Goal: Task Accomplishment & Management: Manage account settings

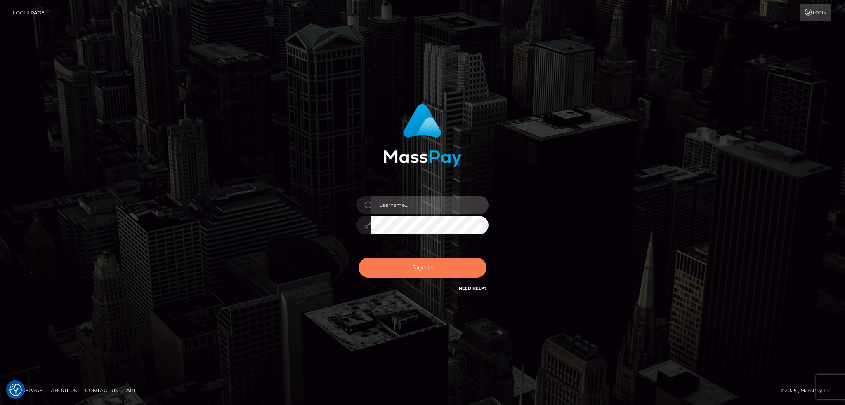
type input "alexstef"
click at [411, 264] on button "Sign in" at bounding box center [422, 268] width 128 height 20
type input "alexstef"
click at [419, 259] on button "Sign in" at bounding box center [422, 268] width 128 height 20
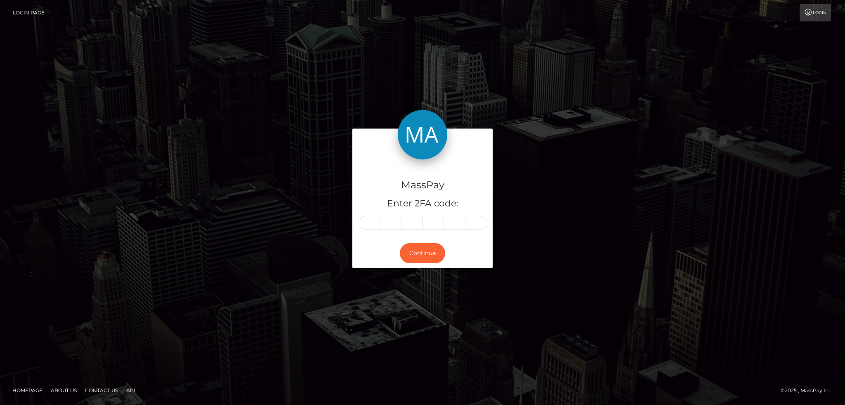
click at [365, 220] on input "text" at bounding box center [368, 223] width 21 height 14
type input "1"
type input "8"
type input "5"
type input "1"
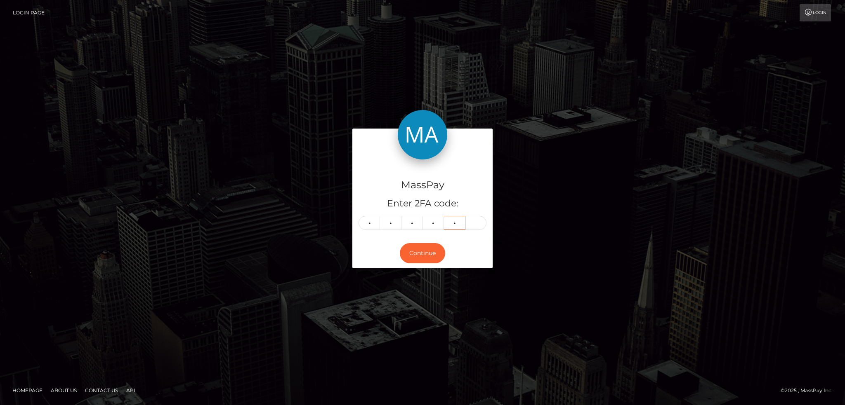
type input "8"
type input "4"
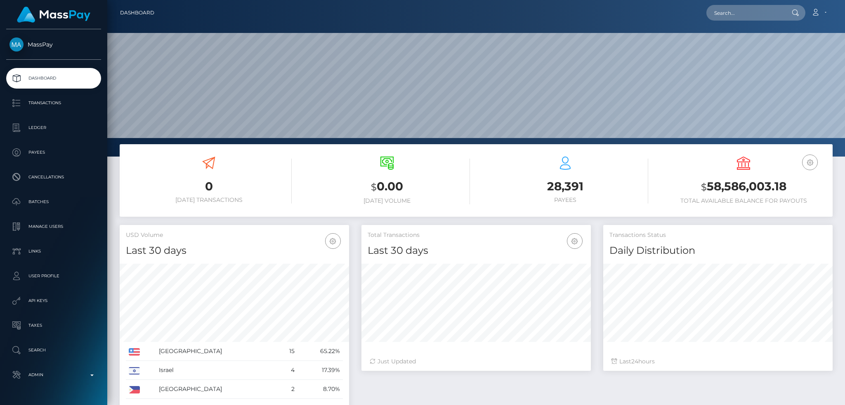
scroll to position [146, 229]
click at [740, 11] on input "text" at bounding box center [745, 13] width 78 height 16
paste input "pout_MV1HcjTzSOexl"
click at [737, 18] on input "pout_MV1HcjTzSOexl" at bounding box center [745, 13] width 78 height 16
paste input "888790ab-681a-11f0-a026-06178c1a380f"
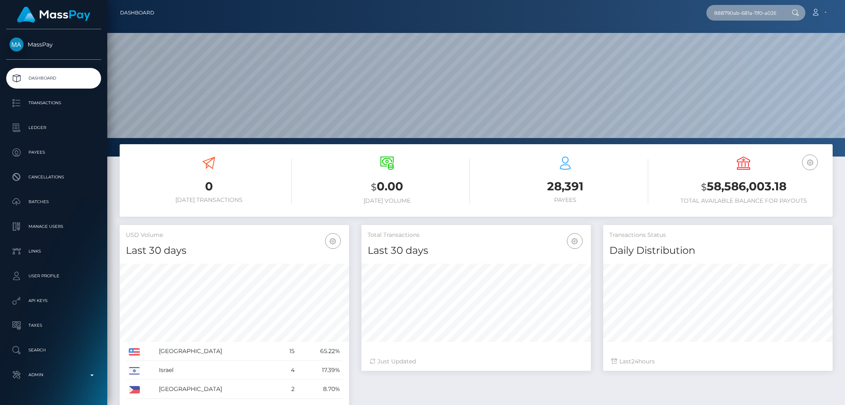
scroll to position [0, 35]
type input "888790ab-681a-11f0-a026-06178c1a380f"
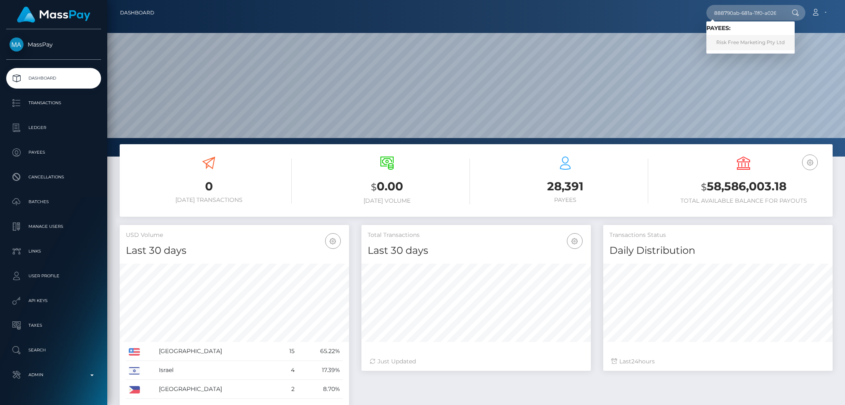
click at [744, 41] on link "Risk Free Marketing Pty Ltd" at bounding box center [750, 42] width 88 height 15
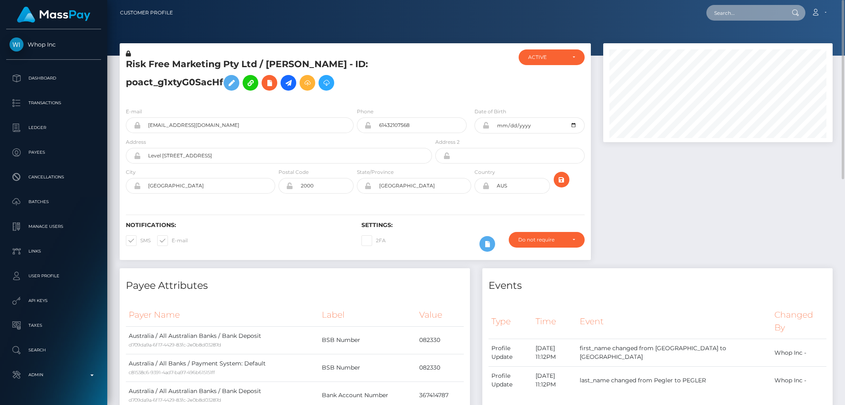
click at [742, 13] on input "text" at bounding box center [745, 13] width 78 height 16
paste input "pout_MV1HcjTzSOexl"
click at [741, 8] on input "pout_MV1HcjTzSOexl" at bounding box center [745, 13] width 78 height 16
paste input "olechka1992gosteva@yandex.ru"
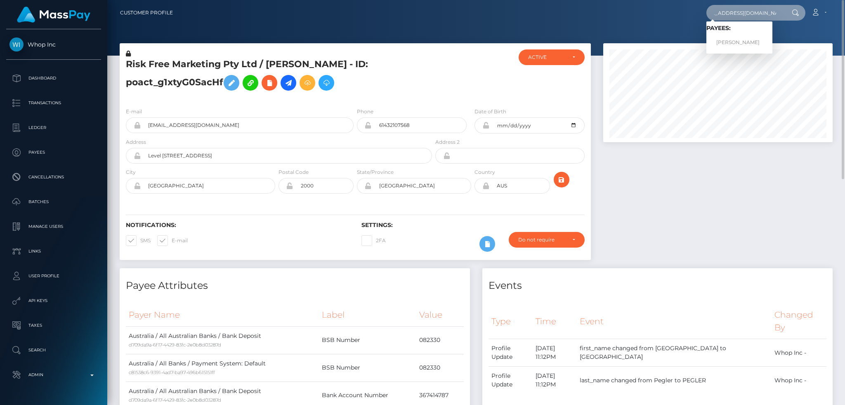
type input "olechka1992gosteva@yandex.ru"
click at [750, 41] on link "Olga Gosteva" at bounding box center [739, 42] width 66 height 15
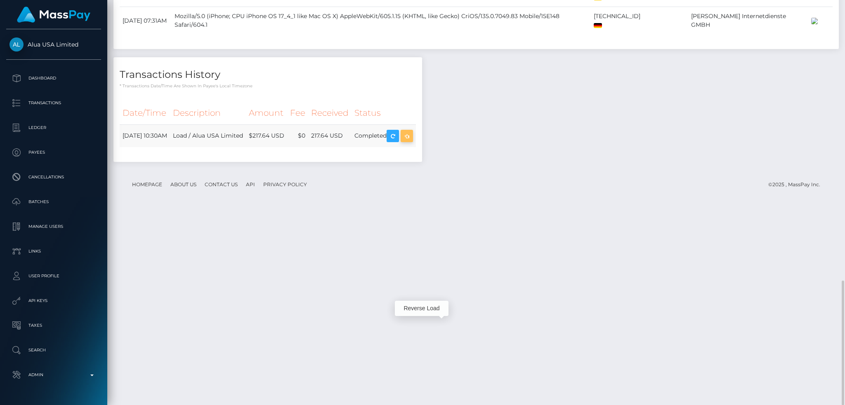
scroll to position [99, 229]
click at [412, 141] on icon "button" at bounding box center [407, 136] width 10 height 10
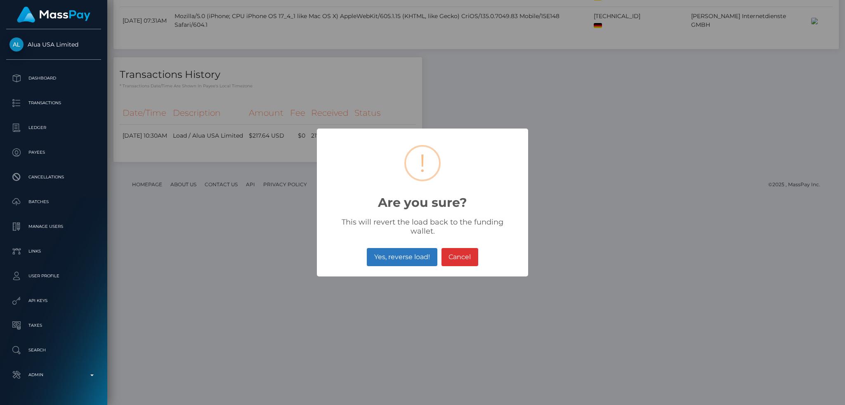
click at [410, 254] on button "Yes, reverse load!" at bounding box center [402, 257] width 70 height 18
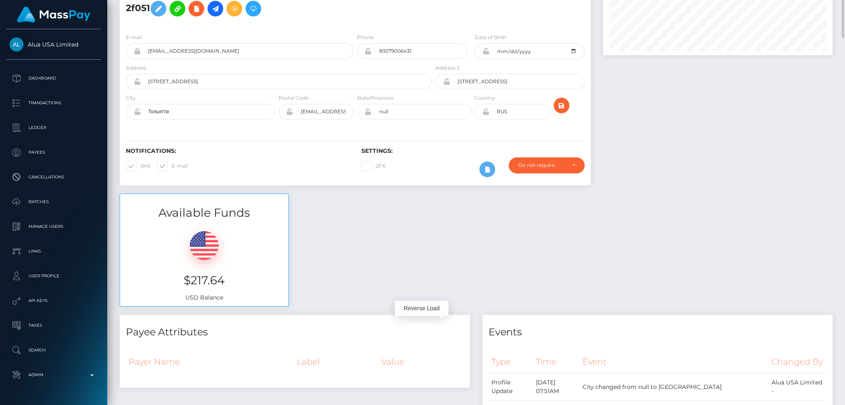
scroll to position [0, 0]
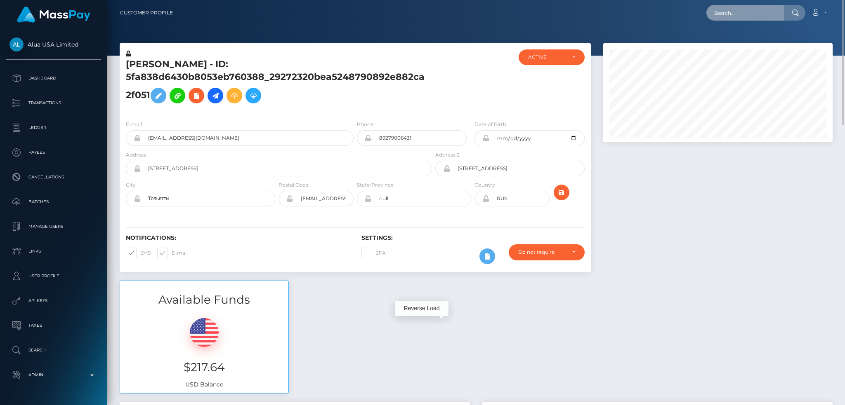
click at [732, 12] on input "text" at bounding box center [745, 13] width 78 height 16
paste input "poact_JrA3kClVtbBO"
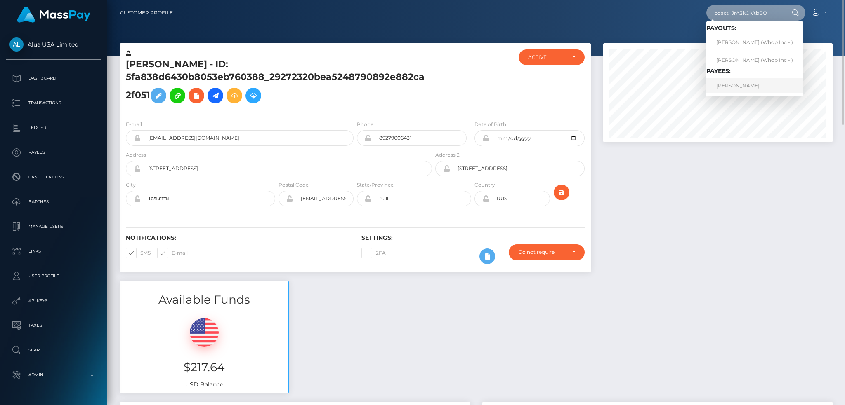
type input "poact_JrA3kClVtbBO"
click at [752, 83] on link "ISAAC SHIVAUGHN FORDE" at bounding box center [754, 85] width 97 height 15
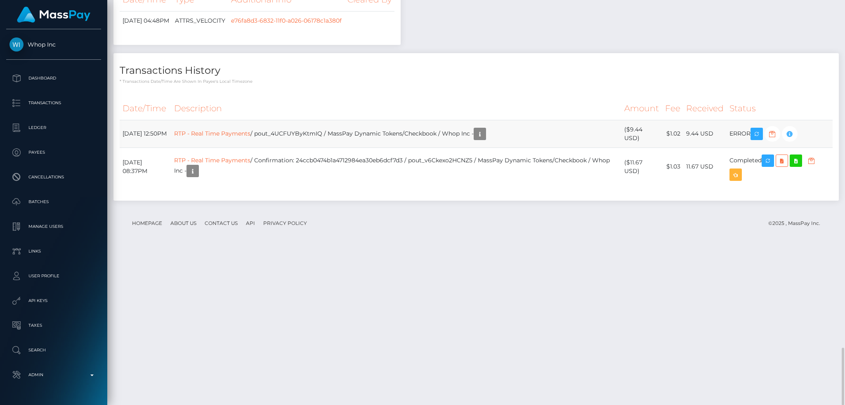
scroll to position [99, 229]
click at [330, 148] on td "RTP - Real Time Payments / pout_4UCFUYByKtmIQ / MassPay Dynamic Tokens/Checkboo…" at bounding box center [396, 134] width 450 height 28
copy td "pout_4UCFUYByKtmIQ"
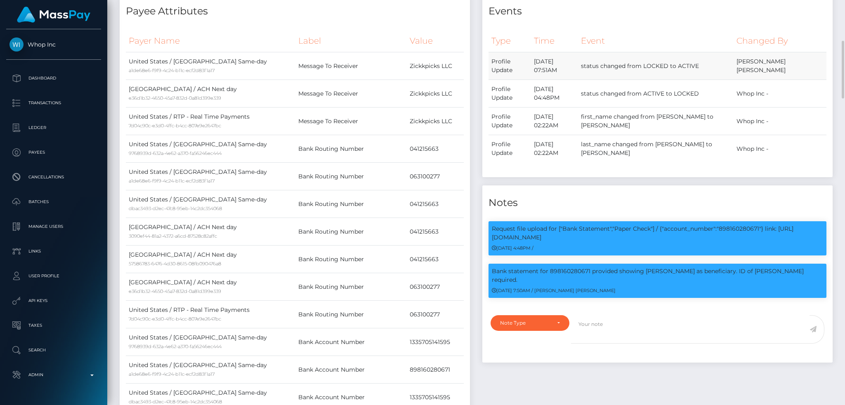
drag, startPoint x: 571, startPoint y: 60, endPoint x: 542, endPoint y: 61, distance: 28.9
click at [542, 61] on td "[DATE] 07:51AM" at bounding box center [554, 66] width 47 height 28
copy td "[DATE]"
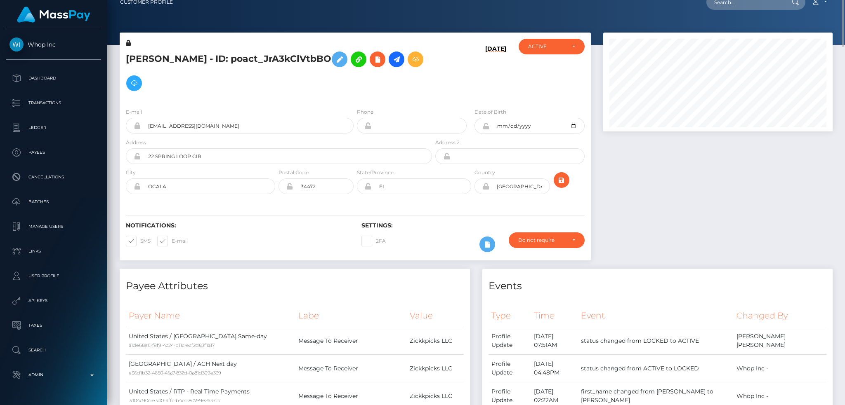
scroll to position [0, 0]
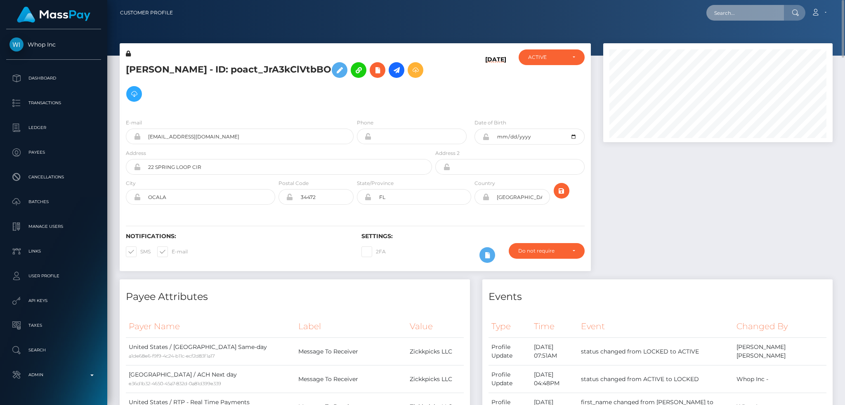
click at [754, 14] on input "text" at bounding box center [745, 13] width 78 height 16
paste input "R-8QIQdQRCGfAM6DAsP53A"
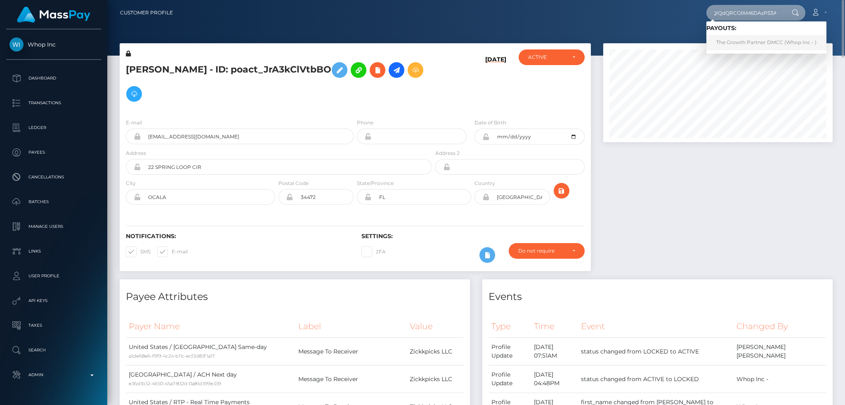
type input "R-8QIQdQRCGfAM6DAsP53A"
click at [743, 42] on link "The Growth Partner DMCC (Whop Inc - )" at bounding box center [766, 42] width 120 height 15
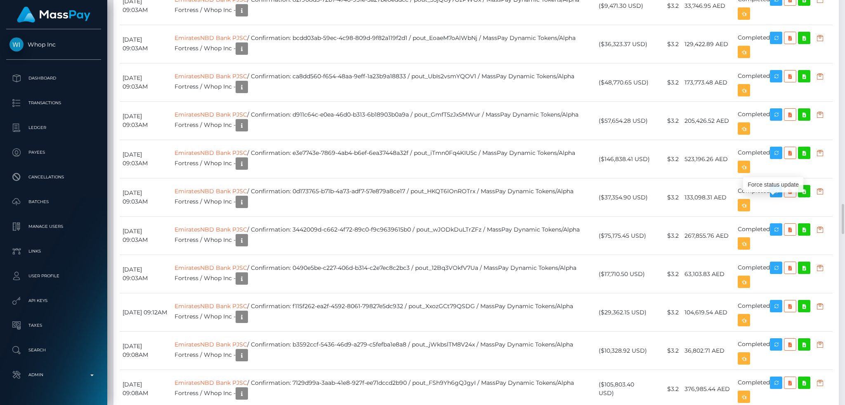
scroll to position [99, 229]
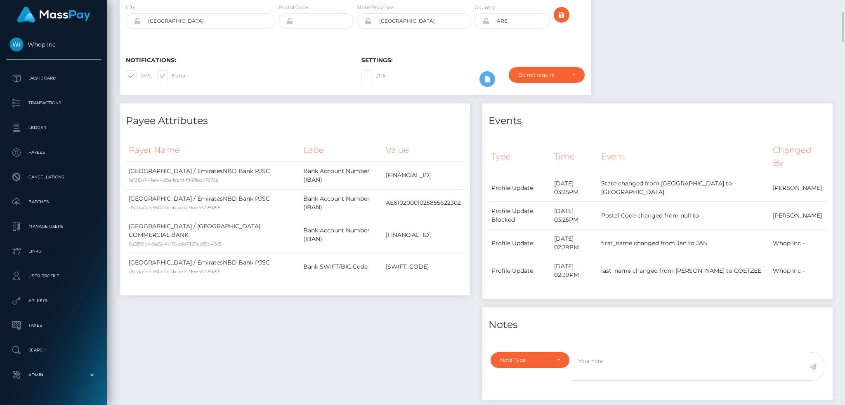
scroll to position [0, 0]
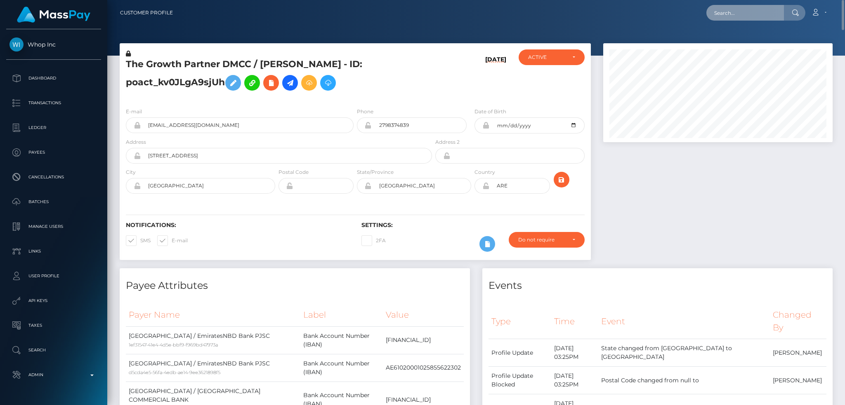
click at [741, 13] on input "text" at bounding box center [745, 13] width 78 height 16
paste input "8cfccc89-c197-426f-80d5-b34c001ab5b7"
type input "8cfccc89-c197-426f-80d5-b34c001ab5b7"
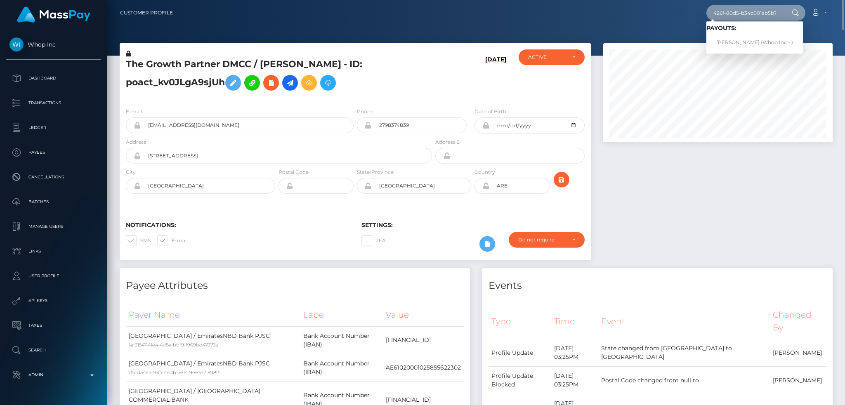
scroll to position [0, 0]
click at [761, 40] on link "YOELVIS BUCARANO SALGUEIRO (Whop Inc - )" at bounding box center [754, 42] width 97 height 15
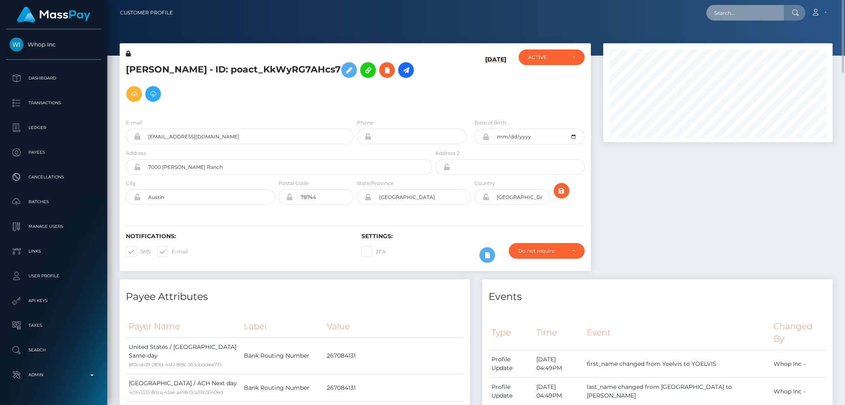
click at [759, 20] on input "text" at bounding box center [745, 13] width 78 height 16
paste input "pout_4UCFUYByKtmIQ"
type input "pout_4UCFUYByKtmIQ"
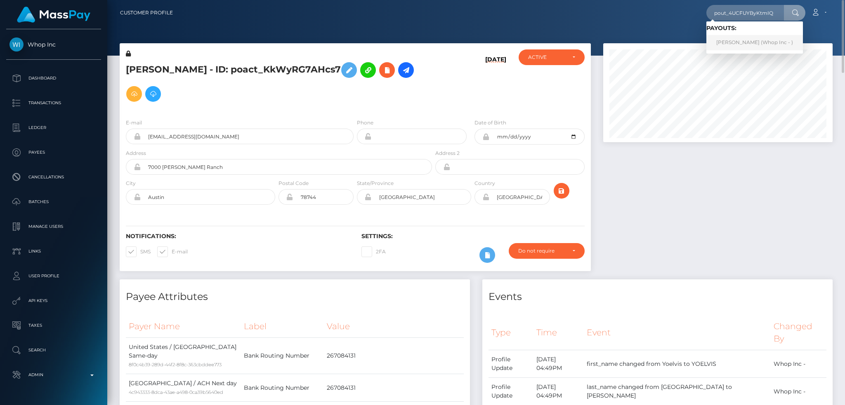
click at [729, 41] on link "ISAAC SHIVAUGHN FORDE (Whop Inc - )" at bounding box center [754, 42] width 97 height 15
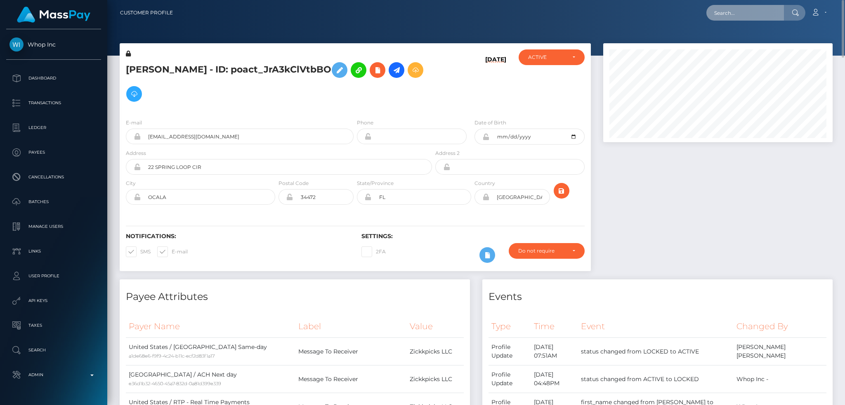
click at [767, 16] on input "text" at bounding box center [745, 13] width 78 height 16
paste input "68bbad1a-8a15-11f0-8023-0266f44cc279"
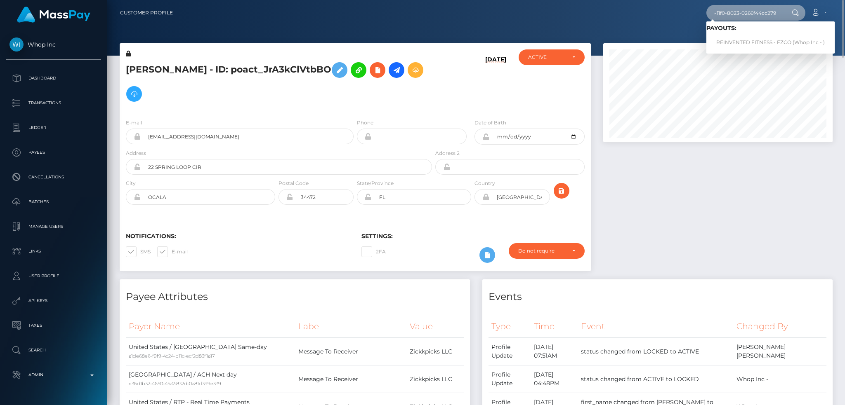
type input "68bbad1a-8a15-11f0-8023-0266f44cc279"
click at [755, 37] on link "REINVENTED FITNESS - FZCO (Whop Inc - )" at bounding box center [770, 42] width 128 height 15
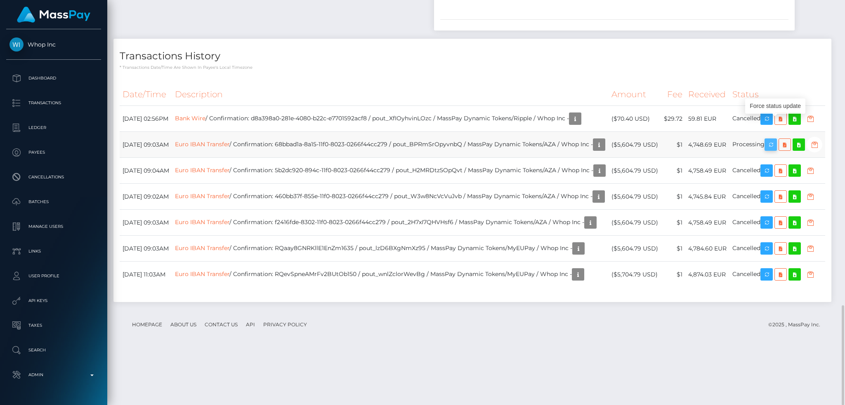
scroll to position [99, 229]
click at [775, 140] on icon "button" at bounding box center [771, 145] width 10 height 10
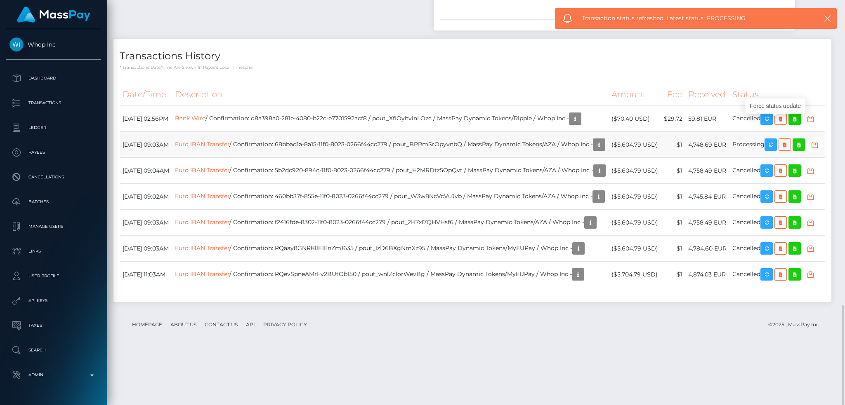
click at [233, 132] on td "Euro IBAN Transfer / Confirmation: 68bbad1a-8a15-11f0-8023-0266f44cc279 / pout_…" at bounding box center [390, 145] width 436 height 26
click at [229, 141] on link "Euro IBAN Transfer" at bounding box center [202, 144] width 54 height 7
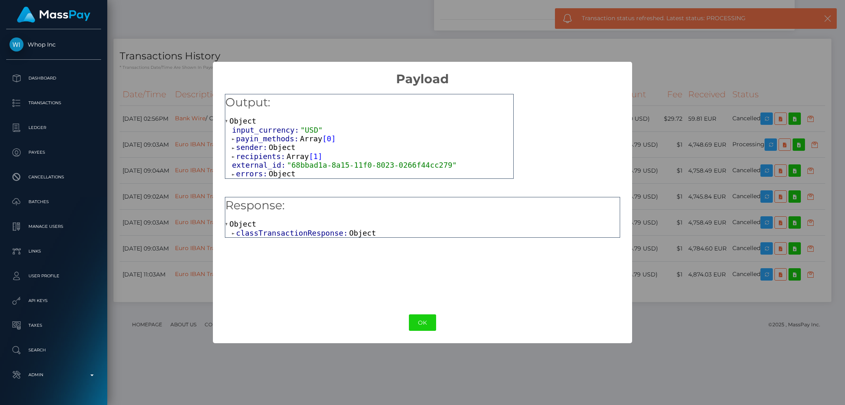
drag, startPoint x: 330, startPoint y: 237, endPoint x: 345, endPoint y: 230, distance: 16.6
click at [331, 237] on span "classTransactionResponse:" at bounding box center [292, 233] width 113 height 9
click at [295, 246] on span "Object" at bounding box center [293, 242] width 27 height 9
click at [333, 254] on span "Object" at bounding box center [340, 251] width 27 height 9
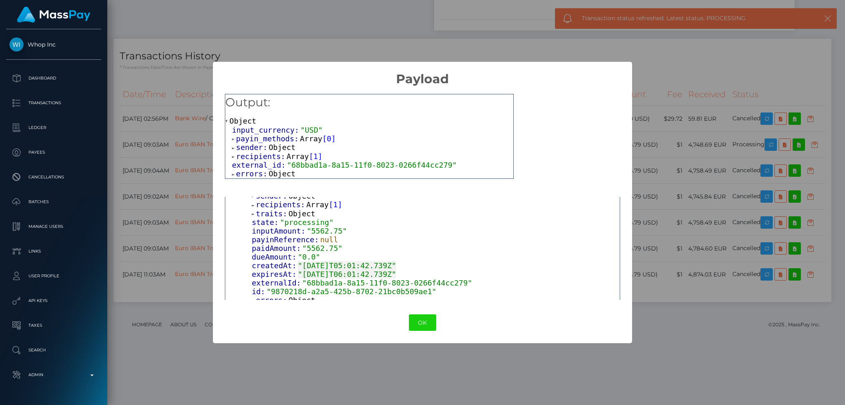
scroll to position [109, 0]
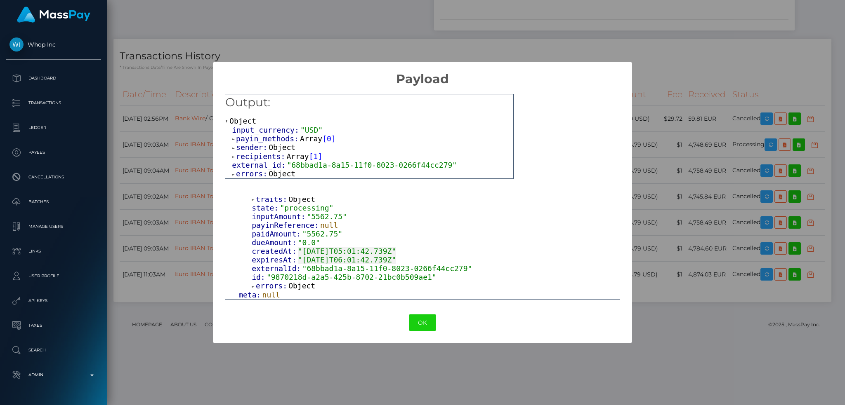
drag, startPoint x: 292, startPoint y: 286, endPoint x: 302, endPoint y: 286, distance: 9.5
click at [293, 286] on span "Object" at bounding box center [301, 286] width 27 height 9
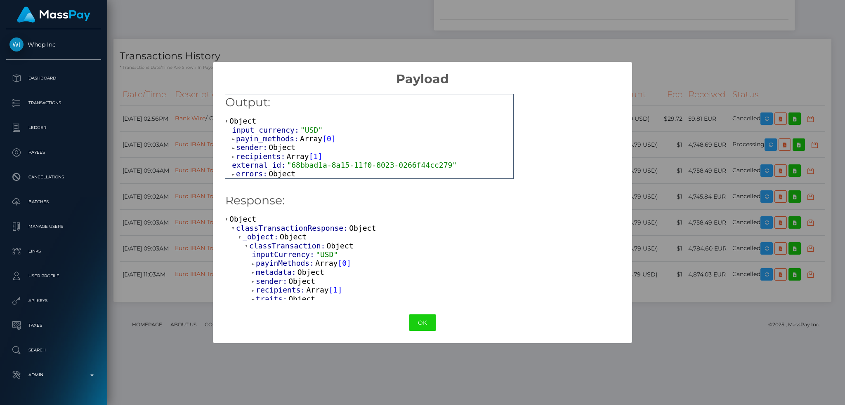
scroll to position [0, 0]
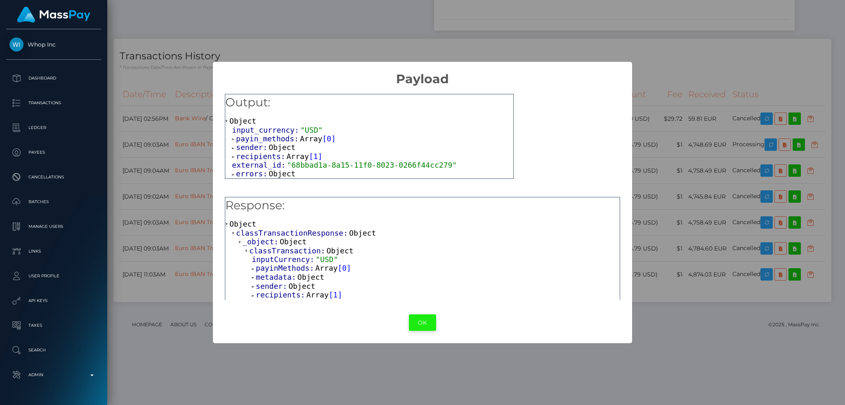
click at [420, 324] on button "OK" at bounding box center [422, 323] width 27 height 17
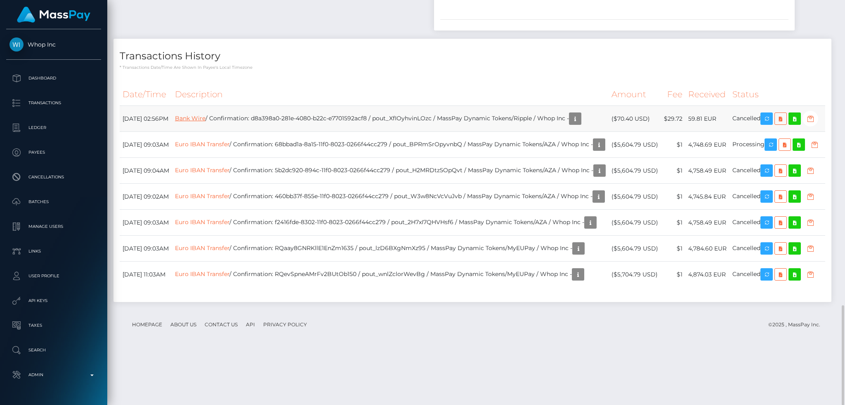
click at [205, 115] on link "Bank Wire" at bounding box center [190, 118] width 31 height 7
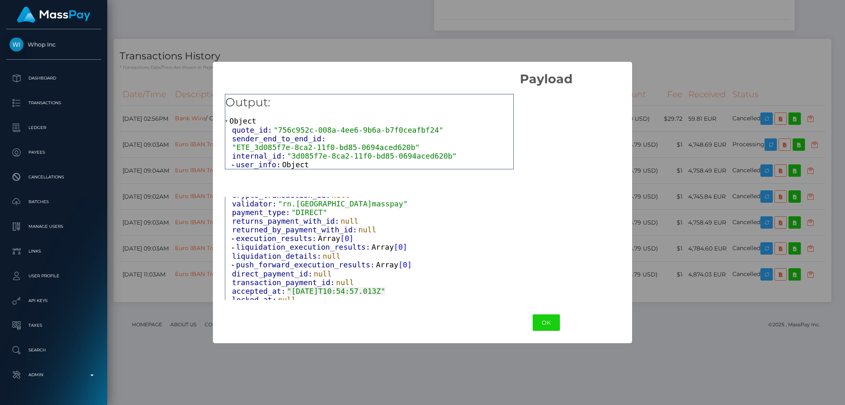
scroll to position [170, 0]
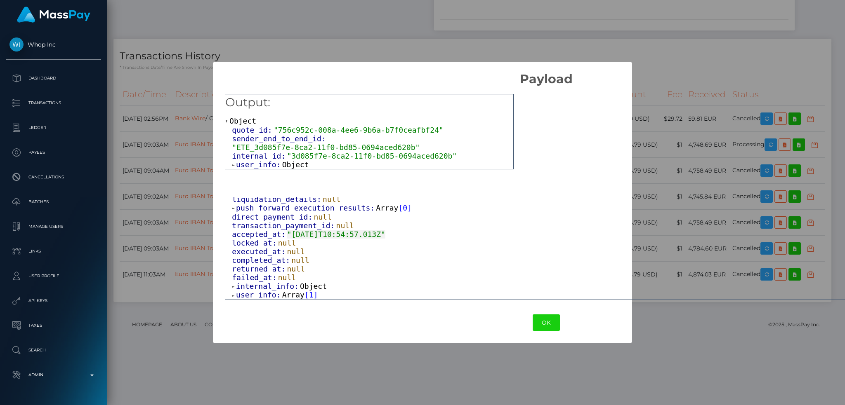
drag, startPoint x: 289, startPoint y: 293, endPoint x: 319, endPoint y: 289, distance: 30.0
click at [290, 293] on span "Array" at bounding box center [293, 295] width 22 height 9
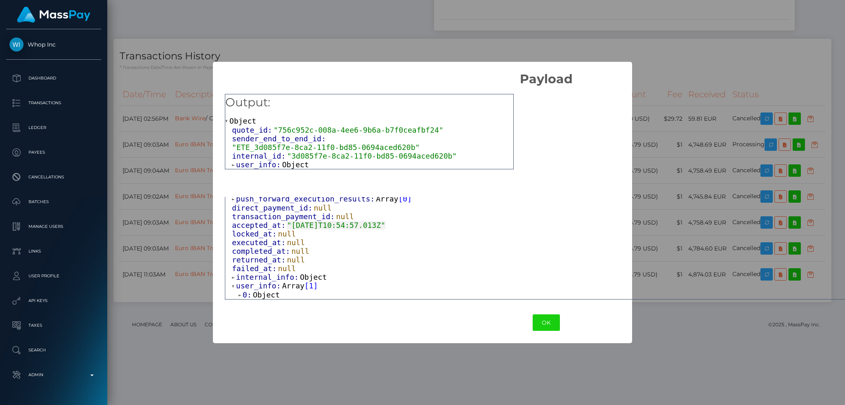
scroll to position [179, 0]
drag, startPoint x: 266, startPoint y: 296, endPoint x: 326, endPoint y: 297, distance: 59.8
click at [268, 296] on span "Object" at bounding box center [266, 295] width 27 height 9
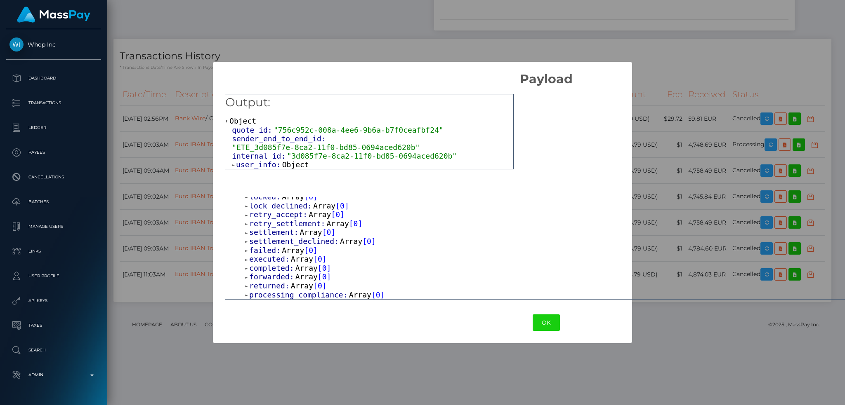
scroll to position [307, 0]
click at [532, 325] on button "OK" at bounding box center [545, 323] width 27 height 17
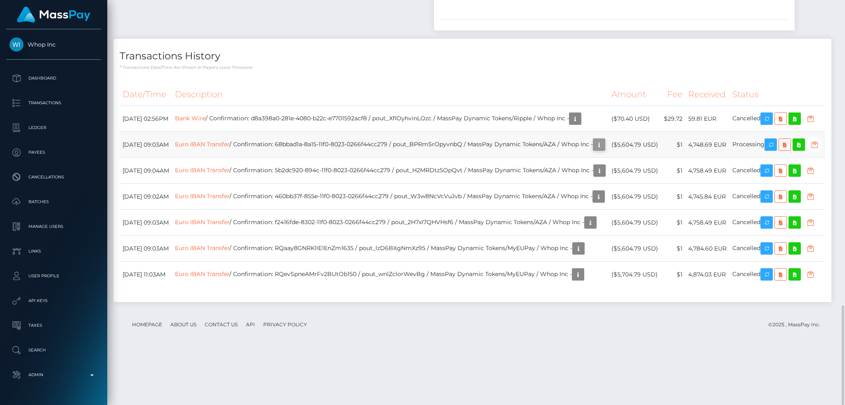
scroll to position [99, 229]
click at [594, 140] on icon "button" at bounding box center [599, 145] width 10 height 10
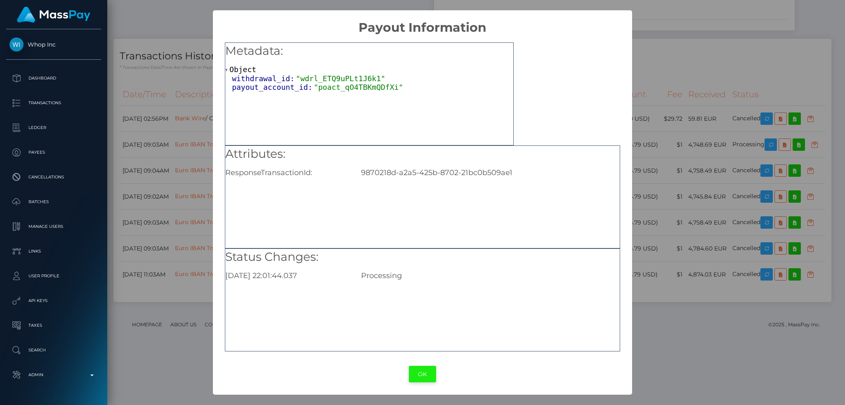
click at [419, 379] on button "OK" at bounding box center [422, 374] width 27 height 17
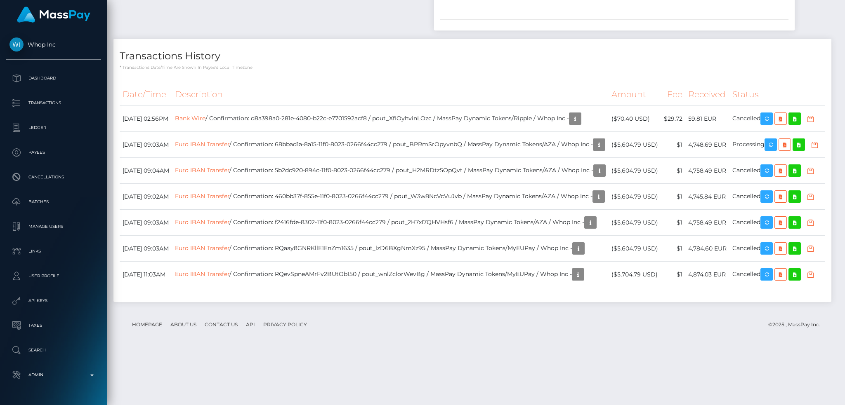
click at [253, 125] on div "Additional Info" at bounding box center [227, 118] width 54 height 15
click at [229, 141] on link "Euro IBAN Transfer" at bounding box center [202, 144] width 54 height 7
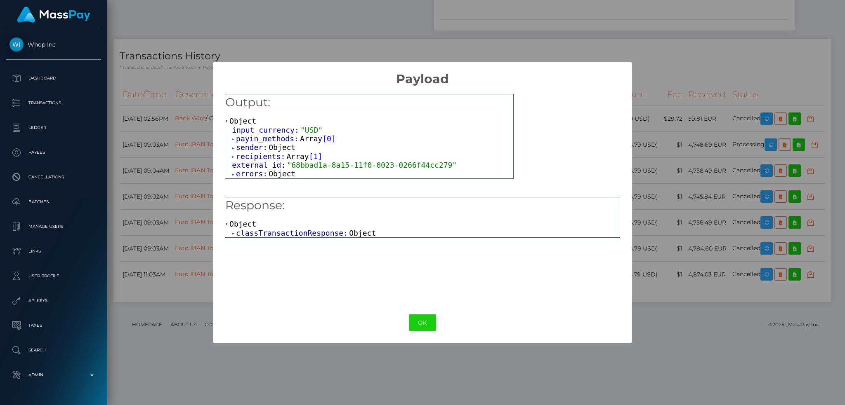
click at [275, 172] on span "Object" at bounding box center [282, 174] width 27 height 9
click at [280, 174] on span "Object" at bounding box center [282, 174] width 27 height 9
click at [287, 157] on span "Array" at bounding box center [298, 156] width 22 height 9
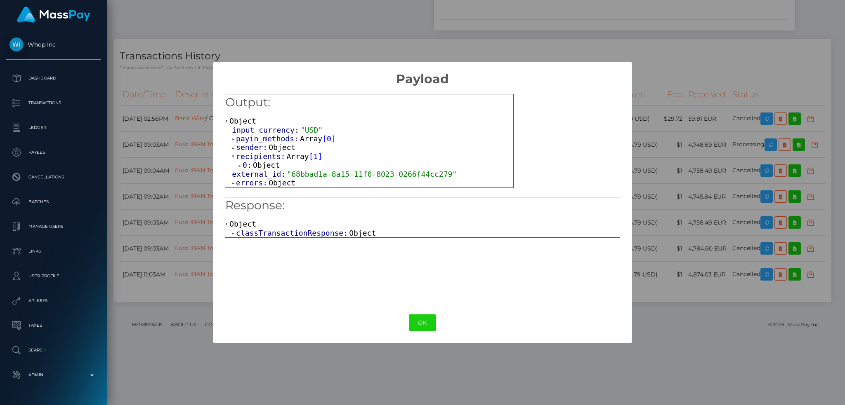
click at [266, 168] on span "Object" at bounding box center [266, 165] width 27 height 9
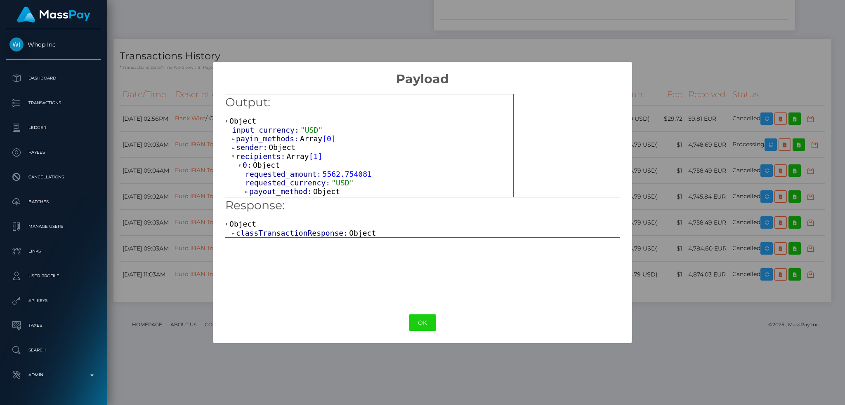
scroll to position [29, 0]
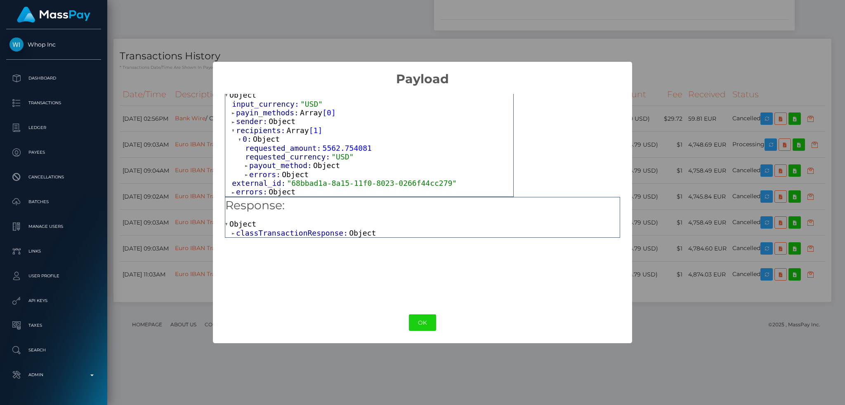
click at [313, 167] on span "Object" at bounding box center [326, 165] width 27 height 9
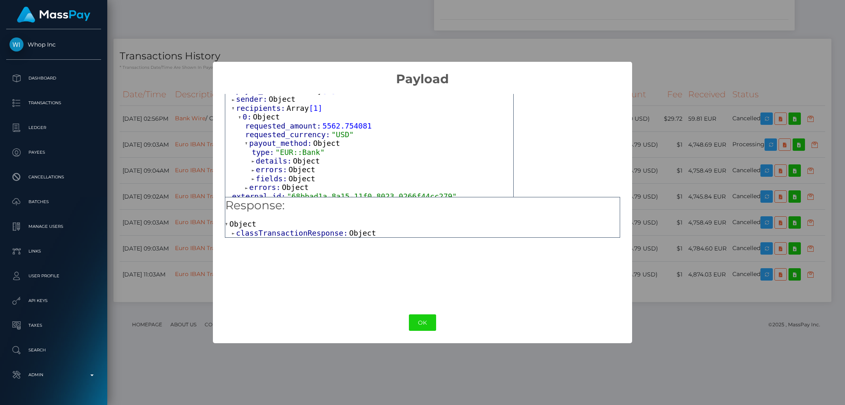
scroll to position [65, 0]
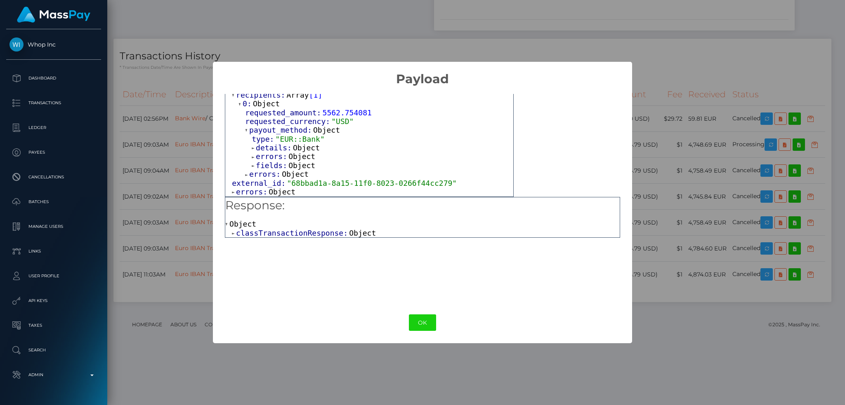
click at [307, 148] on span "Object" at bounding box center [306, 148] width 27 height 9
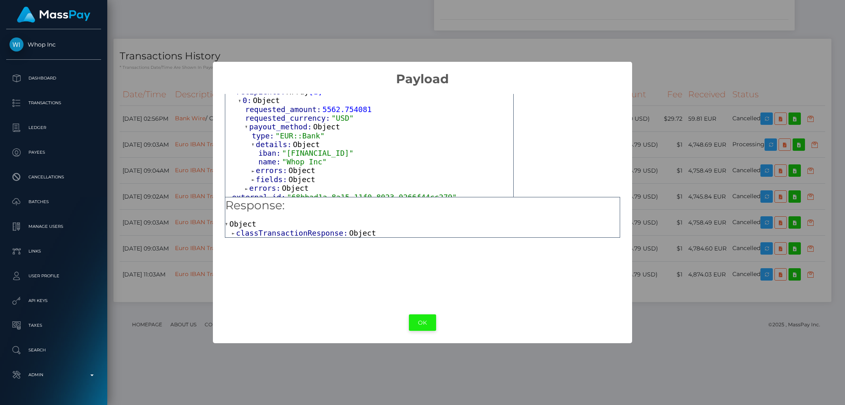
click at [412, 320] on button "OK" at bounding box center [422, 323] width 27 height 17
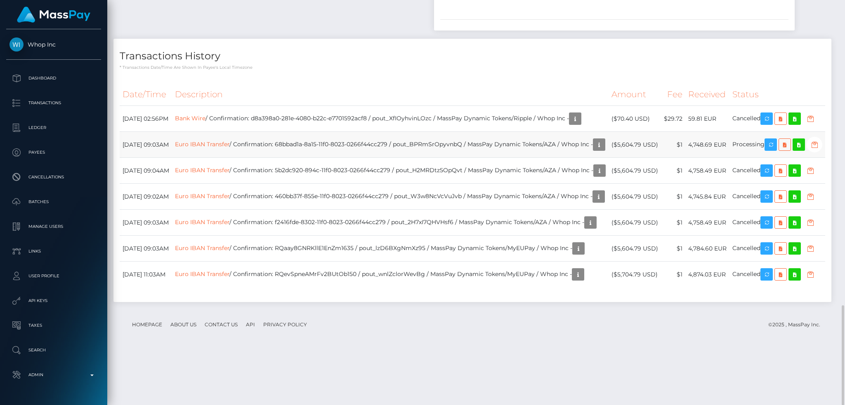
click at [468, 132] on td "Euro IBAN Transfer / Confirmation: 68bbad1a-8a15-11f0-8023-0266f44cc279 / pout_…" at bounding box center [390, 145] width 436 height 26
copy td "pout_BPRmSrOpyvnbQ"
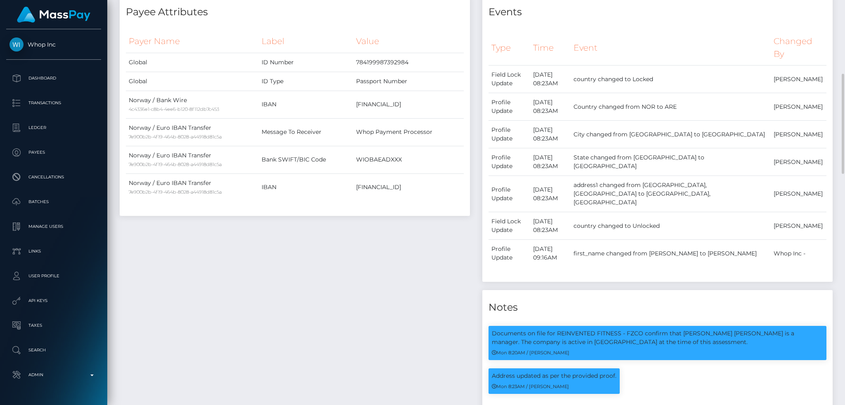
scroll to position [0, 0]
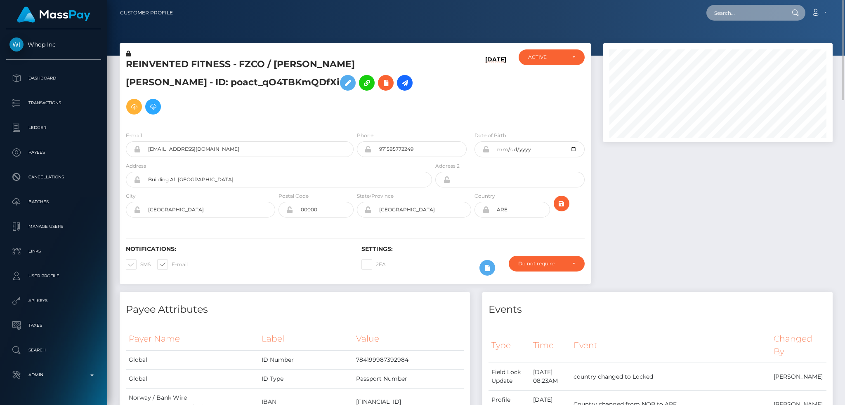
click at [772, 11] on input "text" at bounding box center [745, 13] width 78 height 16
paste input "10646ead-1861-4c4f-bc73-a0fb8e1481fa"
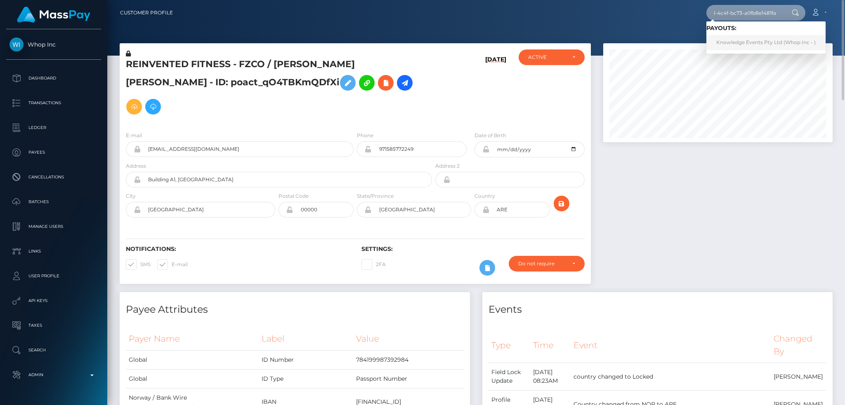
type input "10646ead-1861-4c4f-bc73-a0fb8e1481fa"
click at [763, 44] on link "Knowledge Events Pty Ltd (Whop Inc - )" at bounding box center [765, 42] width 119 height 15
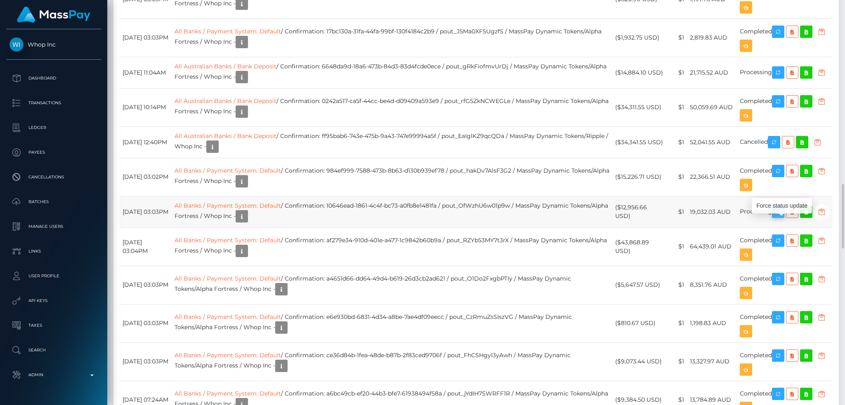
scroll to position [99, 229]
click at [783, 217] on icon "button" at bounding box center [778, 212] width 10 height 10
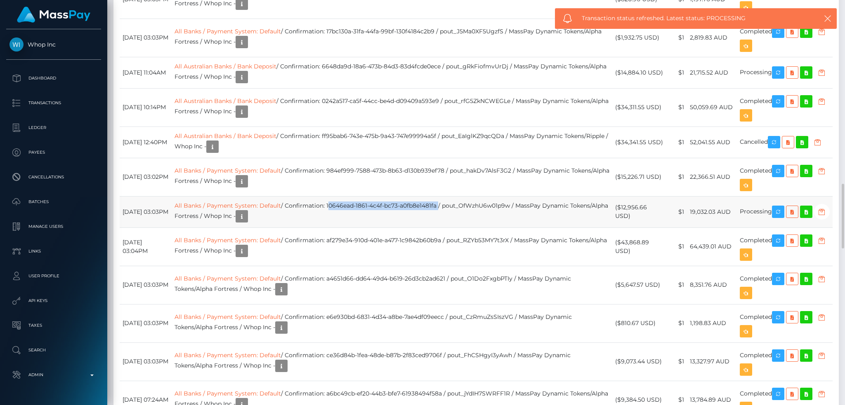
drag, startPoint x: 351, startPoint y: 224, endPoint x: 461, endPoint y: 224, distance: 110.1
click at [461, 224] on td "All Banks / Payment System: Default / Confirmation: 10646ead-1861-4c4f-bc73-a0f…" at bounding box center [392, 211] width 441 height 31
copy td "10646ead-1861-4c4f-bc73-a0fb8e1481fa"
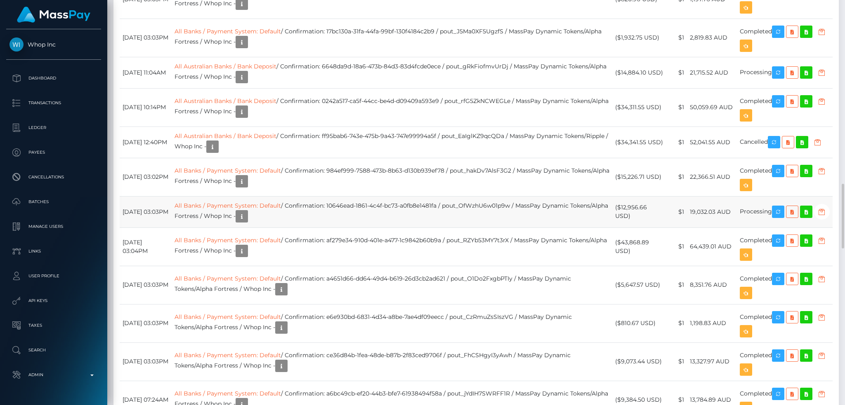
click at [466, 221] on td "All Banks / Payment System: Default / Confirmation: 10646ead-1861-4c4f-bc73-a0f…" at bounding box center [392, 211] width 441 height 31
copy td "pout_OfWzhU6w01p9w"
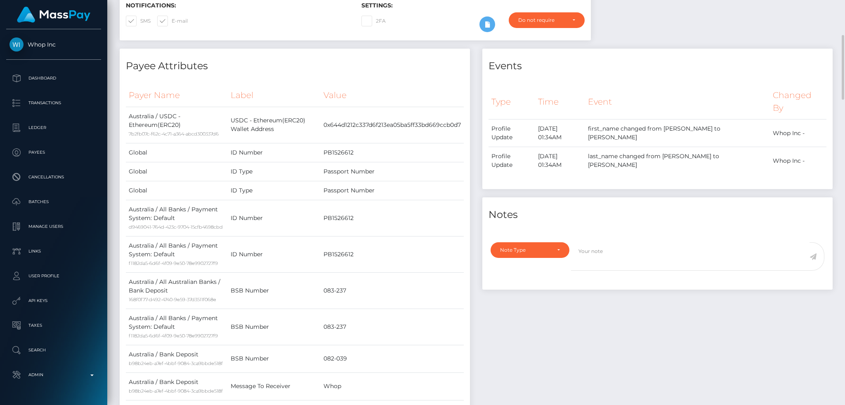
scroll to position [0, 0]
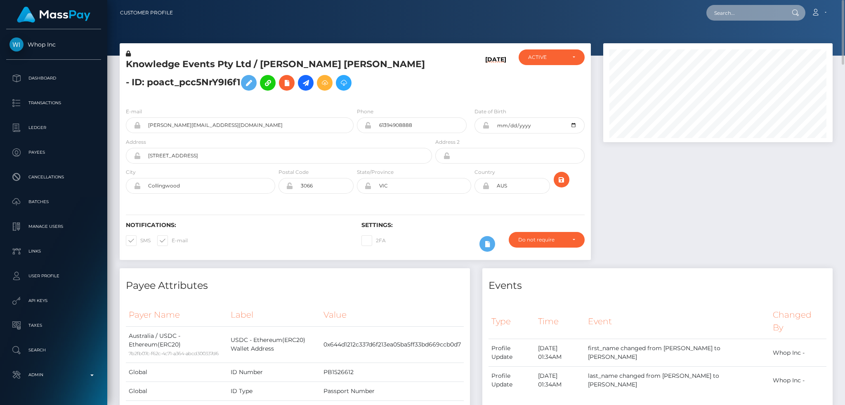
click at [741, 12] on input "text" at bounding box center [745, 13] width 78 height 16
paste input "pout_6PHXhSSWXU3kt"
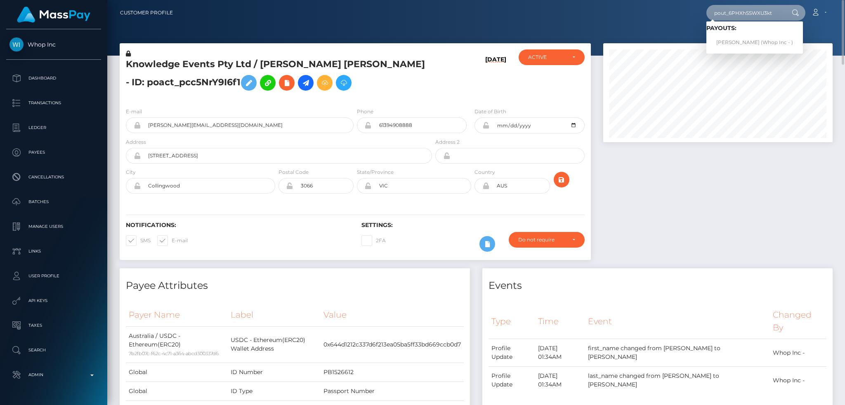
type input "pout_6PHXhSSWXU3kt"
click at [742, 43] on link "[PERSON_NAME] (Whop Inc - )" at bounding box center [754, 42] width 97 height 15
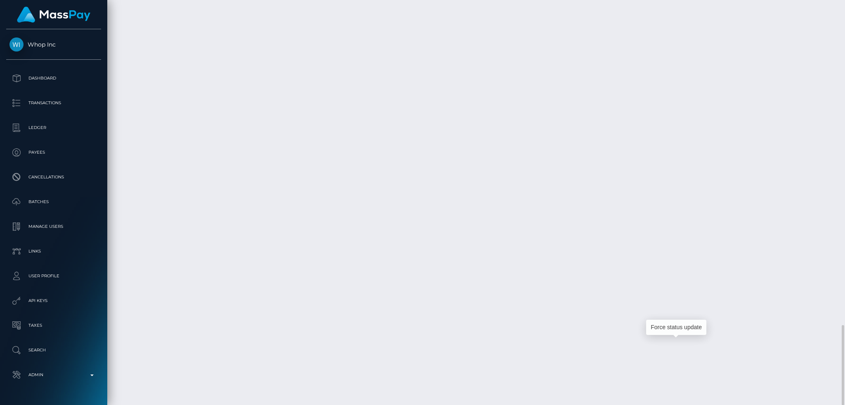
scroll to position [99, 229]
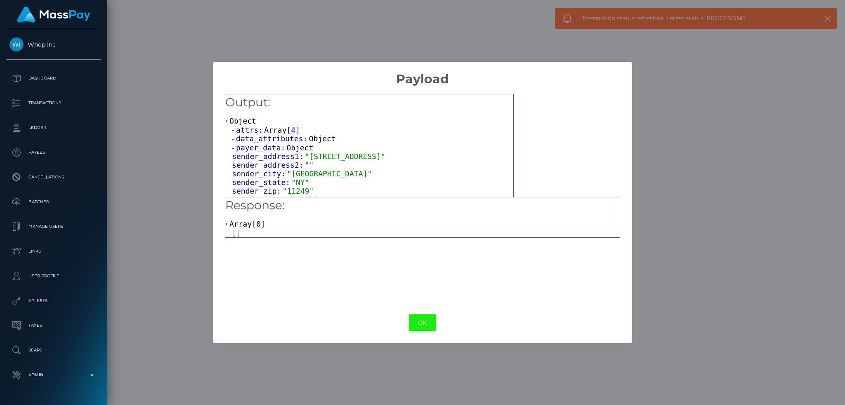
click at [420, 325] on button "OK" at bounding box center [422, 323] width 27 height 17
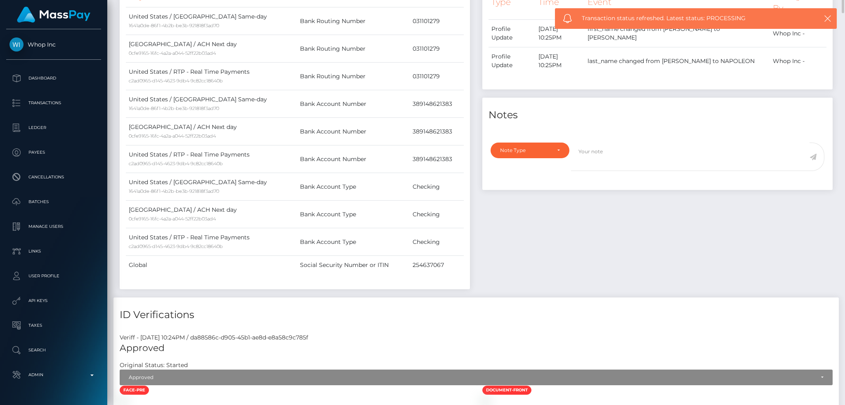
scroll to position [0, 0]
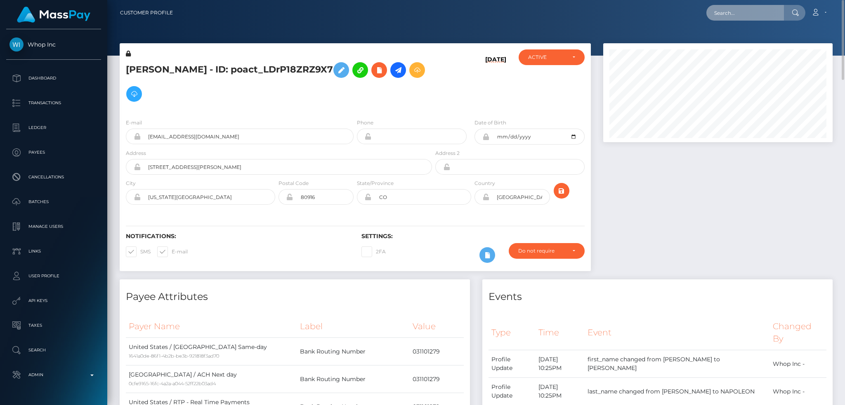
click at [729, 17] on input "text" at bounding box center [745, 13] width 78 height 16
paste input "pout_Gi1lheFIfLtSt"
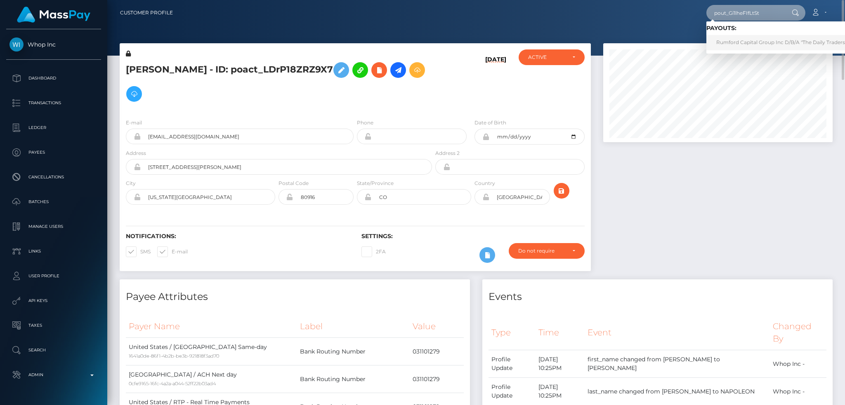
type input "pout_Gi1lheFIfLtSt"
click at [742, 47] on link "Rumford Capital Group Inc D/B/A "The Daily Traders" (Whop Inc - )" at bounding box center [798, 42] width 184 height 15
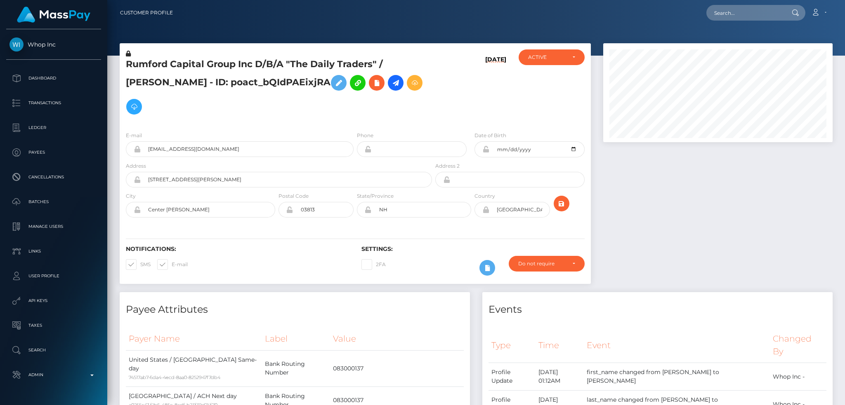
scroll to position [99, 229]
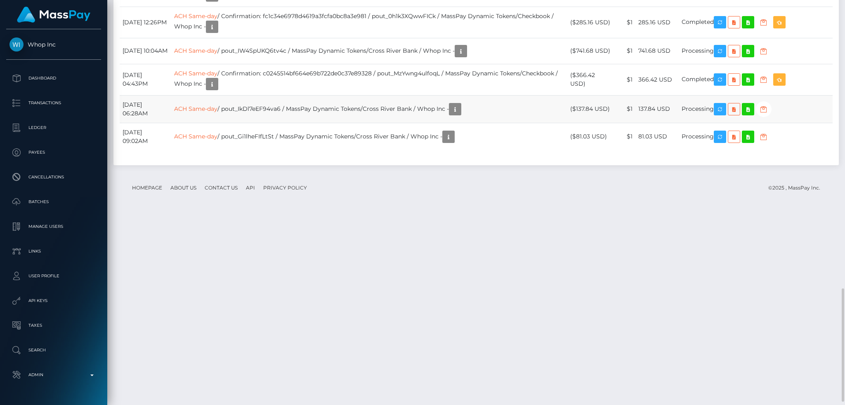
click at [287, 123] on td "ACH Same-day / pout_IkDl7eEF94va6 / MassPay Dynamic Tokens/Cross River Bank / W…" at bounding box center [369, 109] width 396 height 28
click at [289, 123] on td "ACH Same-day / pout_IkDl7eEF94va6 / MassPay Dynamic Tokens/Cross River Bank / W…" at bounding box center [369, 109] width 396 height 28
copy td "pout_IkDl7eEF94va6"
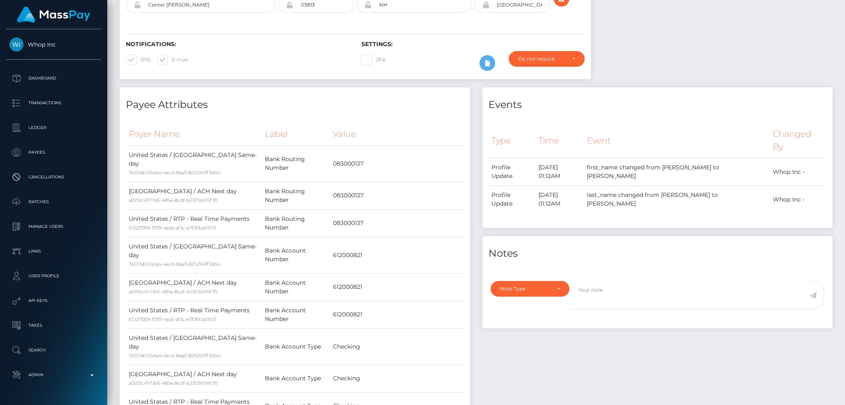
scroll to position [0, 0]
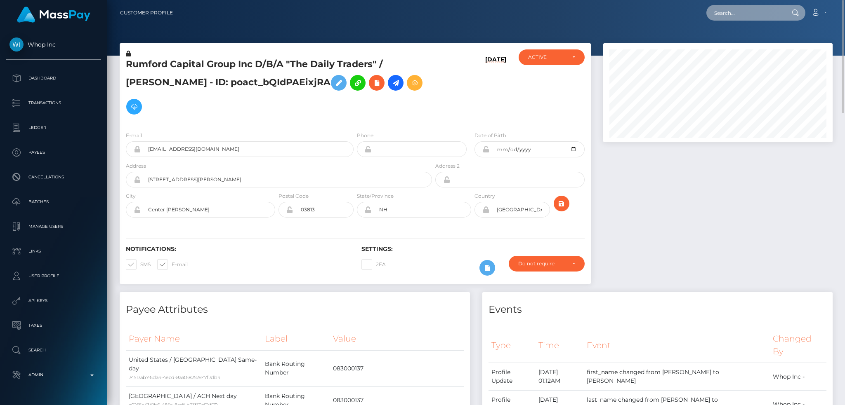
click at [747, 16] on input "text" at bounding box center [745, 13] width 78 height 16
paste input "pout_IW4SpUKQ6tv4c"
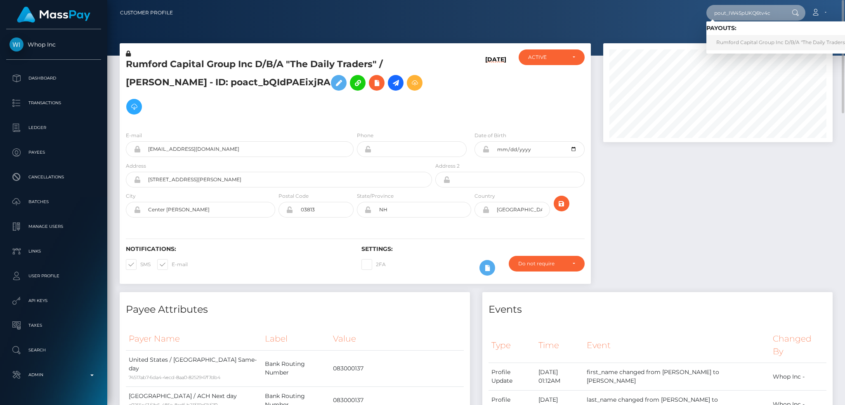
type input "pout_IW4SpUKQ6tv4c"
click at [759, 38] on link "Rumford Capital Group Inc D/B/A "The Daily Traders" (Whop Inc - )" at bounding box center [798, 42] width 184 height 15
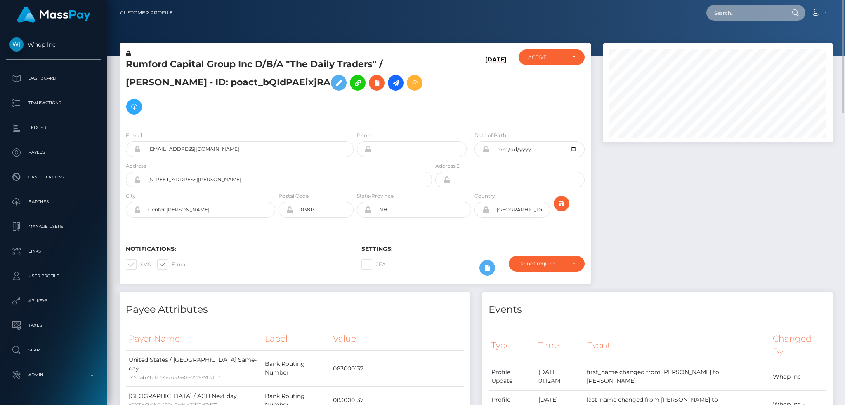
click at [746, 14] on input "text" at bounding box center [745, 13] width 78 height 16
paste input "pout_pmdX2XuTHl9XW"
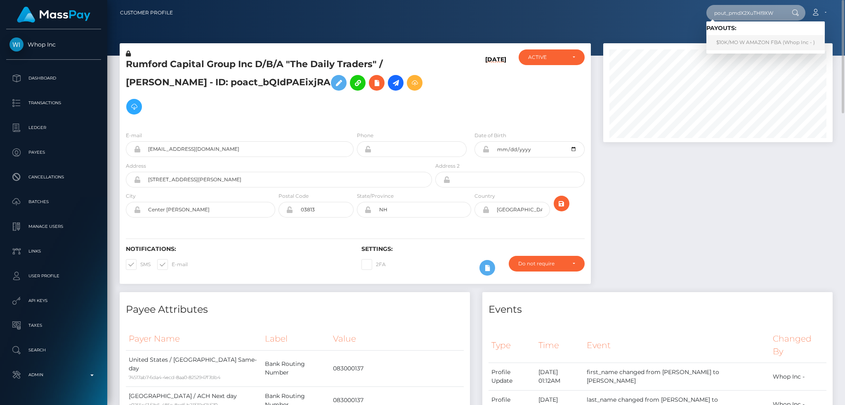
type input "pout_pmdX2XuTHl9XW"
click at [737, 42] on link "$10K/MO W AMAZON FBA (Whop Inc - )" at bounding box center [765, 42] width 118 height 15
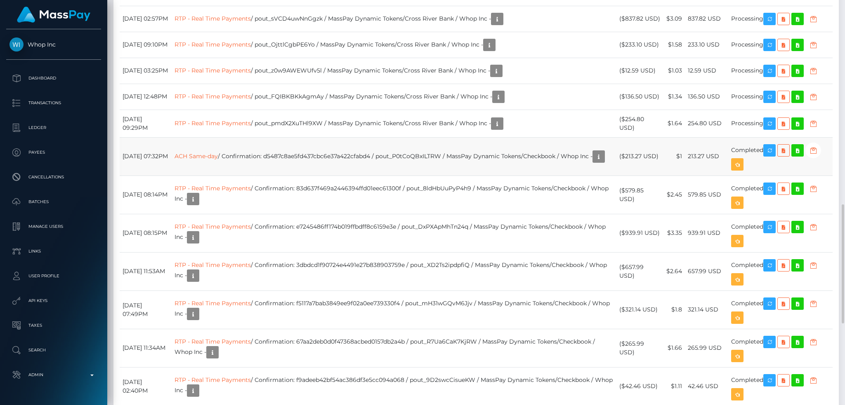
scroll to position [825, 0]
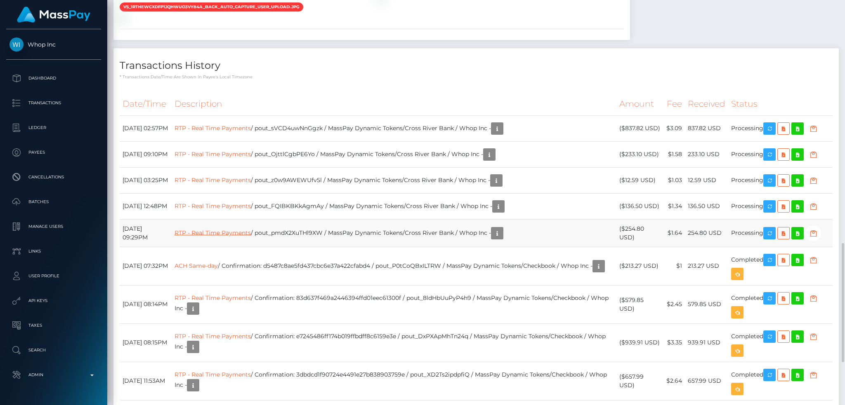
click at [251, 229] on link "RTP - Real Time Payments" at bounding box center [212, 232] width 76 height 7
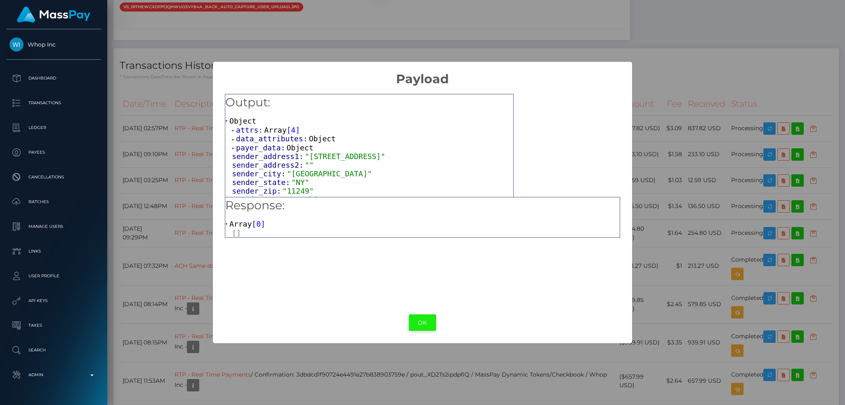
click at [419, 320] on button "OK" at bounding box center [422, 323] width 27 height 17
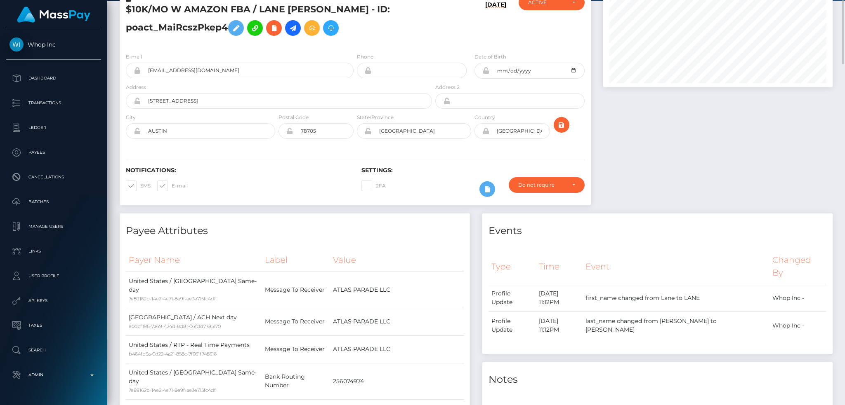
scroll to position [0, 0]
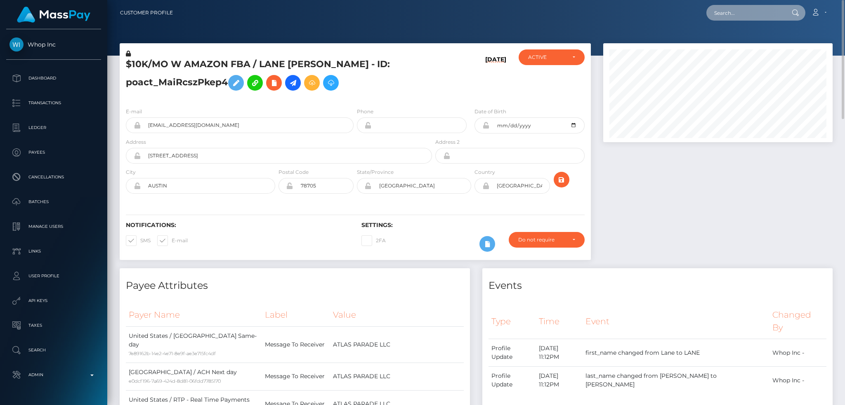
click at [735, 14] on input "text" at bounding box center [745, 13] width 78 height 16
paste input "pout_LcpPIr4IJHJI9"
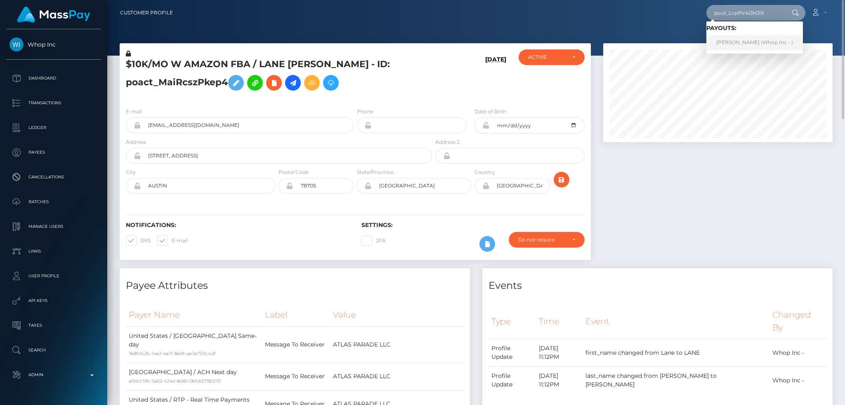
type input "pout_LcpPIr4IJHJI9"
click at [750, 41] on link "KHÁNH VÂN ĐỖ (Whop Inc - )" at bounding box center [754, 42] width 97 height 15
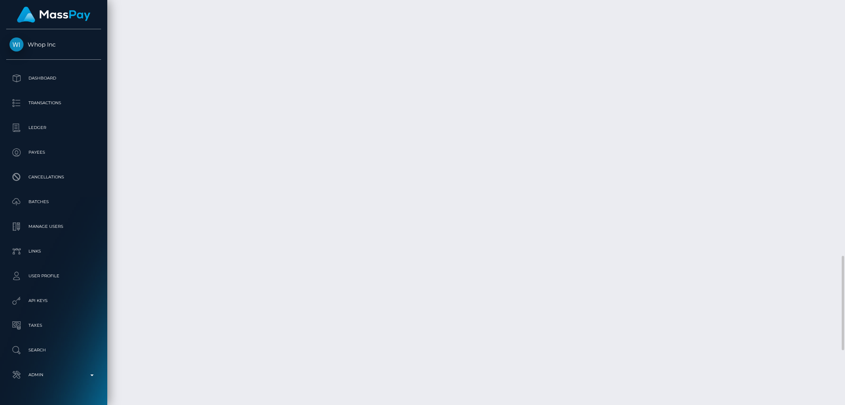
scroll to position [1336, 0]
copy td "pout_LcpPIr4IJHJI9"
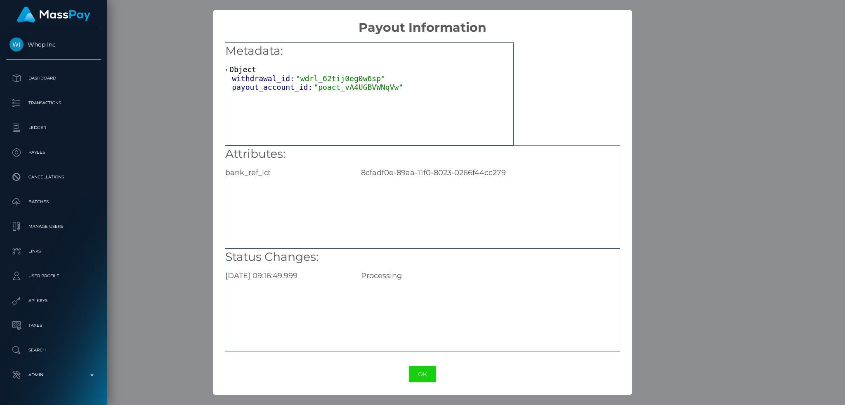
drag, startPoint x: 177, startPoint y: 306, endPoint x: 182, endPoint y: 307, distance: 5.2
click at [178, 307] on div "× Payout Information Metadata: Object withdrawal_id: "wdrl_62tij0eg0w6sp" payou…" at bounding box center [422, 202] width 845 height 405
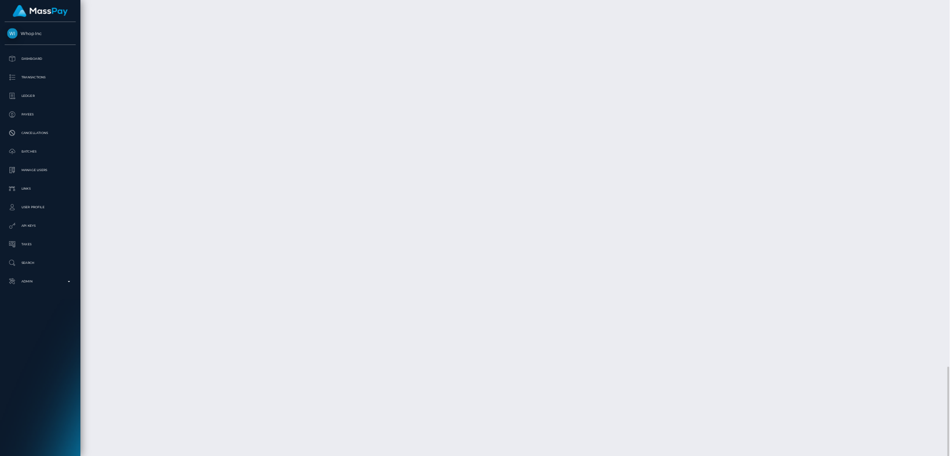
scroll to position [99, 370]
drag, startPoint x: 370, startPoint y: 497, endPoint x: 414, endPoint y: 429, distance: 81.7
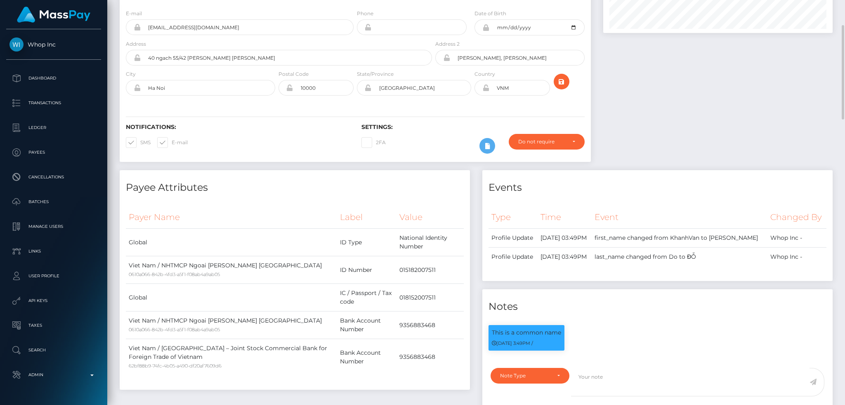
scroll to position [0, 0]
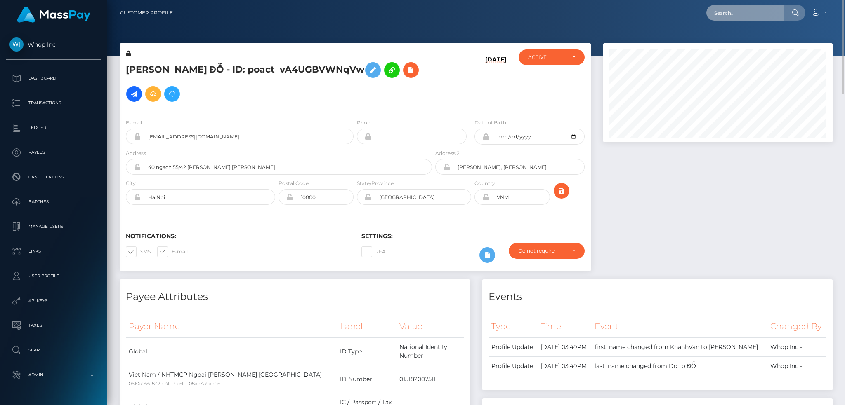
click at [756, 16] on input "text" at bounding box center [745, 13] width 78 height 16
paste input "pout_sVCD4uwNnGgzk"
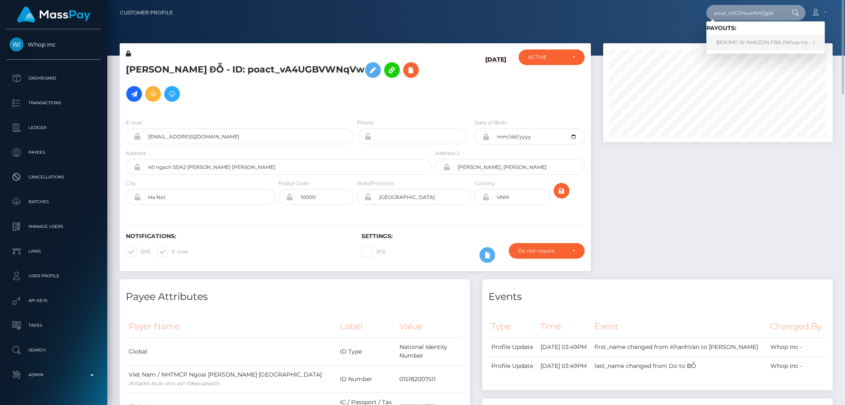
type input "pout_sVCD4uwNnGgzk"
click at [753, 41] on link "$10K/MO W AMAZON FBA (Whop Inc - )" at bounding box center [765, 42] width 118 height 15
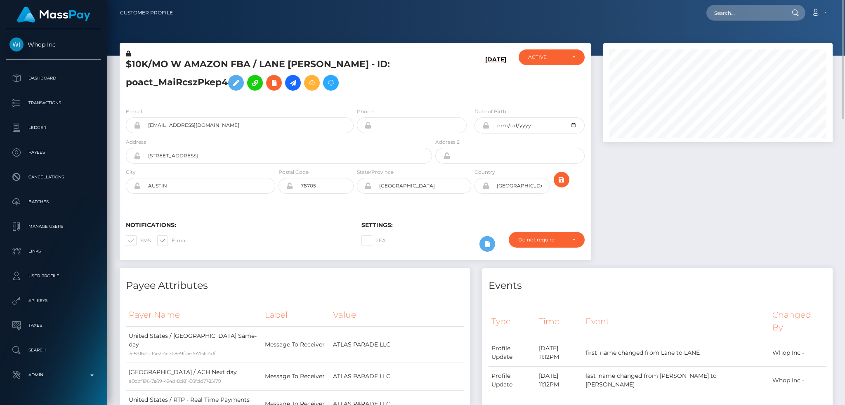
click at [695, 161] on div at bounding box center [718, 155] width 242 height 225
click at [755, 16] on input "text" at bounding box center [745, 13] width 78 height 16
paste input "eEwf0fnndg35hDq"
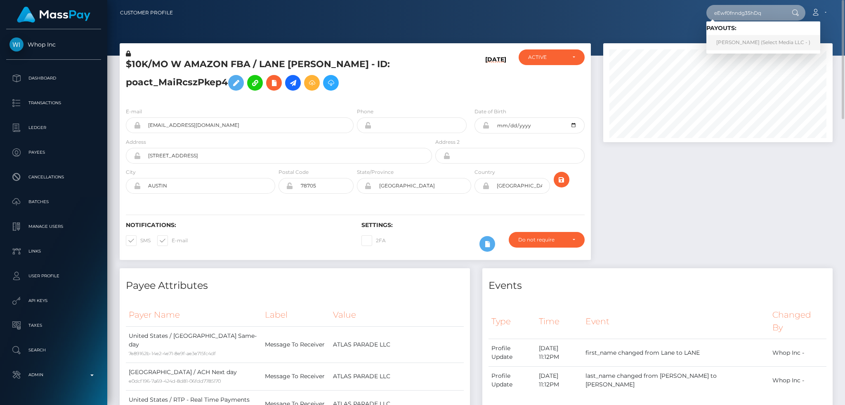
type input "eEwf0fnndg35hDq"
click at [745, 42] on link "Amber Tucker (Select Media LLC - )" at bounding box center [763, 42] width 114 height 15
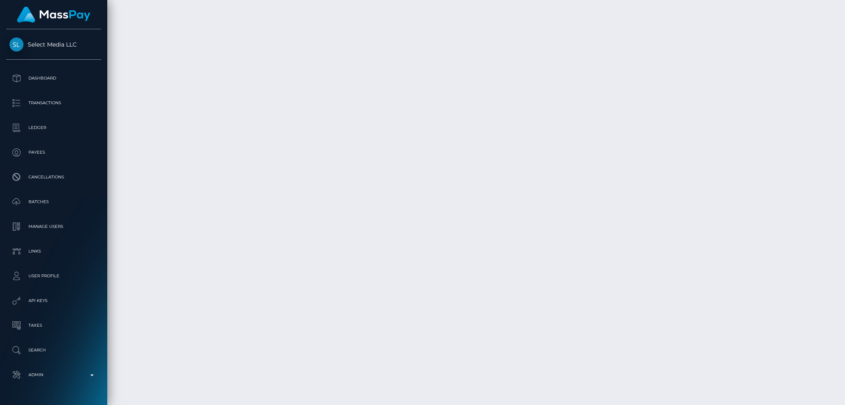
scroll to position [5774, 0]
drag, startPoint x: 458, startPoint y: 192, endPoint x: 494, endPoint y: 191, distance: 35.9
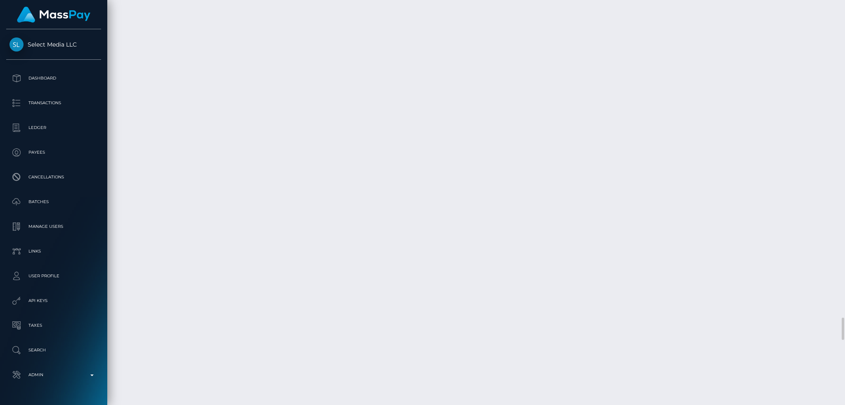
copy td "Select Media"
drag, startPoint x: 504, startPoint y: 192, endPoint x: 465, endPoint y: 198, distance: 39.3
copy td "Select Media LLC"
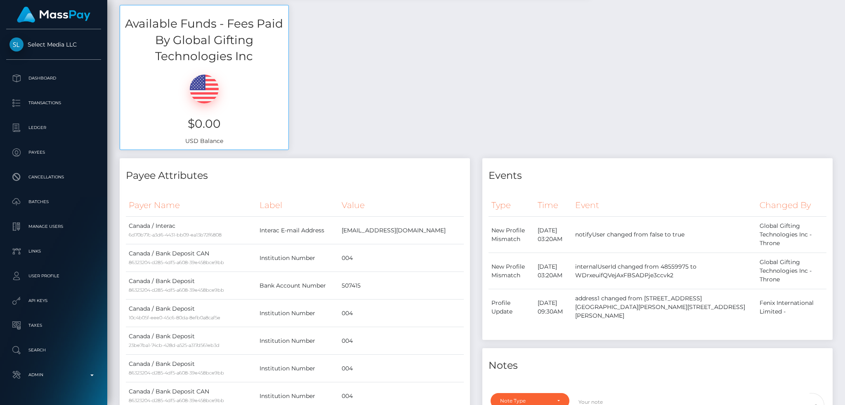
scroll to position [0, 0]
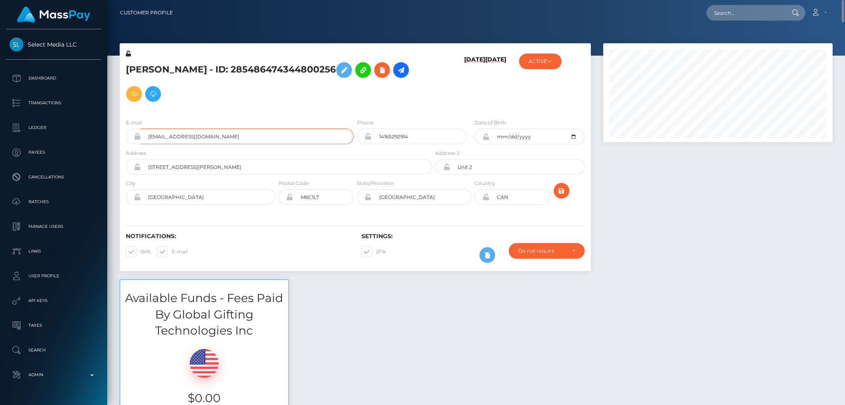
click at [248, 134] on input "hellcatazurarose@gmail.com" at bounding box center [247, 137] width 213 height 16
drag, startPoint x: 718, startPoint y: 16, endPoint x: 705, endPoint y: 14, distance: 12.4
click at [718, 16] on input "text" at bounding box center [745, 13] width 78 height 16
paste input "5801489"
type input "5801489"
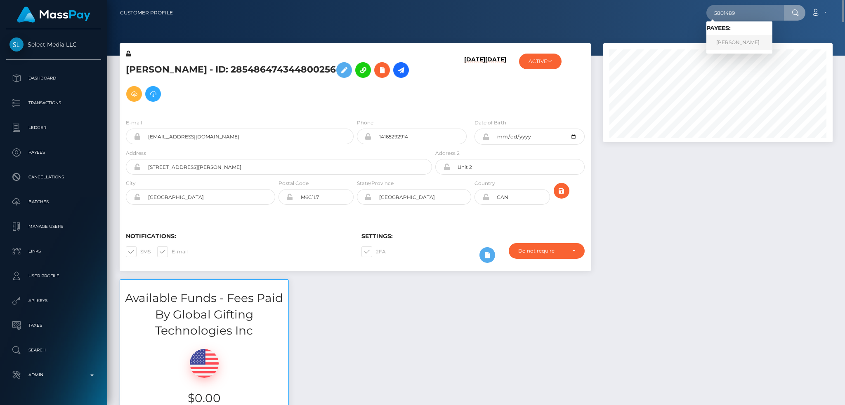
click at [732, 45] on link "FONG PING BONG" at bounding box center [739, 42] width 66 height 15
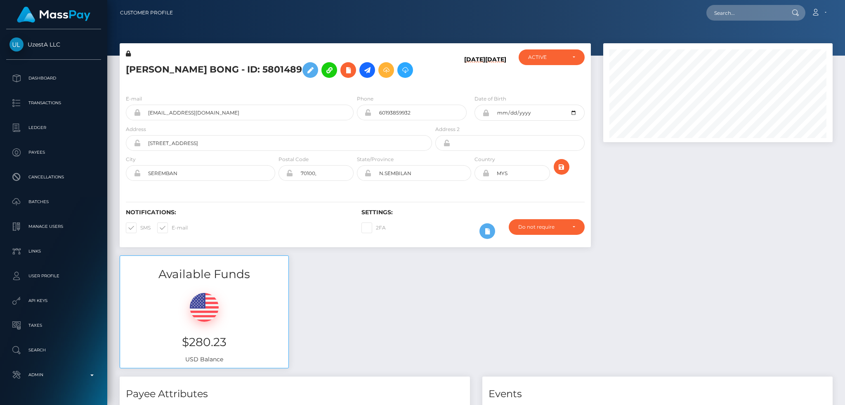
scroll to position [99, 229]
click at [731, 15] on input "text" at bounding box center [745, 13] width 78 height 16
paste input "8782016"
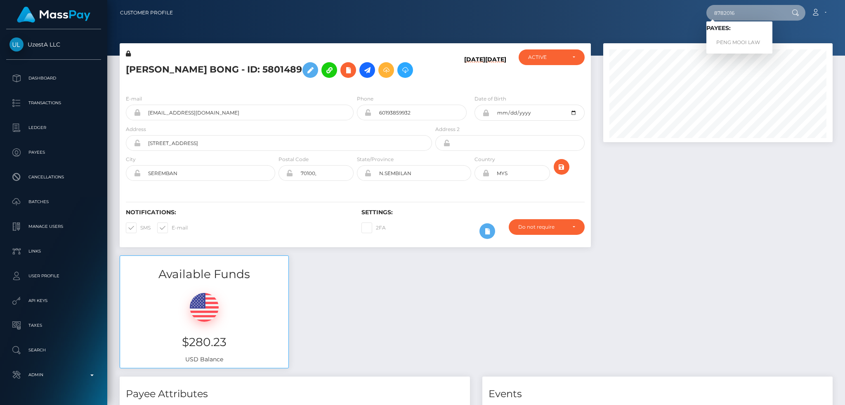
type input "8782016"
click at [742, 44] on link "PENG MOOI LAW" at bounding box center [739, 42] width 66 height 15
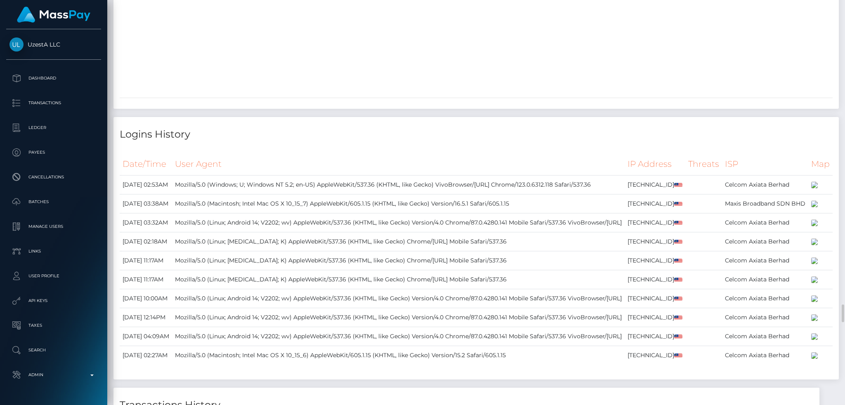
scroll to position [3355, 0]
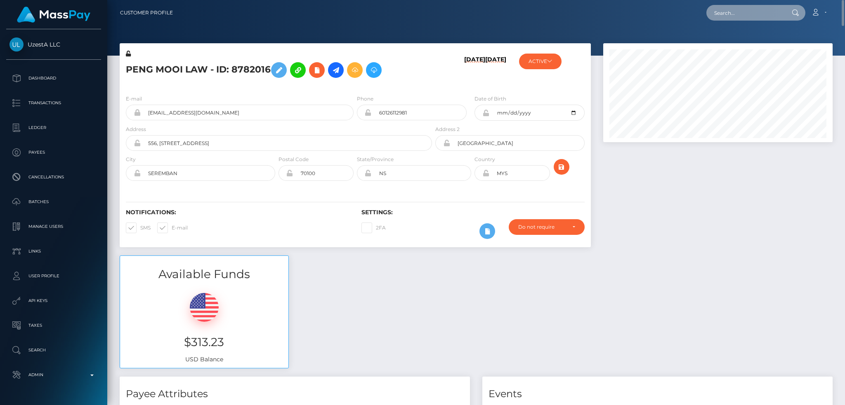
click at [742, 15] on input "text" at bounding box center [745, 13] width 78 height 16
paste input "0369692"
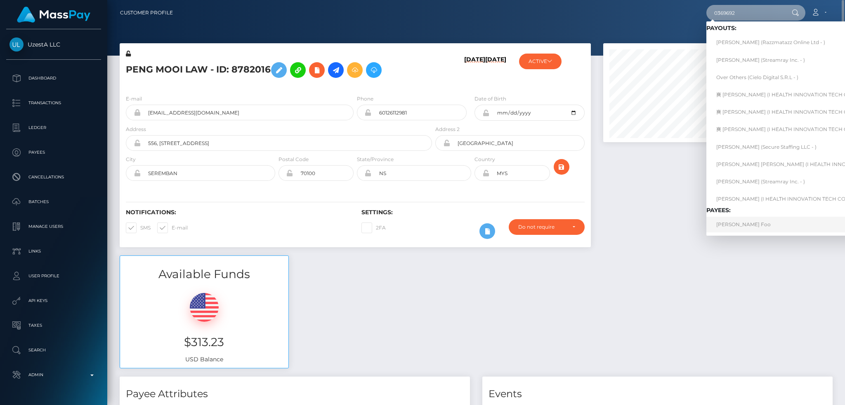
type input "0369692"
click at [747, 228] on link "[PERSON_NAME] Foo" at bounding box center [809, 224] width 207 height 15
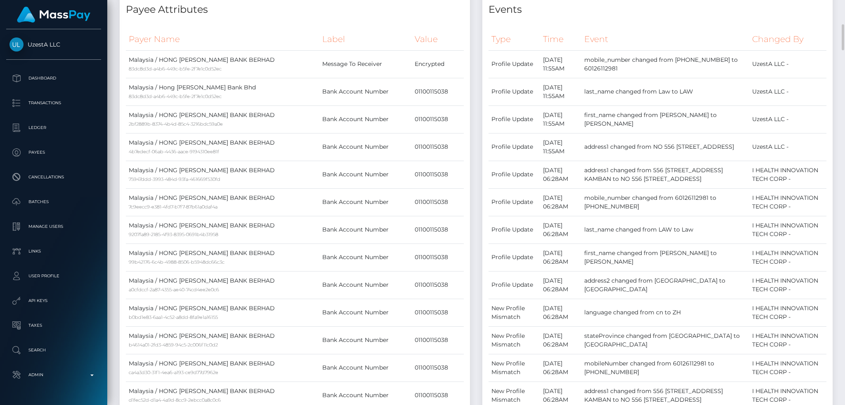
scroll to position [165, 0]
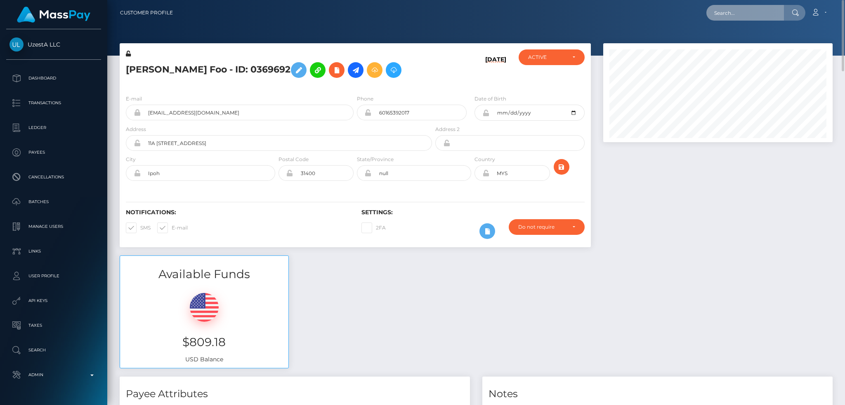
click at [774, 12] on input "text" at bounding box center [745, 13] width 78 height 16
paste input "8782016"
type input "8782016"
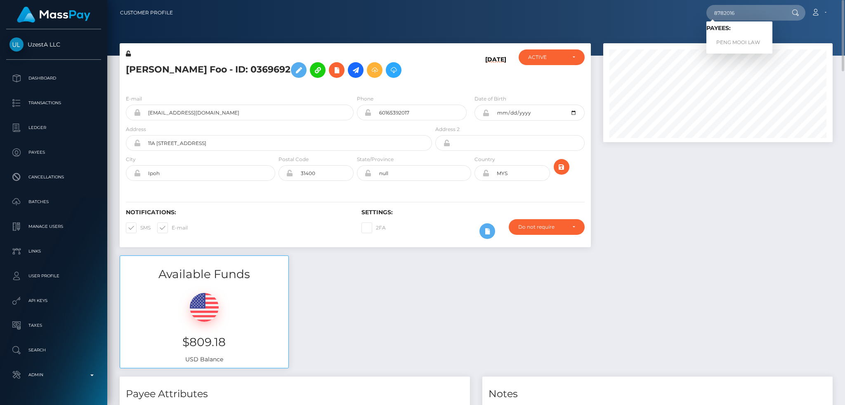
click at [735, 33] on span "Payees: PENG MOOI LAW" at bounding box center [739, 38] width 66 height 26
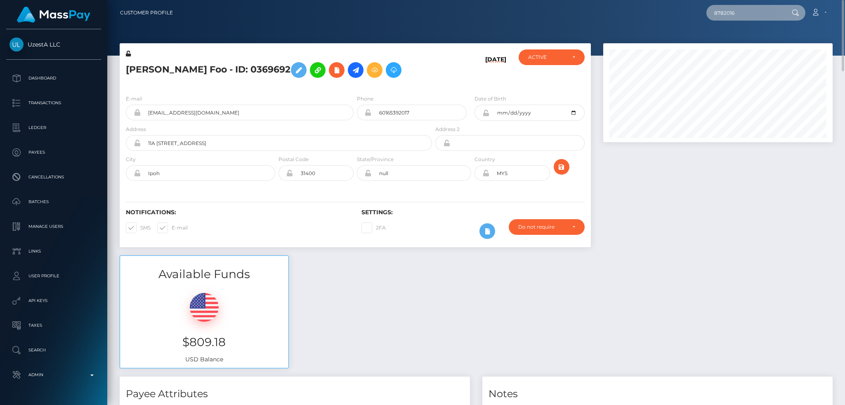
click at [736, 14] on input "8782016" at bounding box center [745, 13] width 78 height 16
click at [735, 43] on link "PENG MOOI LAW" at bounding box center [739, 42] width 66 height 15
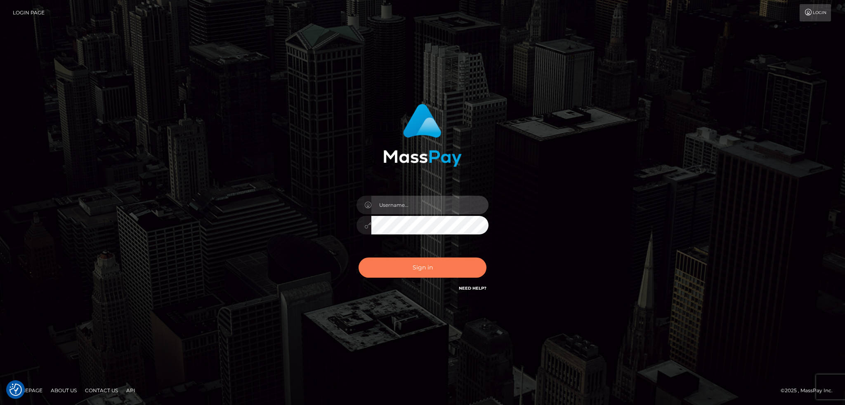
type input "alexstef"
click at [403, 268] on button "Sign in" at bounding box center [422, 268] width 128 height 20
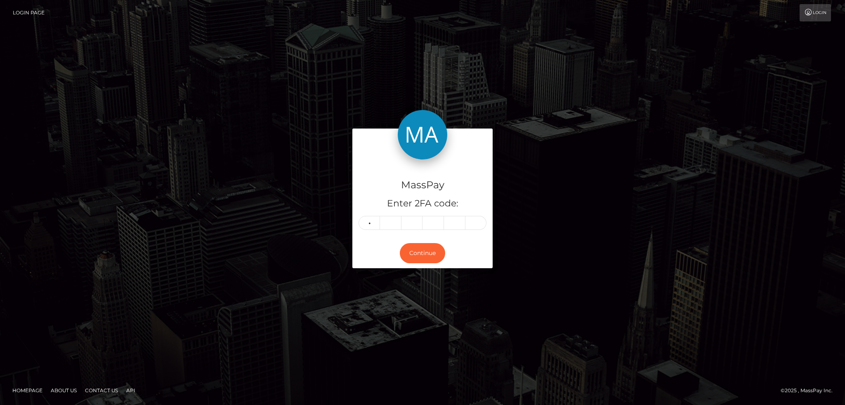
type input "2"
type input "7"
type input "0"
type input "6"
type input "2"
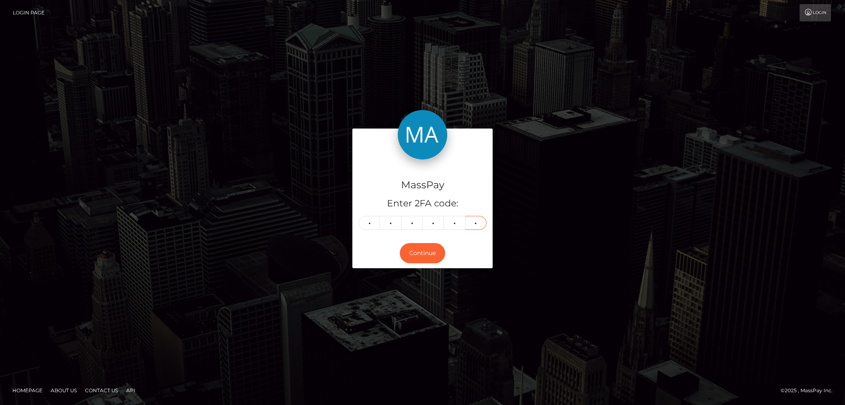
type input "6"
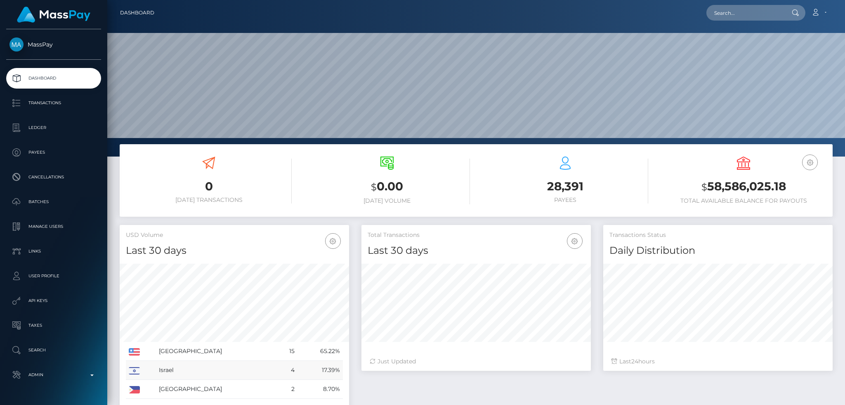
scroll to position [146, 229]
click at [733, 19] on input "text" at bounding box center [745, 13] width 78 height 16
paste input "888790ab-681a-11f0-a026-06178c1a380f"
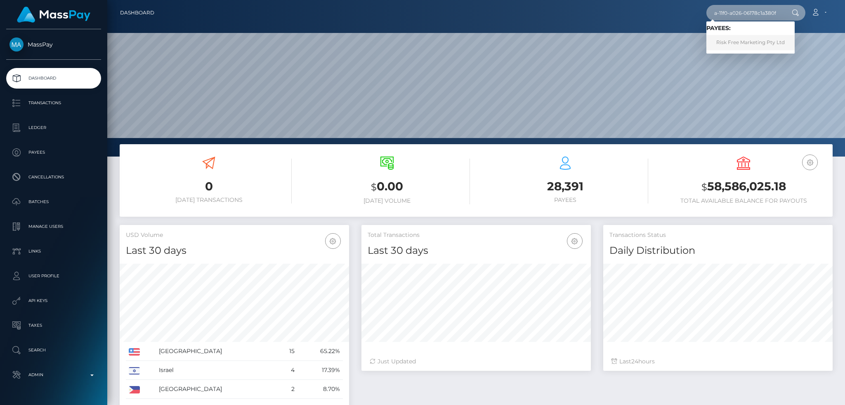
type input "888790ab-681a-11f0-a026-06178c1a380f"
click at [753, 40] on link "Risk Free Marketing Pty Ltd" at bounding box center [750, 42] width 88 height 15
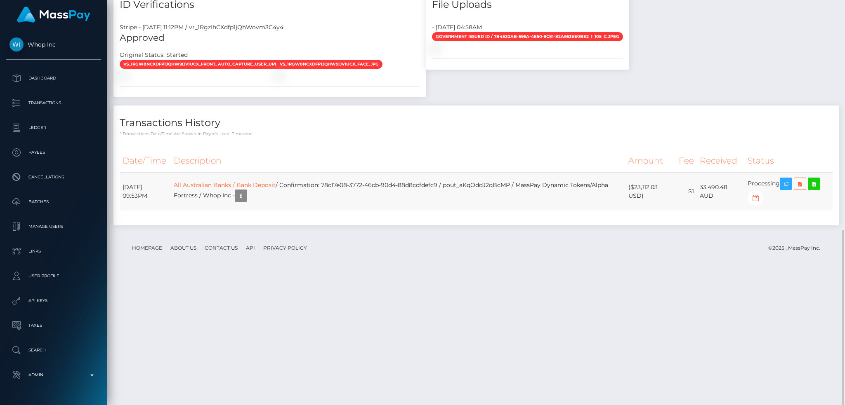
scroll to position [99, 229]
click at [266, 189] on link "All Australian Banks / Bank Deposit" at bounding box center [225, 184] width 102 height 7
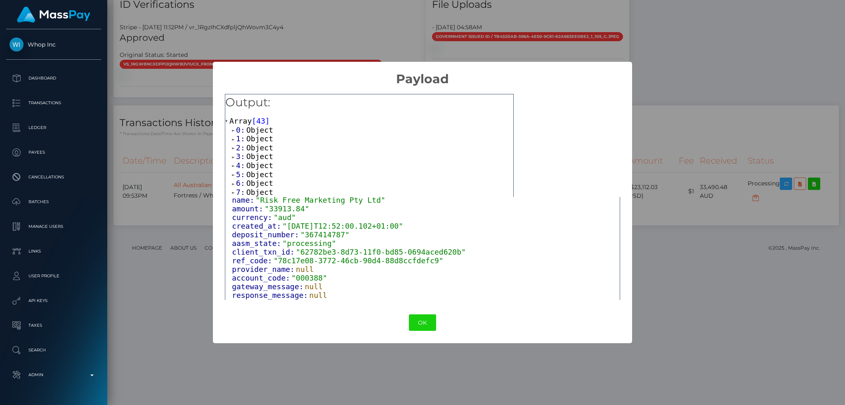
scroll to position [61, 0]
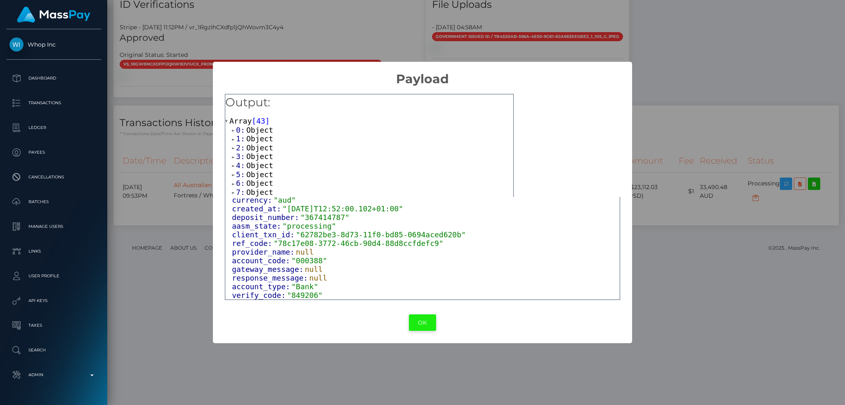
click at [424, 322] on button "OK" at bounding box center [422, 323] width 27 height 17
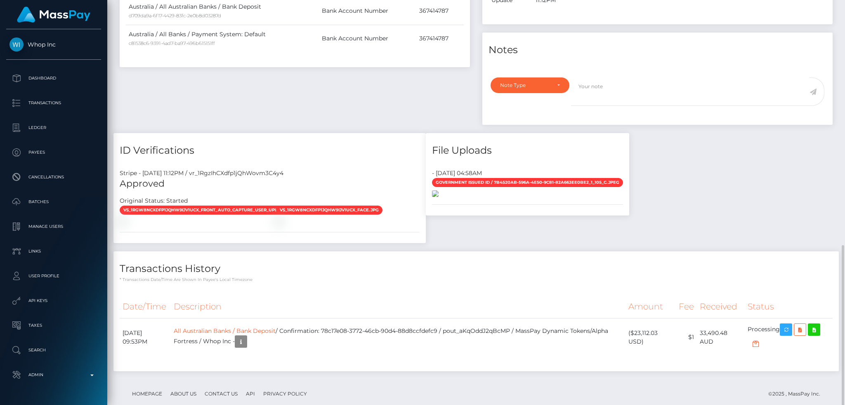
scroll to position [531, 0]
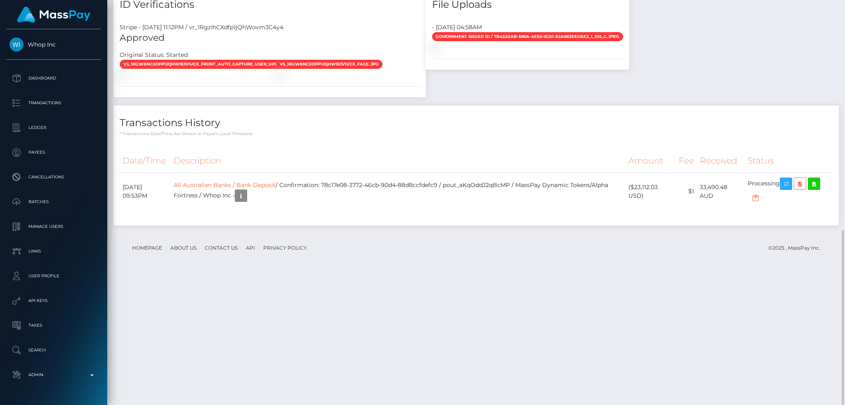
click at [508, 106] on div "File Uploads - [DATE] 04:58AM Government issued ID / 7B4520AB-596A-4E50-9C81-82…" at bounding box center [527, 46] width 216 height 118
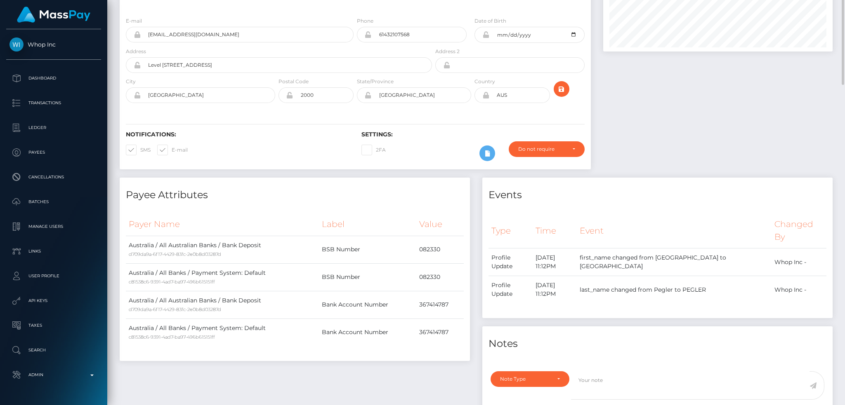
scroll to position [0, 0]
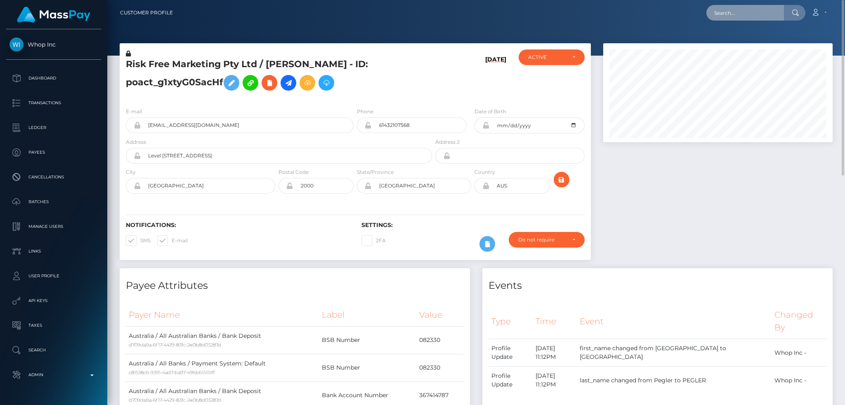
click at [741, 9] on input "text" at bounding box center [745, 13] width 78 height 16
paste input "cfab10c01f2a4c4d85d65b3170cbd0ab"
type input "cfab10c01f2a4c4d85d65b3170cbd0ab"
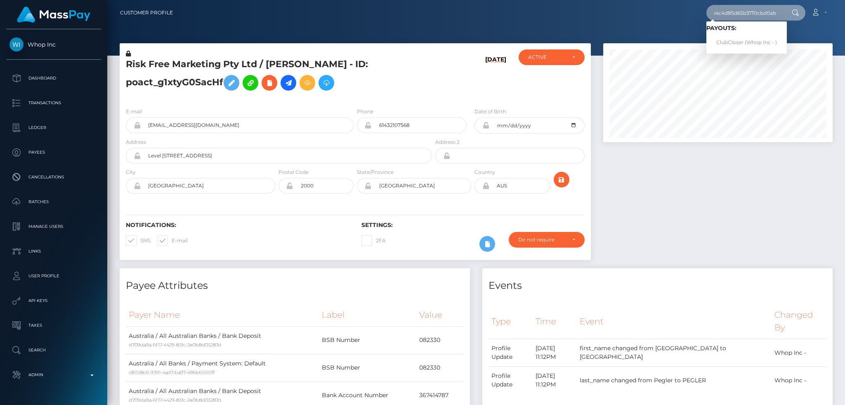
scroll to position [0, 0]
click at [725, 42] on link "ClubCloser (Whop Inc - )" at bounding box center [746, 42] width 80 height 15
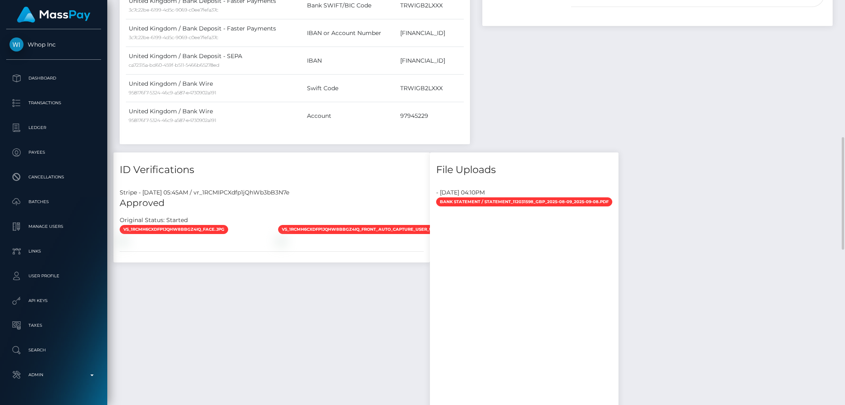
scroll to position [880, 0]
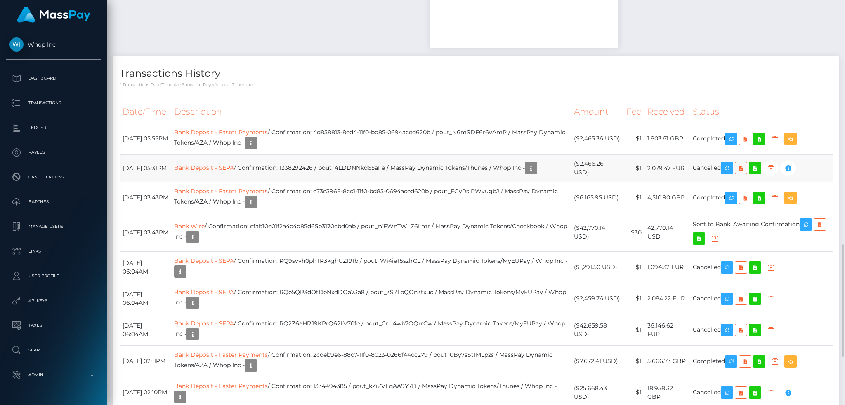
click at [367, 155] on td "Bank Deposit - SEPA / Confirmation: 1338292426 / pout_4LDDNNkd65aFe / MassPay D…" at bounding box center [371, 169] width 400 height 28
click at [205, 223] on link "Bank Wire" at bounding box center [189, 226] width 31 height 7
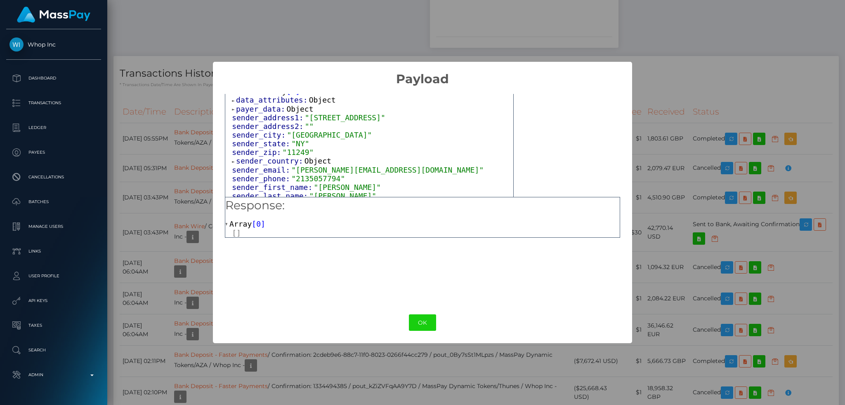
scroll to position [55, 0]
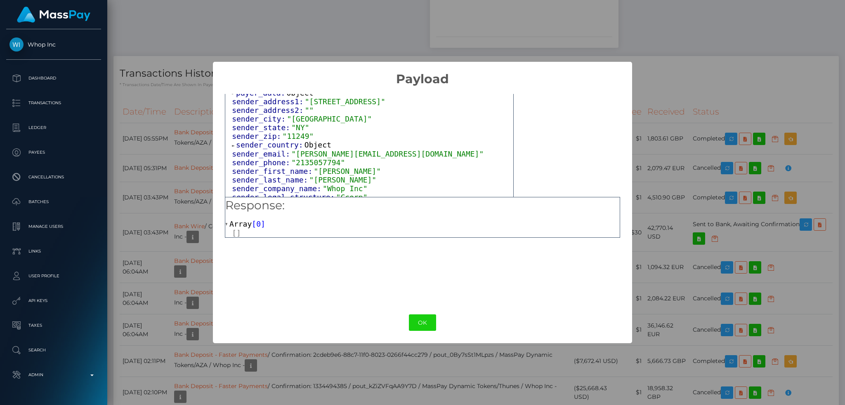
click at [318, 167] on span ""2135057794"" at bounding box center [318, 162] width 54 height 9
click at [323, 176] on span ""Steven"" at bounding box center [346, 171] width 67 height 9
click at [324, 176] on span ""Steven"" at bounding box center [346, 171] width 67 height 9
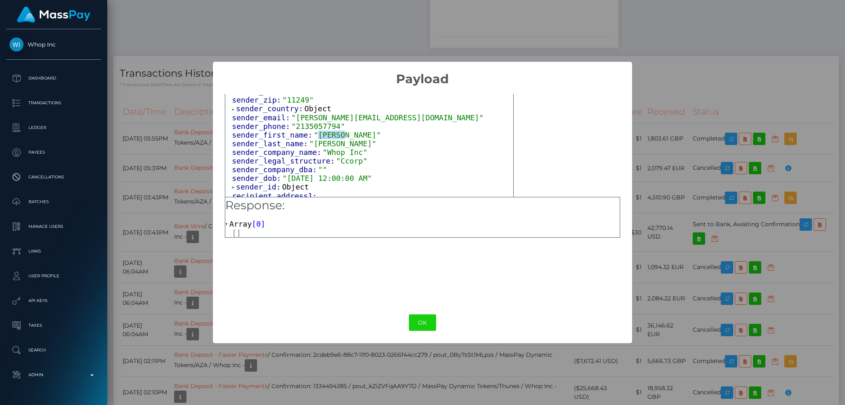
scroll to position [110, 0]
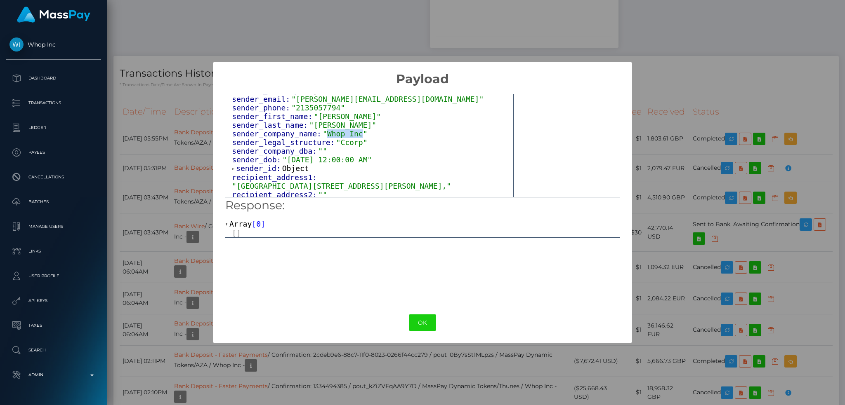
drag, startPoint x: 350, startPoint y: 136, endPoint x: 319, endPoint y: 138, distance: 30.6
click at [323, 138] on span ""Whop Inc"" at bounding box center [345, 134] width 45 height 9
copy span "Whop Inc"
drag, startPoint x: 339, startPoint y: 127, endPoint x: 307, endPoint y: 126, distance: 32.2
click at [309, 126] on span ""Schwartz"" at bounding box center [342, 125] width 67 height 9
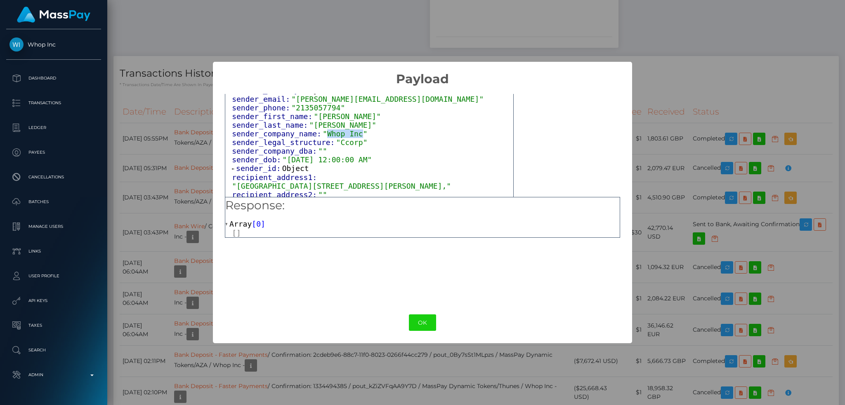
drag, startPoint x: 351, startPoint y: 137, endPoint x: 309, endPoint y: 70, distance: 79.7
click at [323, 136] on span ""Whop Inc"" at bounding box center [345, 134] width 45 height 9
copy span "Whop Inc"
click at [317, 107] on span ""2135057794"" at bounding box center [318, 108] width 54 height 9
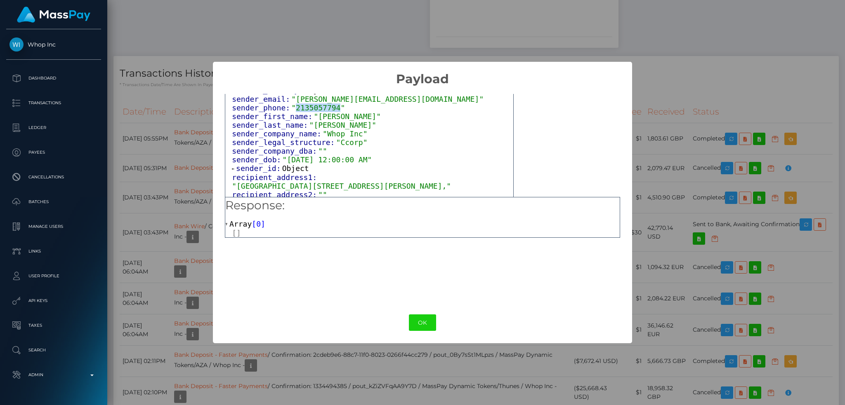
copy span "2135057794"
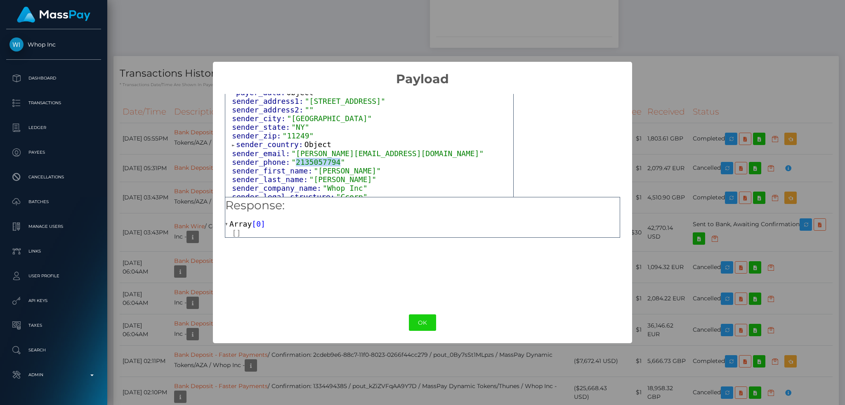
scroll to position [55, 0]
click at [343, 24] on div "× Payload Output: Object attrs: Array [ 3 ] data_attributes: Object payer_data:…" at bounding box center [422, 202] width 845 height 405
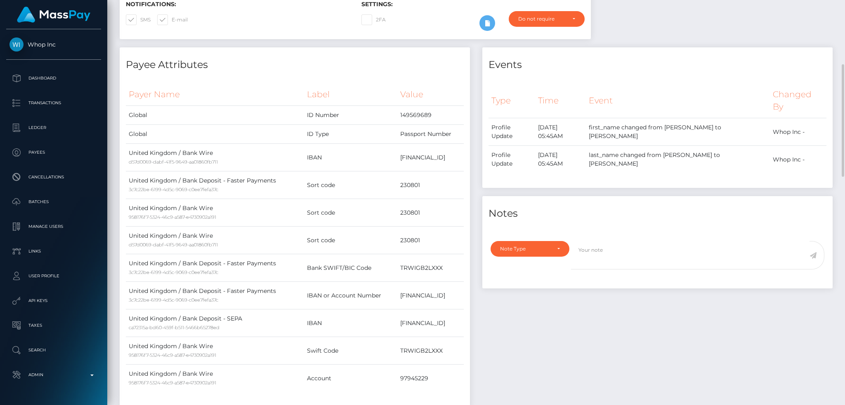
scroll to position [0, 0]
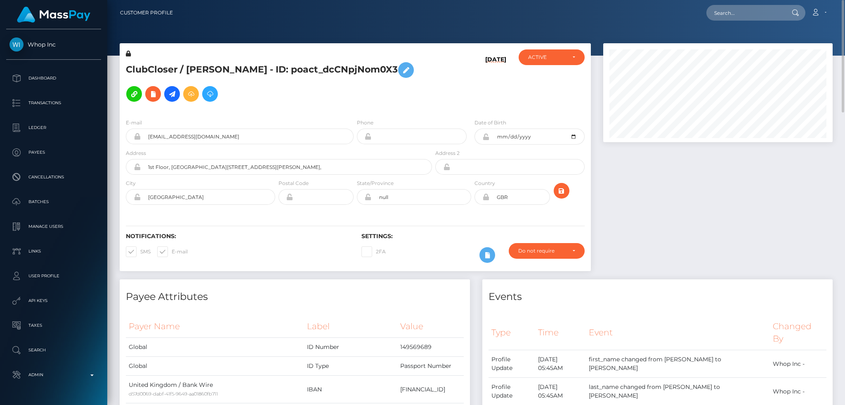
click at [153, 61] on h5 "ClubCloser / MARCUS FREDERICK GILHOOLEY - ID: poact_dcCNpjNom0X3" at bounding box center [277, 82] width 302 height 48
copy h5 "ClubCloser / MARCUS FREDERICK GILHOOLEY - ID: poact_dcCNpjNom0X3"
click at [269, 56] on div "ClubCloser / MARCUS FREDERICK GILHOOLEY - ID: poact_dcCNpjNom0X3" at bounding box center [277, 80] width 314 height 63
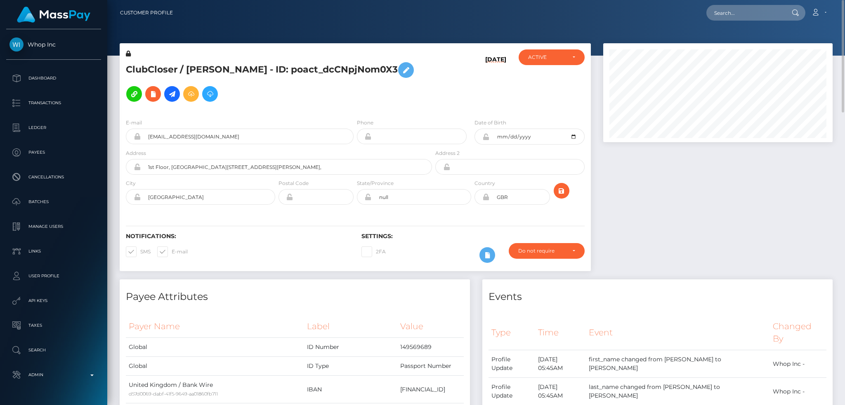
click at [344, 63] on h5 "ClubCloser / MARCUS FREDERICK GILHOOLEY - ID: poact_dcCNpjNom0X3" at bounding box center [277, 82] width 302 height 48
click at [327, 63] on h5 "ClubCloser / MARCUS FREDERICK GILHOOLEY - ID: poact_dcCNpjNom0X3" at bounding box center [277, 82] width 302 height 48
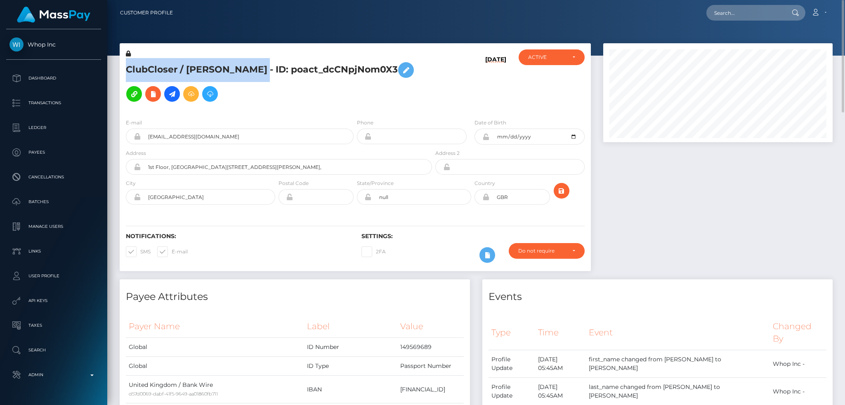
drag, startPoint x: 343, startPoint y: 62, endPoint x: 120, endPoint y: 65, distance: 223.6
click at [120, 65] on div "ClubCloser / MARCUS FREDERICK GILHOOLEY - ID: poact_dcCNpjNom0X3" at bounding box center [277, 80] width 314 height 63
copy h5 "ClubCloser / MARCUS FREDERICK GILHOOLEY"
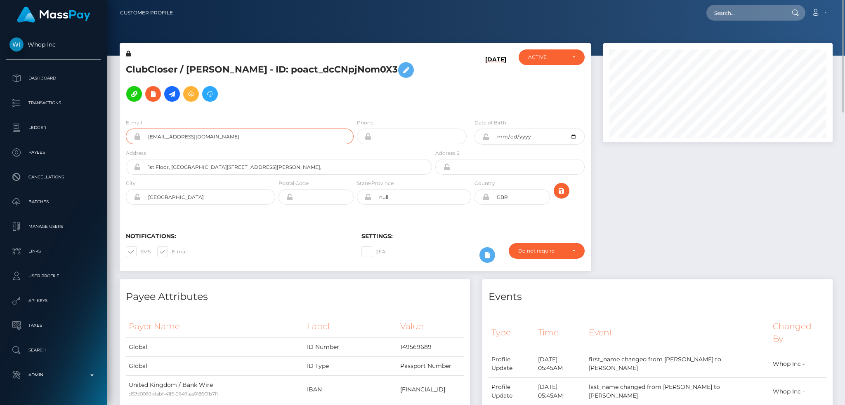
click at [259, 129] on input "marcus@clubcloser.com" at bounding box center [247, 137] width 213 height 16
click at [665, 191] on div at bounding box center [718, 161] width 242 height 236
click at [720, 9] on input "text" at bounding box center [745, 13] width 78 height 16
paste input "5801489"
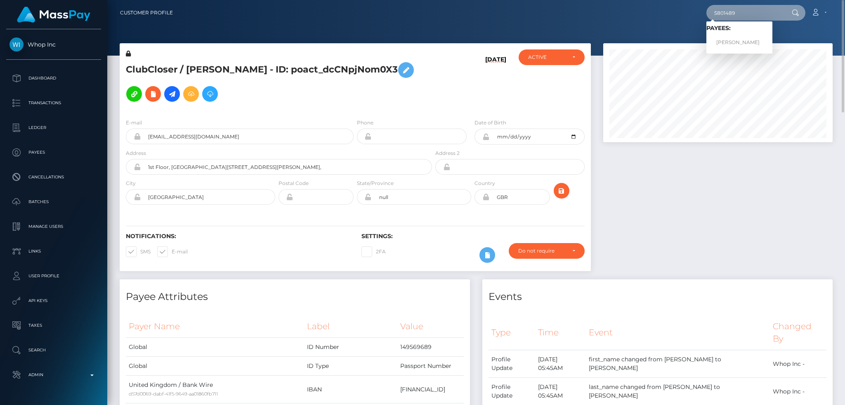
type input "5801489"
click at [743, 41] on link "FONG PING BONG" at bounding box center [739, 42] width 66 height 15
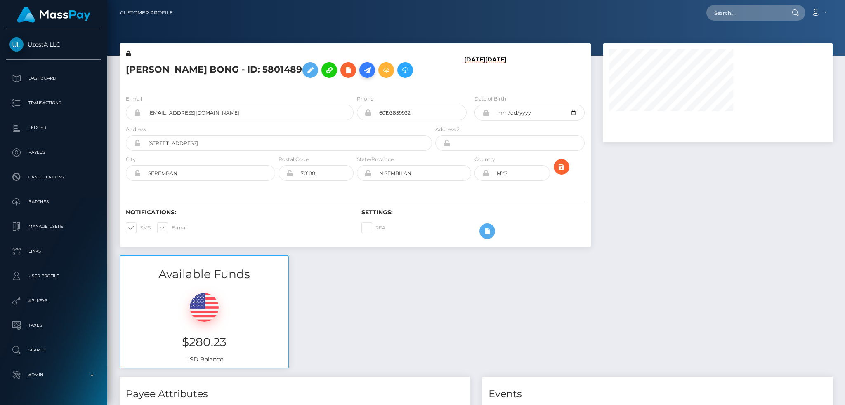
click at [362, 71] on icon at bounding box center [367, 70] width 10 height 10
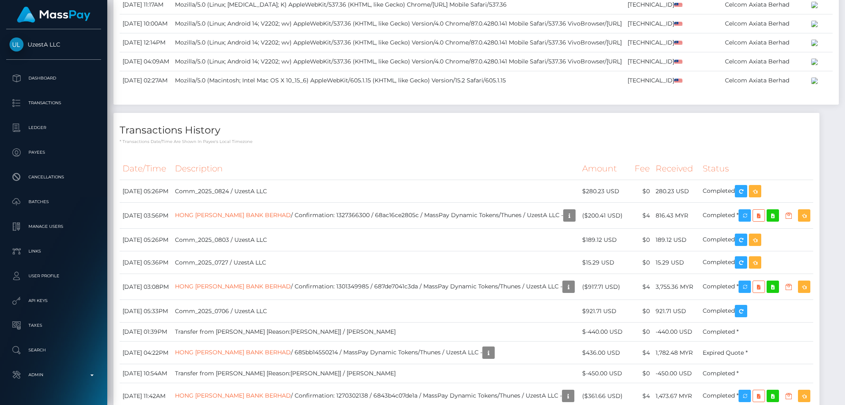
scroll to position [3630, 0]
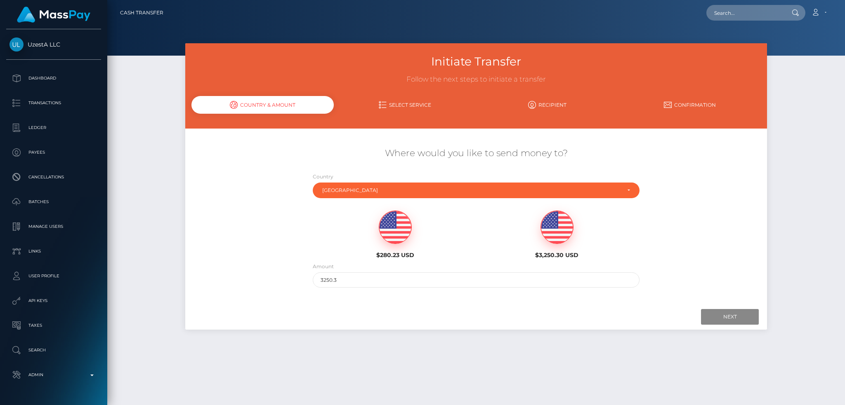
click at [394, 227] on img at bounding box center [395, 227] width 32 height 33
type input "280.23"
click at [718, 316] on input "Next" at bounding box center [730, 317] width 58 height 16
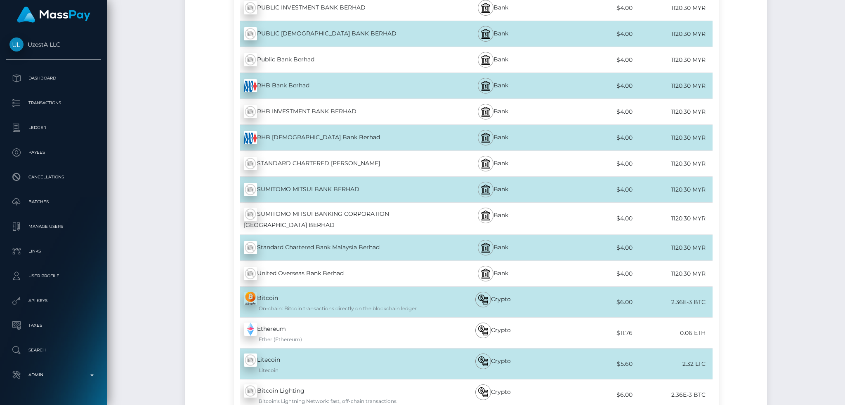
scroll to position [1989, 0]
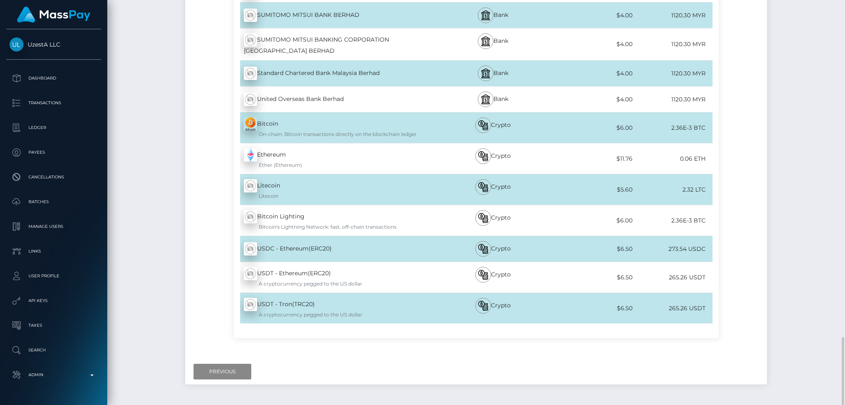
click at [191, 359] on div "Next Finish Previous" at bounding box center [476, 372] width 582 height 26
click at [204, 364] on input "Previous" at bounding box center [222, 372] width 58 height 16
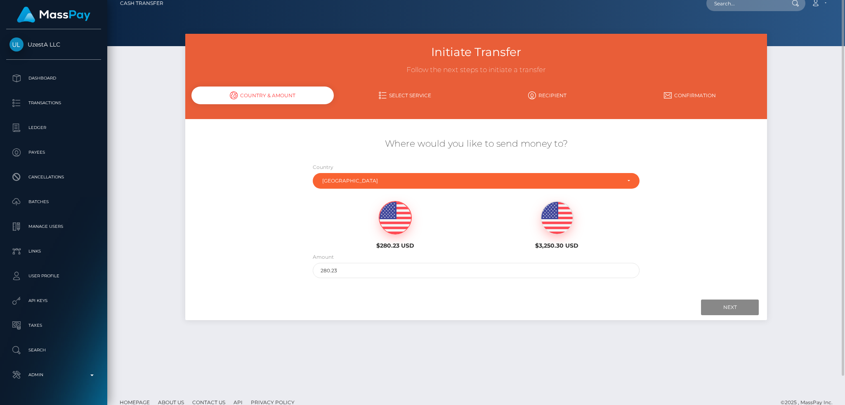
scroll to position [0, 0]
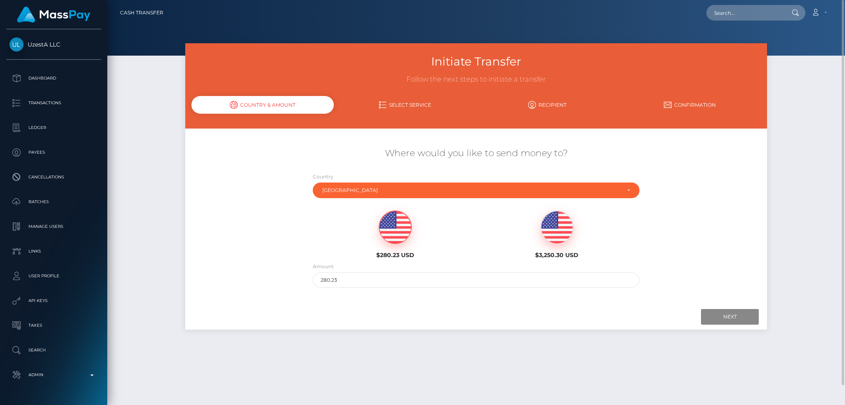
click at [747, 0] on nav "Cash Transfer Loading... Loading... Account Logout" at bounding box center [475, 13] width 737 height 26
paste input "8782016"
click at [742, 15] on input "text" at bounding box center [745, 13] width 78 height 16
type input "8782016"
click at [752, 37] on link "PENG MOOI LAW" at bounding box center [739, 42] width 66 height 15
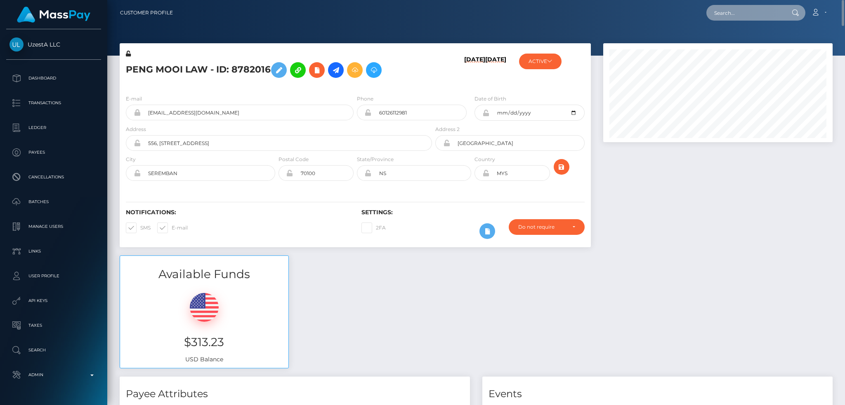
drag, startPoint x: 728, startPoint y: 14, endPoint x: 722, endPoint y: 15, distance: 6.0
click at [728, 14] on input "text" at bounding box center [745, 13] width 78 height 16
paste input "0369692"
type input "0369692"
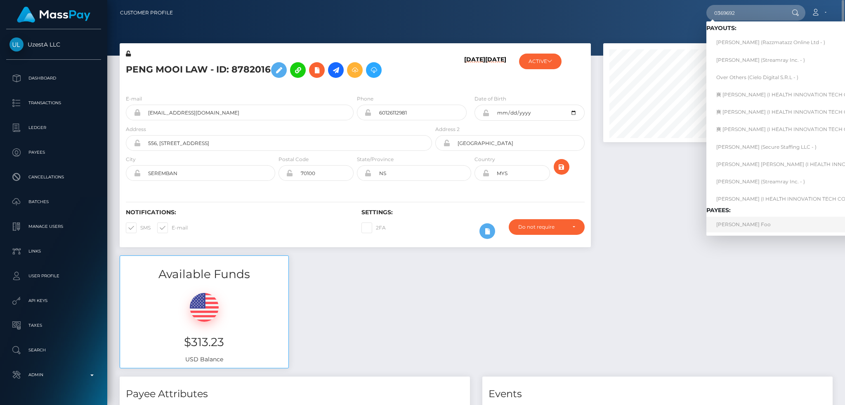
click at [736, 226] on link "Mei Leng Foo" at bounding box center [809, 224] width 207 height 15
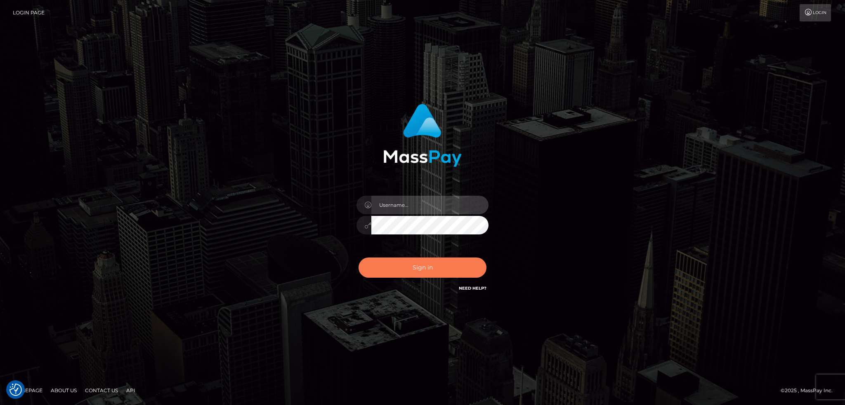
type input "alexstef"
click at [418, 264] on button "Sign in" at bounding box center [422, 268] width 128 height 20
type input "alexstef"
click at [418, 270] on button "Sign in" at bounding box center [422, 268] width 128 height 20
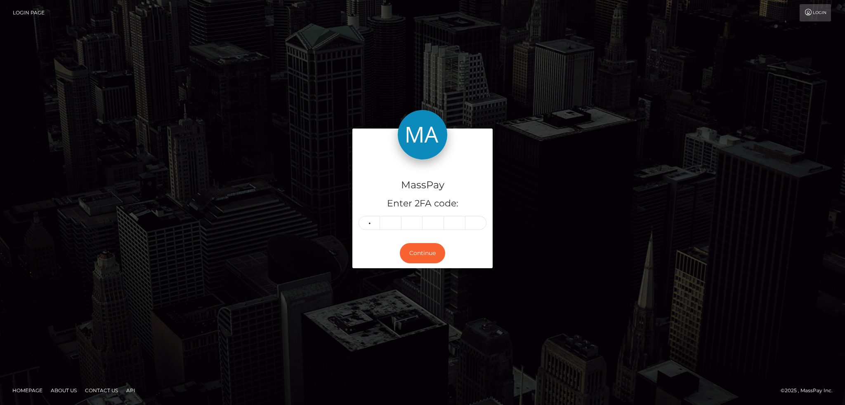
type input "6"
type input "1"
type input "8"
type input "9"
type input "1"
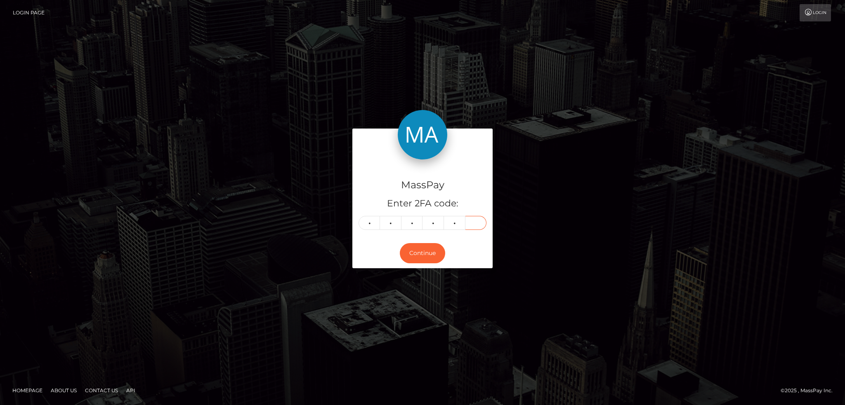
type input "1"
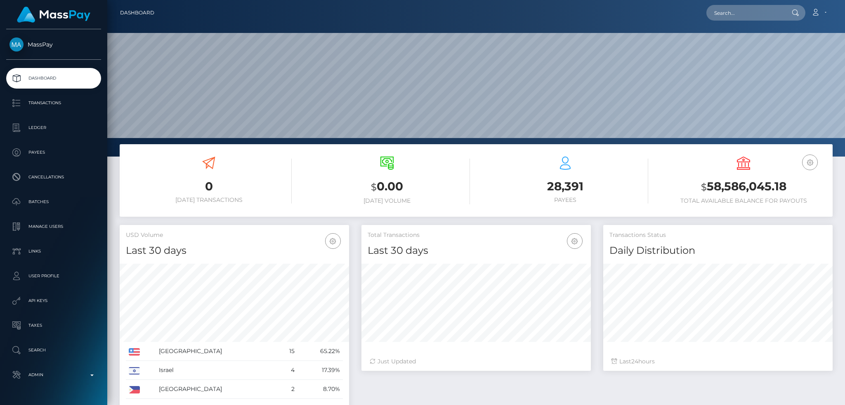
scroll to position [146, 229]
click at [734, 16] on input "text" at bounding box center [745, 13] width 78 height 16
paste input "5801489"
type input "5801489"
click at [730, 43] on link "[PERSON_NAME]" at bounding box center [739, 42] width 66 height 15
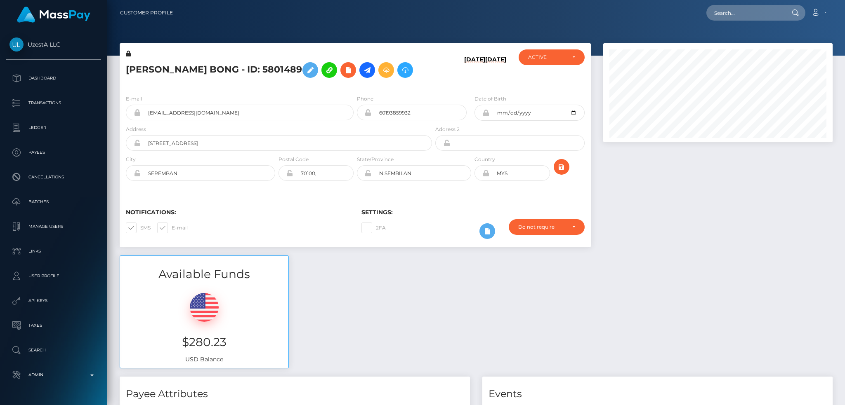
scroll to position [99, 229]
click at [224, 110] on input "[EMAIL_ADDRESS][DOMAIN_NAME]" at bounding box center [247, 113] width 213 height 16
click at [716, 7] on input "text" at bounding box center [745, 13] width 78 height 16
paste input "[EMAIL_ADDRESS][DOMAIN_NAME]"
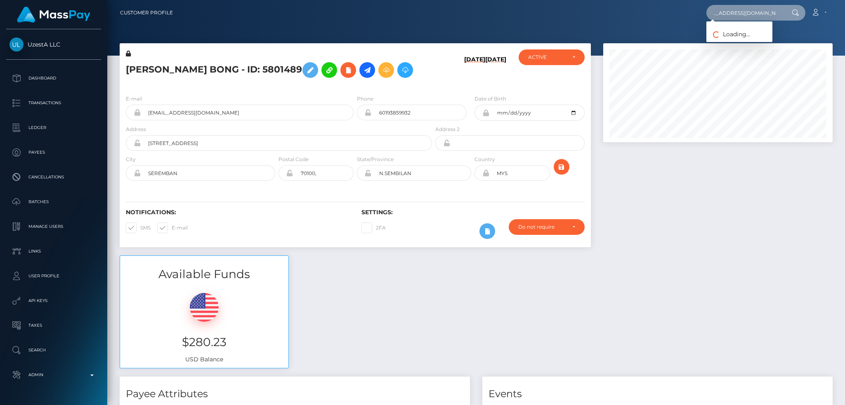
type input "[EMAIL_ADDRESS][DOMAIN_NAME]"
click at [725, 40] on link "Dashia Bradley" at bounding box center [739, 42] width 66 height 15
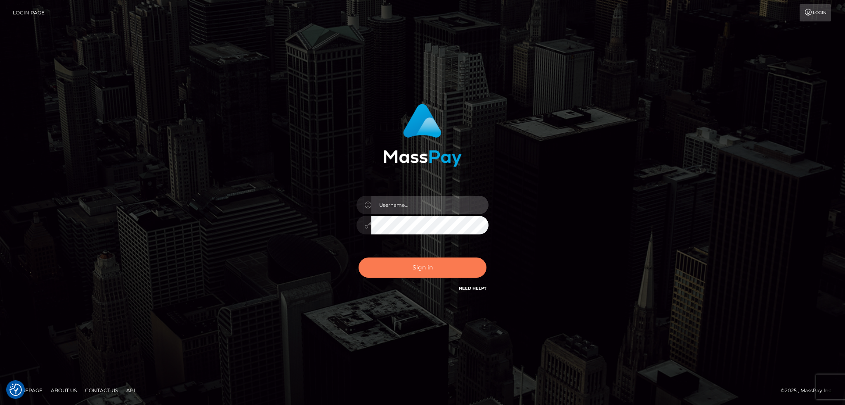
type input "alexstef"
click at [434, 273] on button "Sign in" at bounding box center [422, 268] width 128 height 20
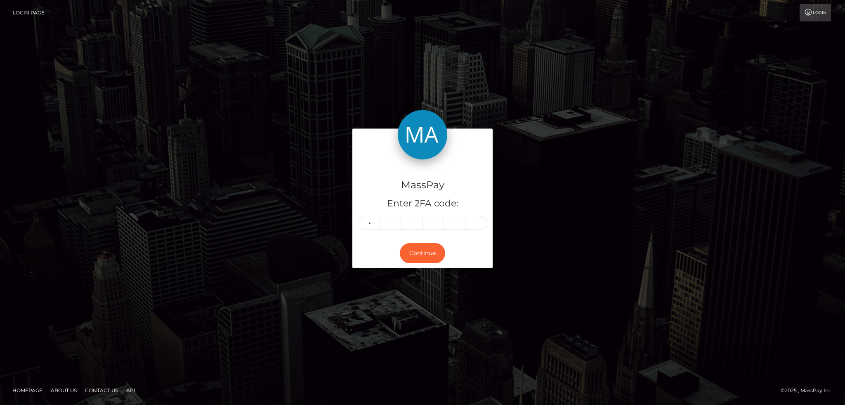
type input "2"
type input "3"
type input "8"
type input "4"
type input "9"
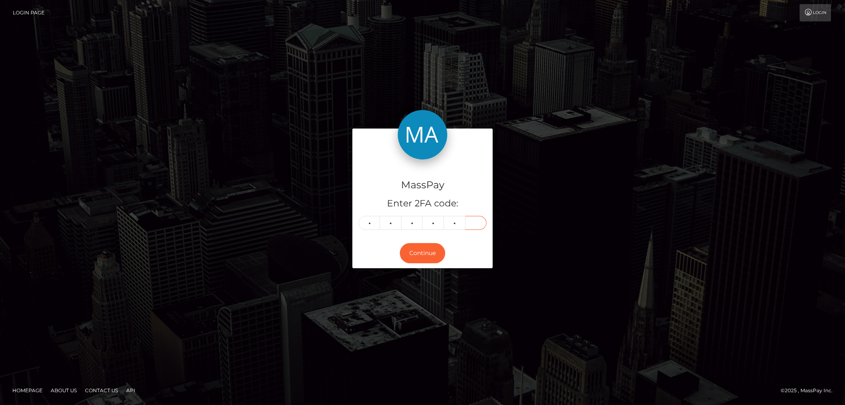
type input "7"
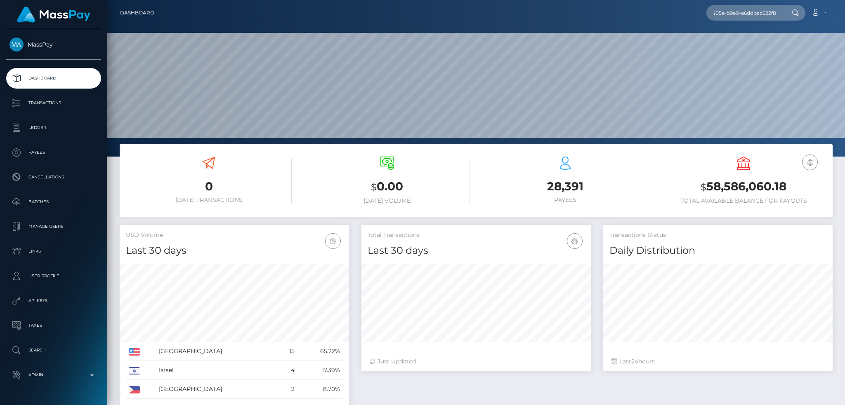
scroll to position [146, 229]
type input "eef85e9c-aff0-405e-b9e0-e6ddbac622f8"
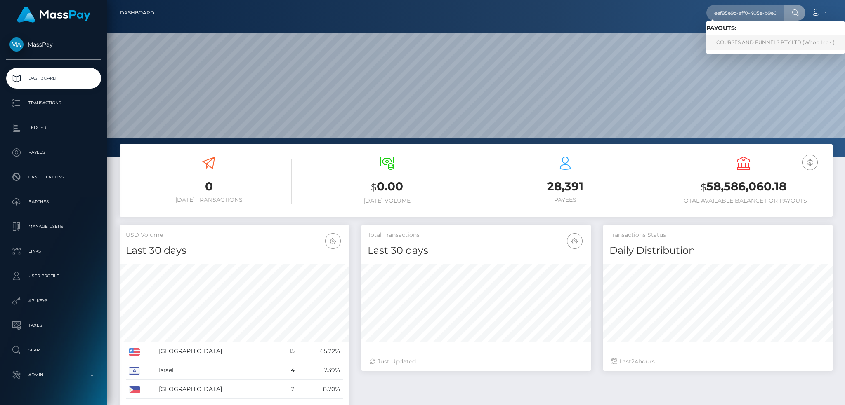
click at [742, 42] on link "COURSES AND FUNNELS PTY LTD (Whop Inc - )" at bounding box center [775, 42] width 138 height 15
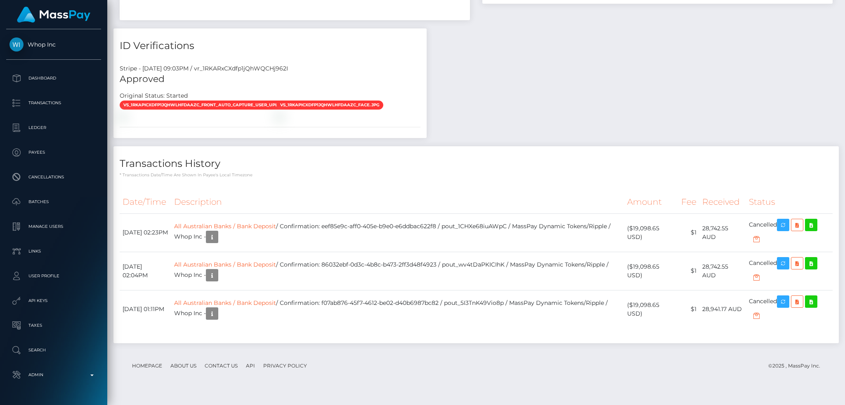
scroll to position [695, 0]
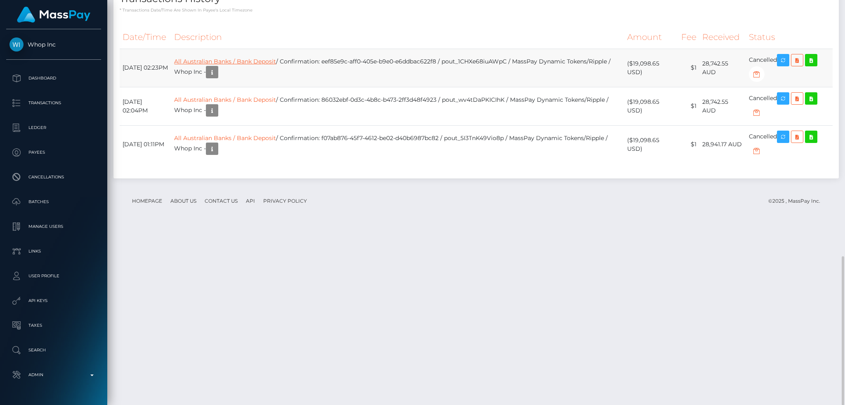
click at [276, 65] on link "All Australian Banks / Bank Deposit" at bounding box center [225, 61] width 102 height 7
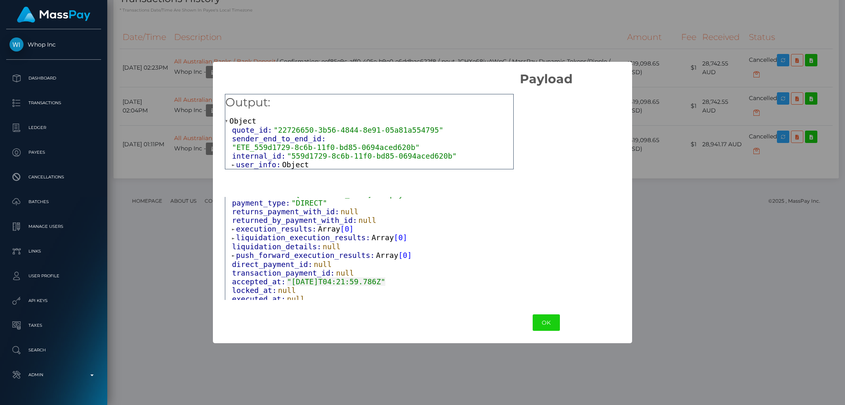
scroll to position [170, 0]
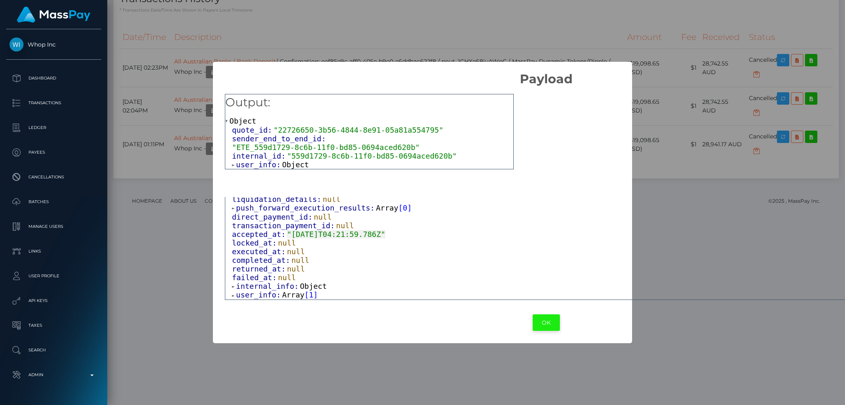
click at [532, 325] on button "OK" at bounding box center [545, 323] width 27 height 17
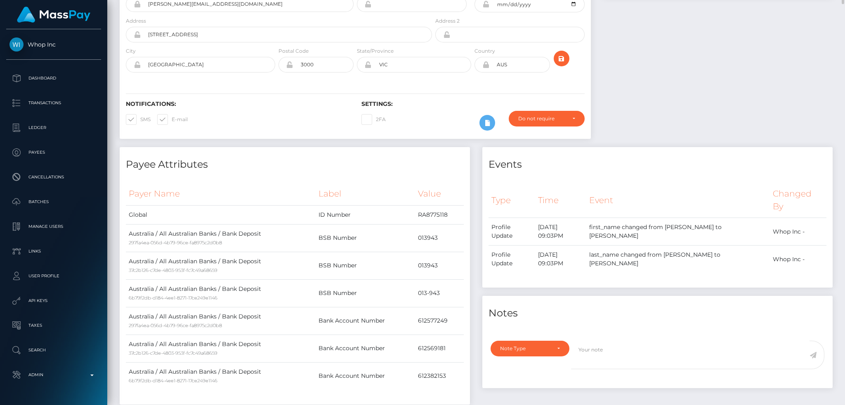
scroll to position [0, 0]
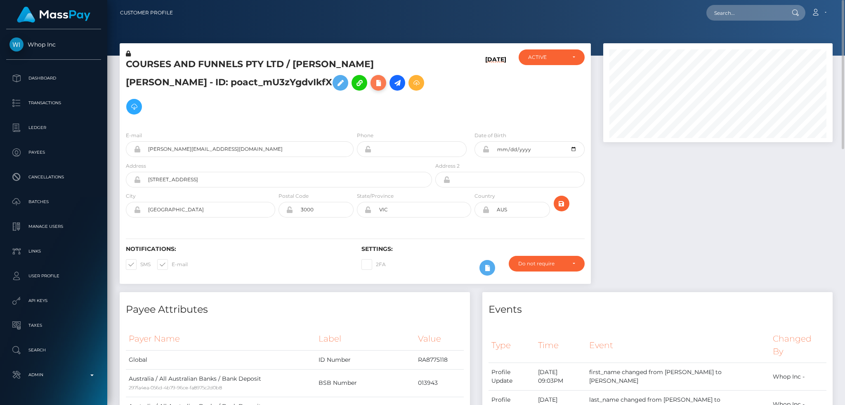
click at [373, 83] on icon at bounding box center [378, 83] width 10 height 10
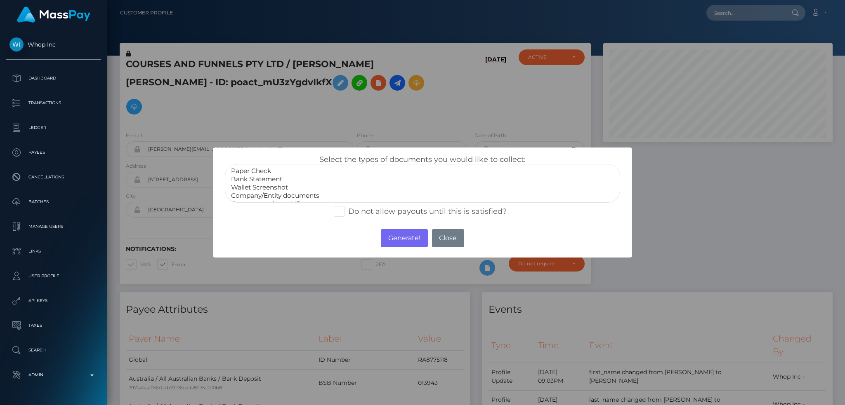
select select "Bank Statement"
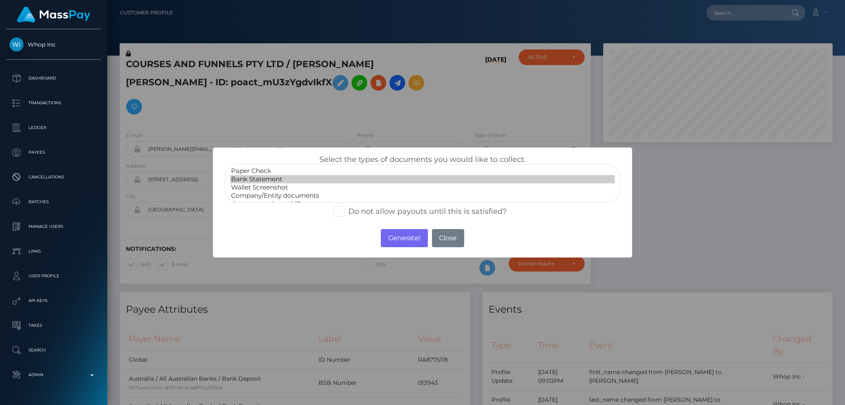
click at [279, 180] on option "Bank Statement" at bounding box center [422, 179] width 384 height 8
click at [401, 236] on button "Generate!" at bounding box center [404, 238] width 47 height 18
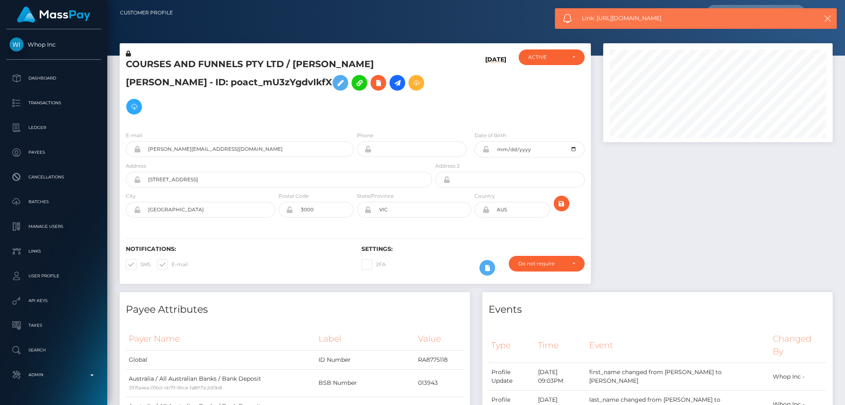
click at [606, 19] on span "Link: https://l.maspay.io/ajvd2" at bounding box center [691, 18] width 219 height 9
copy span "Link: https://l.maspay.io/ajvd2"
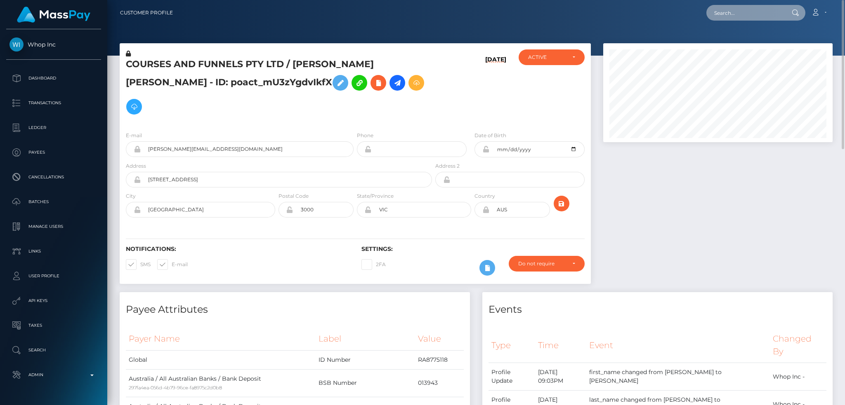
click at [741, 13] on input "text" at bounding box center [745, 13] width 78 height 16
paste input "Yxt4BnmcQIGoC64ZfyS7LA"
type input "Yxt4BnmcQIGoC64ZfyS7LA"
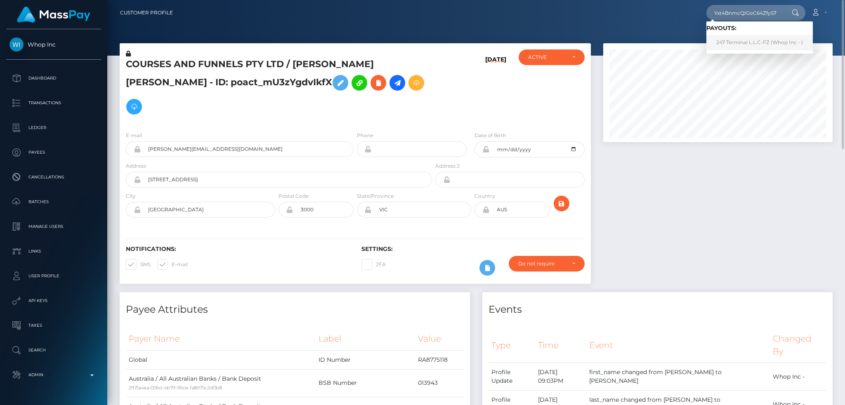
click at [760, 44] on link "247 Terminal L.L.C-FZ (Whop Inc - )" at bounding box center [759, 42] width 106 height 15
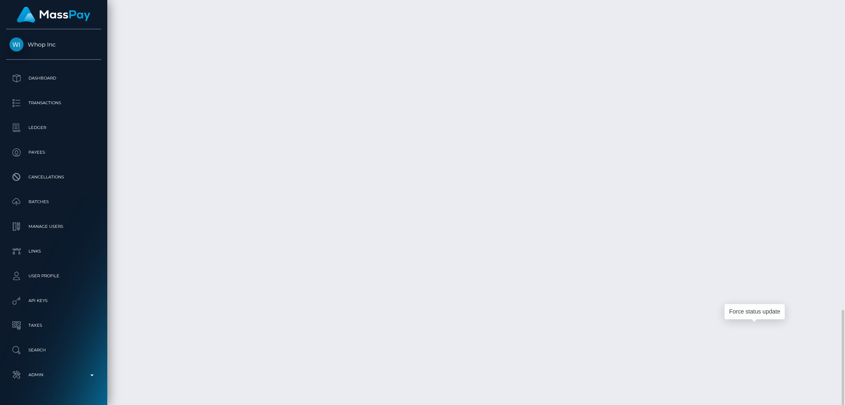
scroll to position [99, 229]
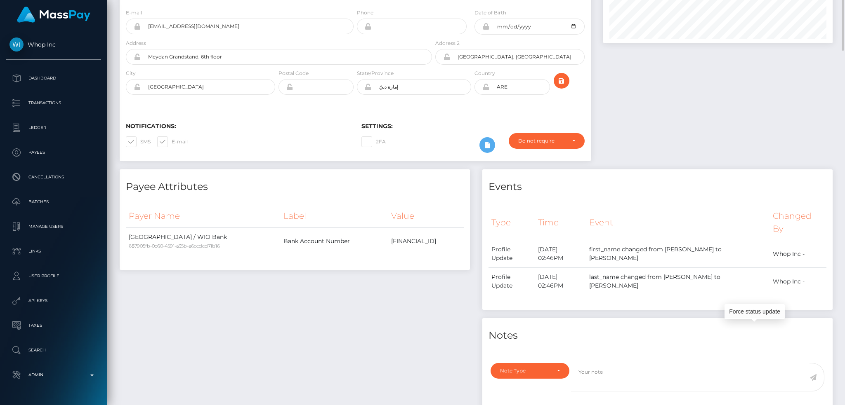
scroll to position [0, 0]
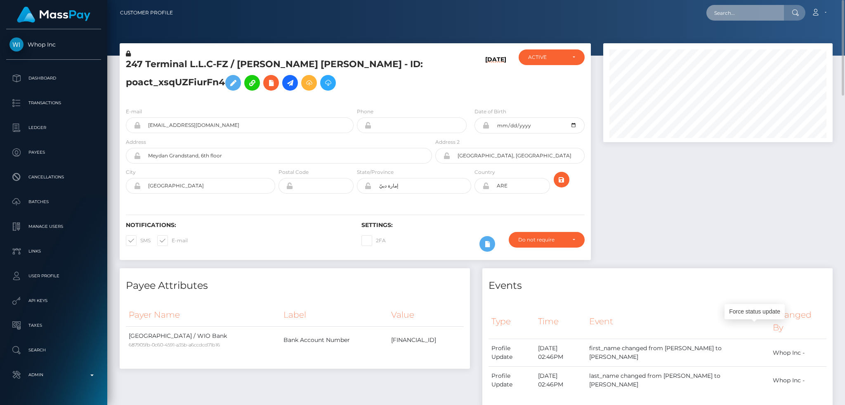
click at [766, 15] on input "text" at bounding box center [745, 13] width 78 height 16
paste input "bb6a2a67-1494-4ec4-9834-b352015899f1"
type input "bb6a2a67-1494-4ec4-9834-b352015899f1"
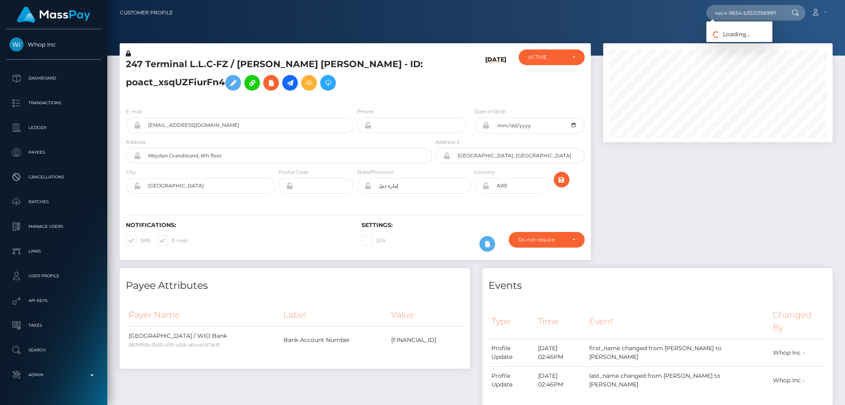
scroll to position [0, 0]
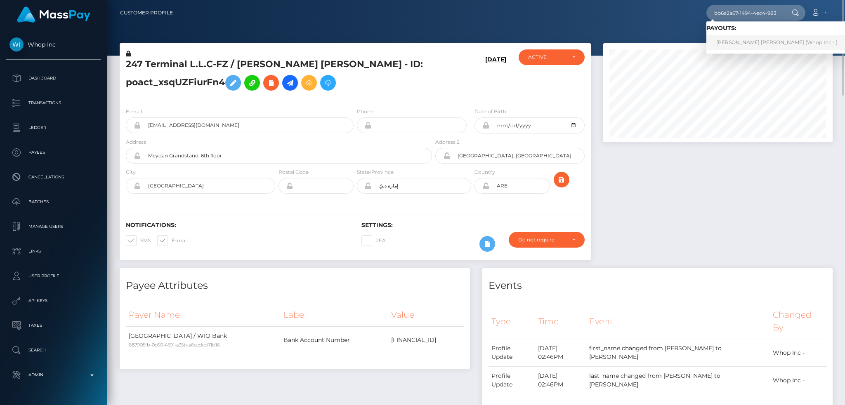
click at [733, 36] on link "DANIEL ALEXIO PIMENTEL (Whop Inc - )" at bounding box center [776, 42] width 141 height 15
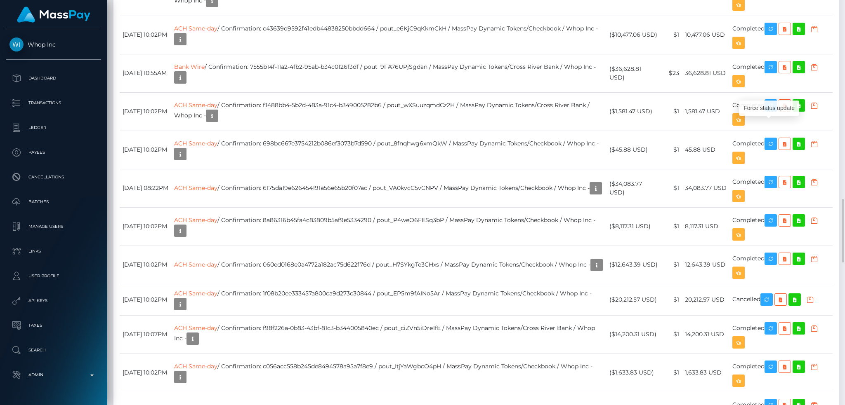
scroll to position [99, 229]
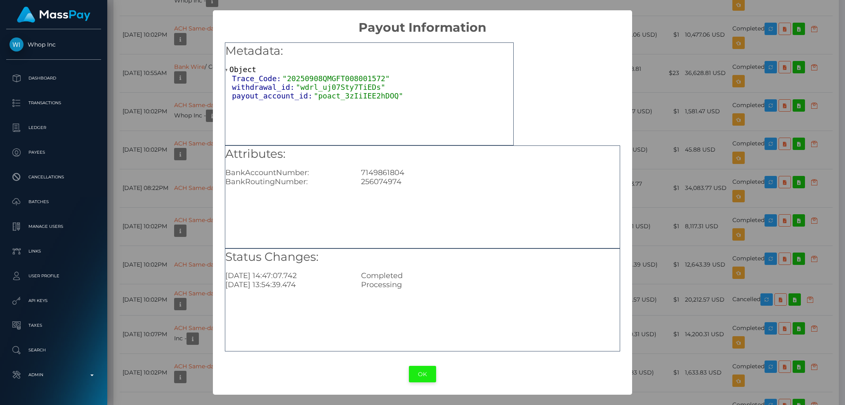
click at [416, 375] on button "OK" at bounding box center [422, 374] width 27 height 17
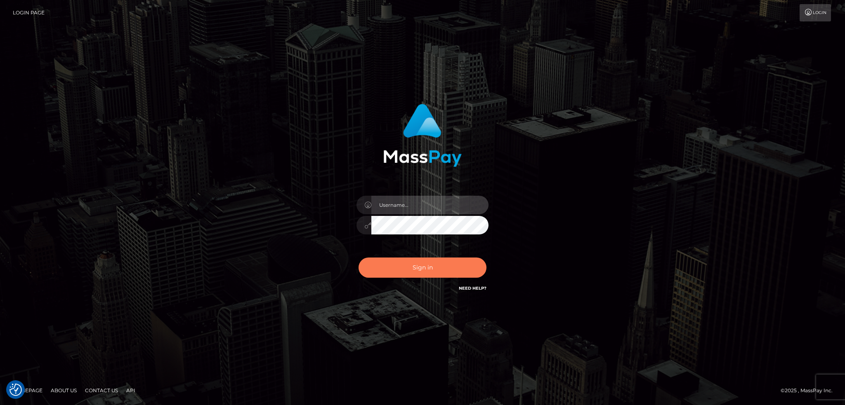
type input "alexstef"
click at [406, 268] on button "Sign in" at bounding box center [422, 268] width 128 height 20
type input "alexstef"
click at [443, 258] on button "Sign in" at bounding box center [422, 268] width 128 height 20
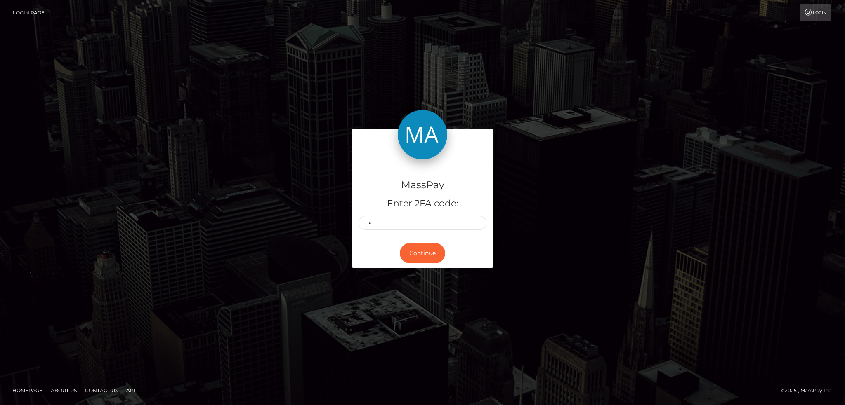
type input "3"
type input "4"
type input "1"
type input "7"
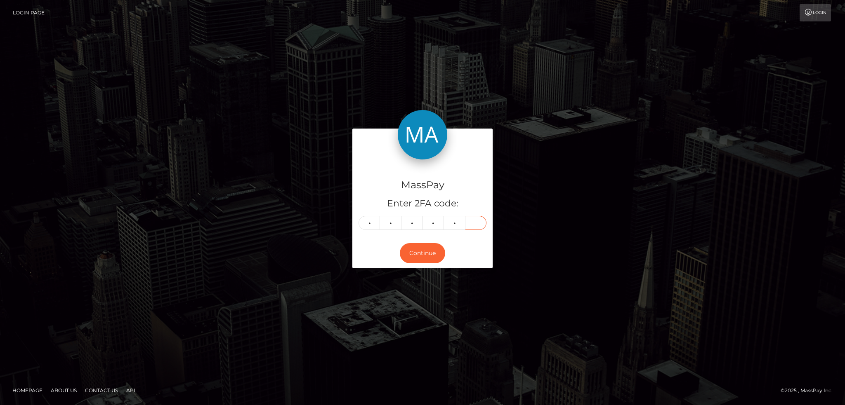
type input "5"
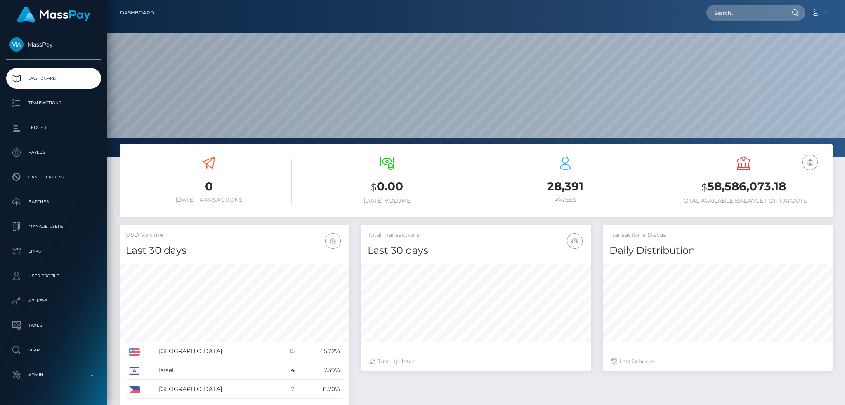
scroll to position [146, 229]
click at [751, 14] on input "text" at bounding box center [745, 13] width 78 height 16
paste input "poact_9gZOBYS3N8I0"
type input "poact_9gZOBYS3N8I0"
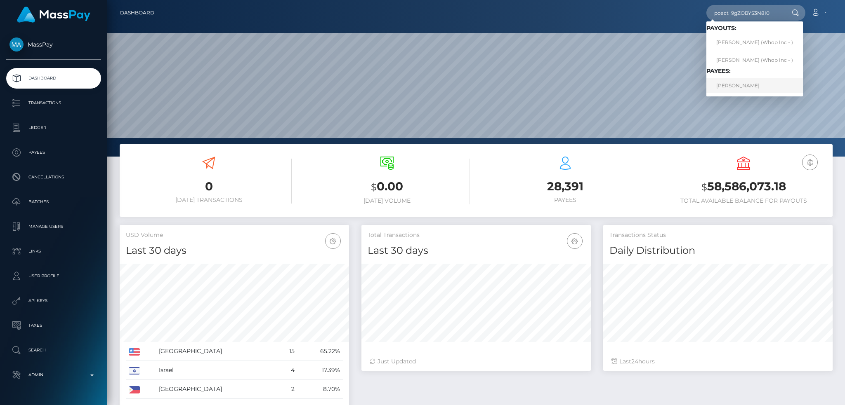
click at [750, 84] on link "[PERSON_NAME]" at bounding box center [754, 85] width 97 height 15
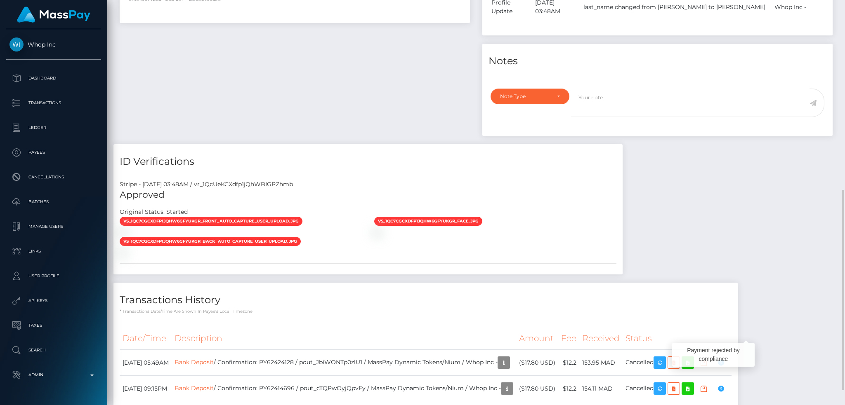
scroll to position [99, 229]
click at [214, 359] on link "Bank Deposit" at bounding box center [193, 362] width 39 height 7
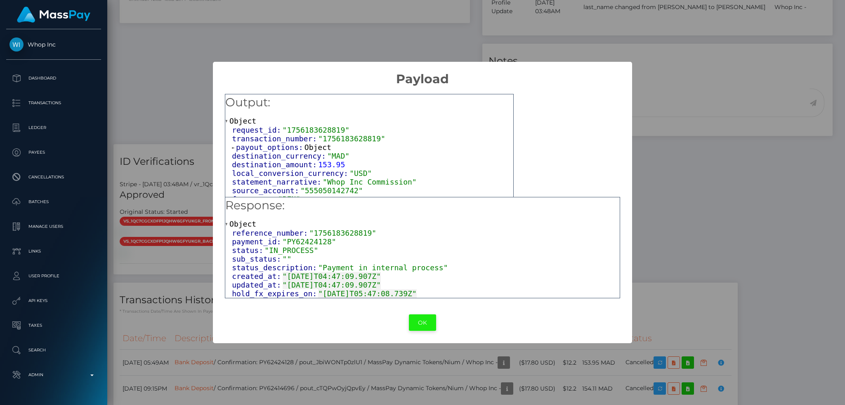
click at [426, 323] on button "OK" at bounding box center [422, 323] width 27 height 17
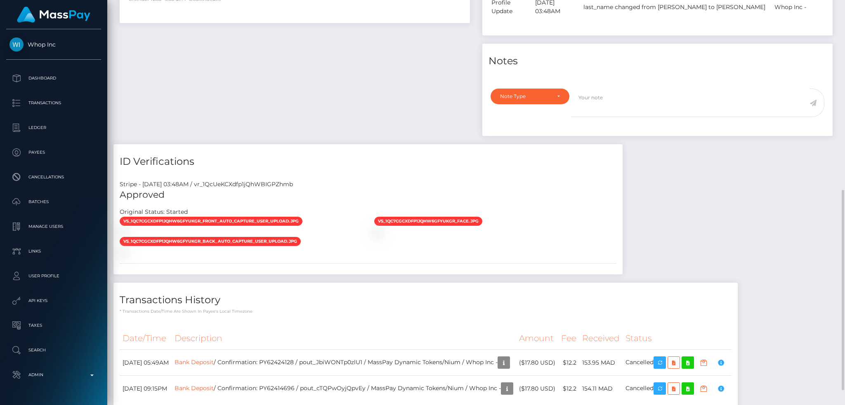
scroll to position [0, 0]
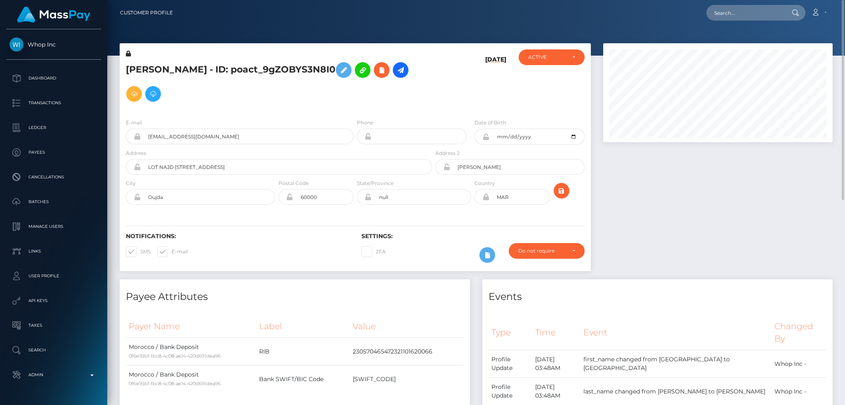
click at [425, 77] on h5 "AYMANE MANSOURI - ID: poact_9gZOBYS3N8I0" at bounding box center [277, 82] width 302 height 48
drag, startPoint x: 422, startPoint y: 75, endPoint x: 410, endPoint y: 80, distance: 12.0
click at [408, 75] on link at bounding box center [401, 70] width 16 height 16
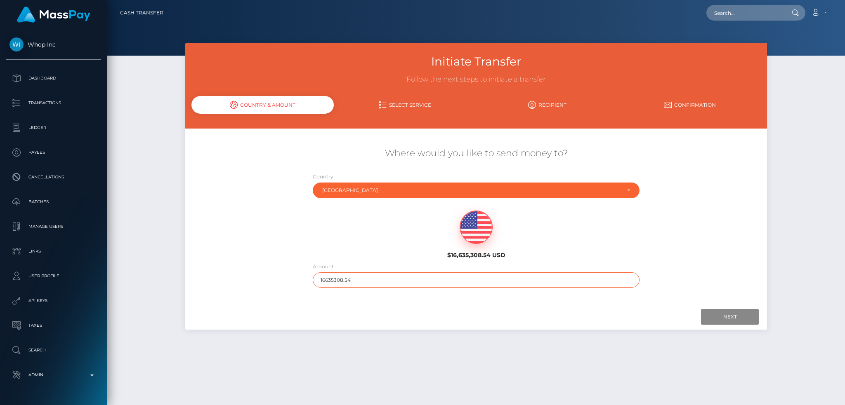
click at [368, 287] on input "16635308.54" at bounding box center [476, 280] width 327 height 15
type input "200"
click at [737, 317] on input "Next" at bounding box center [730, 317] width 58 height 16
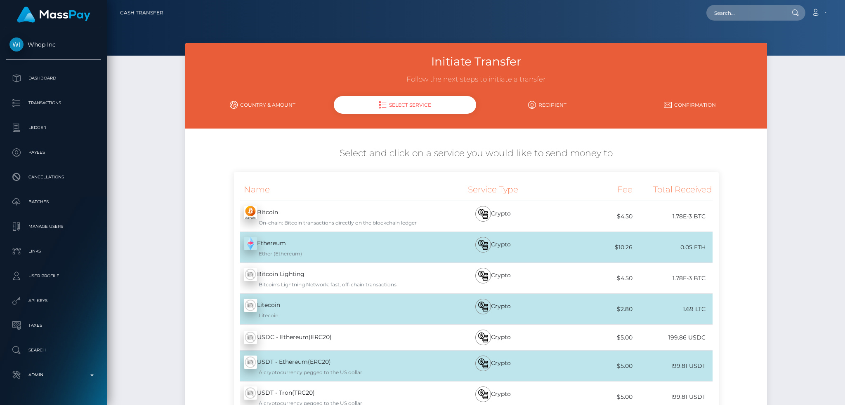
scroll to position [117, 0]
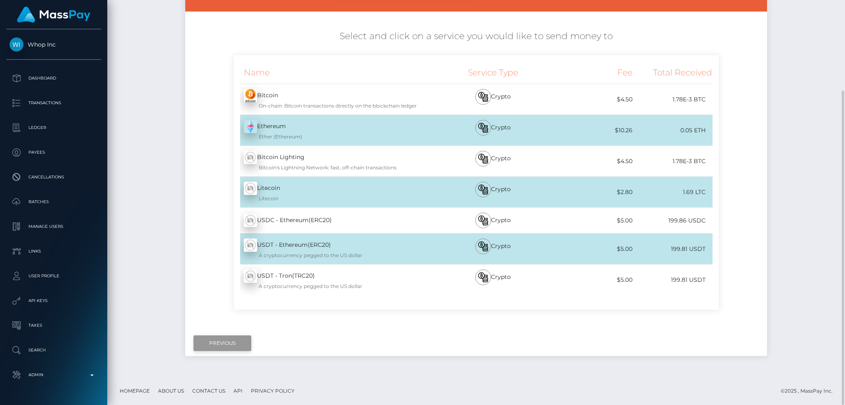
click at [218, 338] on input "Previous" at bounding box center [222, 344] width 58 height 16
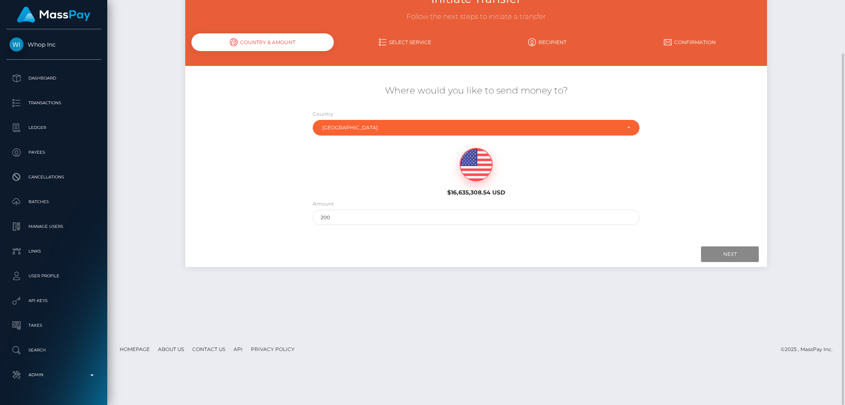
scroll to position [7, 0]
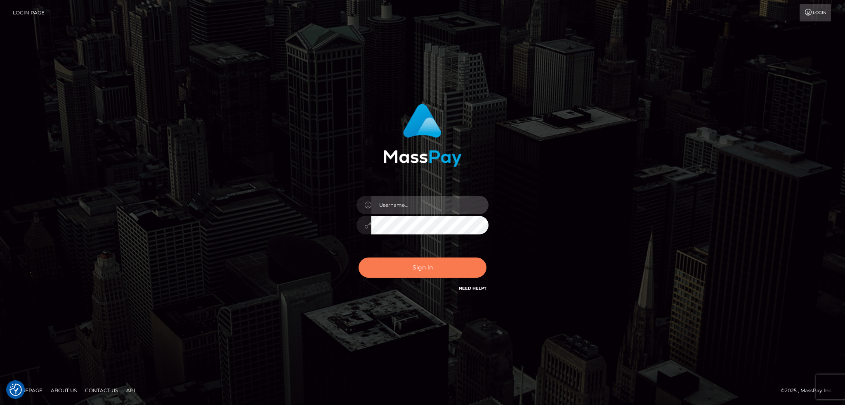
type input "alexstef"
drag, startPoint x: 435, startPoint y: 271, endPoint x: 433, endPoint y: 265, distance: 6.1
click at [435, 271] on button "Sign in" at bounding box center [422, 268] width 128 height 20
type input "alexstef"
click at [389, 269] on button "Sign in" at bounding box center [422, 268] width 128 height 20
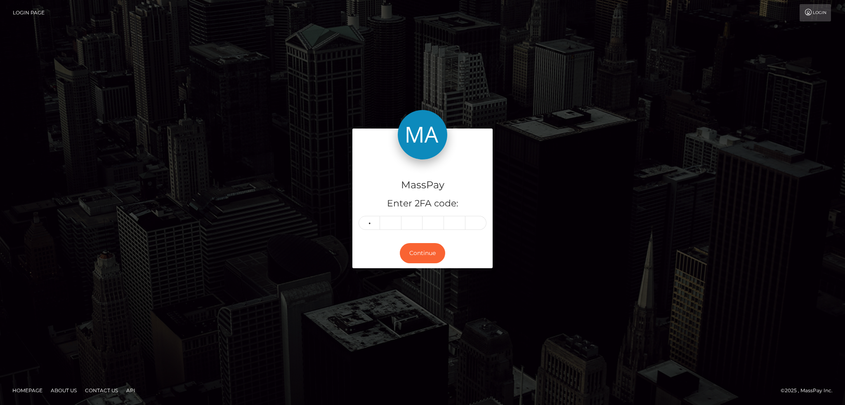
type input "7"
type input "4"
type input "0"
type input "7"
type input "1"
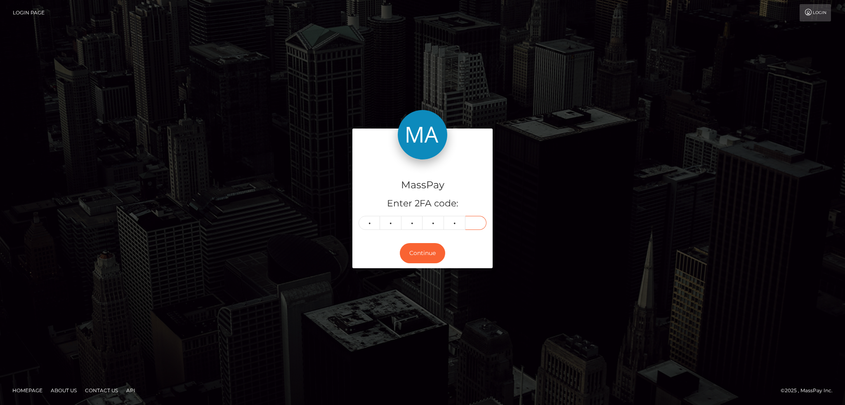
type input "8"
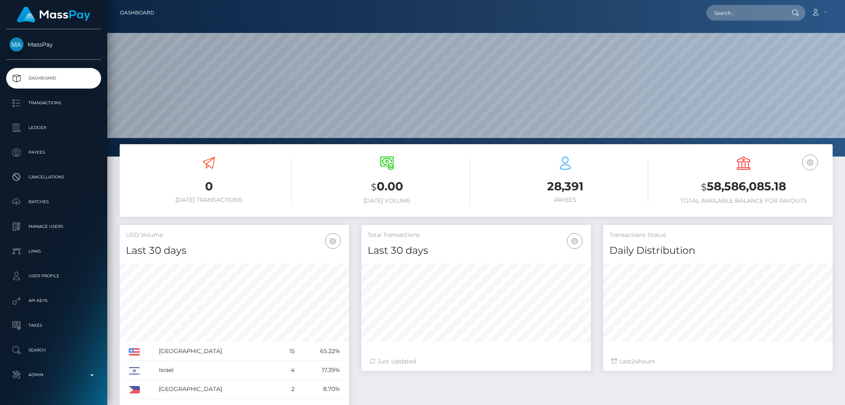
scroll to position [146, 229]
click at [718, 15] on input "text" at bounding box center [745, 13] width 78 height 16
paste input "a26cbfff1cdf458da7b72c3a80f6215a"
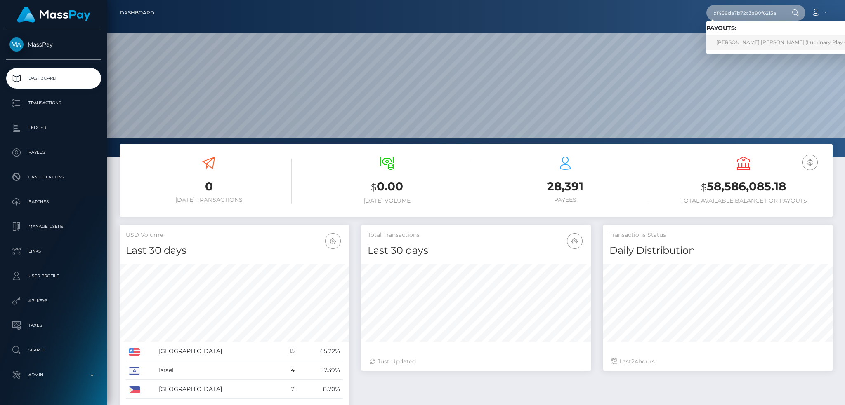
type input "a26cbfff1cdf458da7b72c3a80f6215a"
click at [747, 42] on link "[PERSON_NAME] [PERSON_NAME] (Luminary Play Operations Limited - Megabonanza)" at bounding box center [824, 42] width 237 height 15
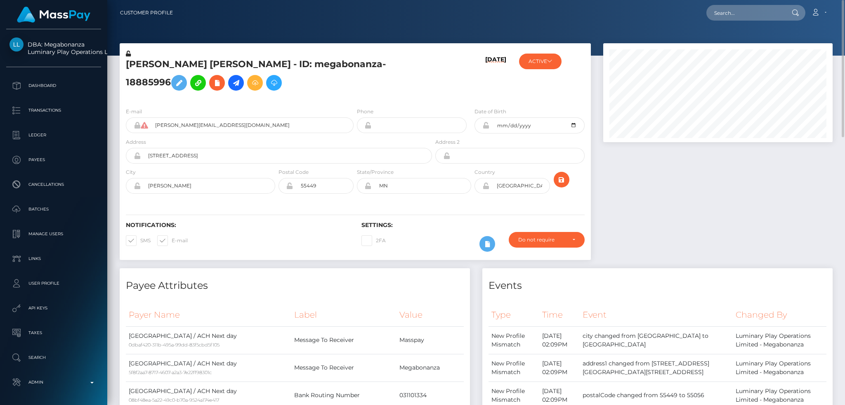
click at [252, 68] on h5 "NIKKI MARIE ELLIOTT - ID: megabonanza-18885996" at bounding box center [277, 76] width 302 height 37
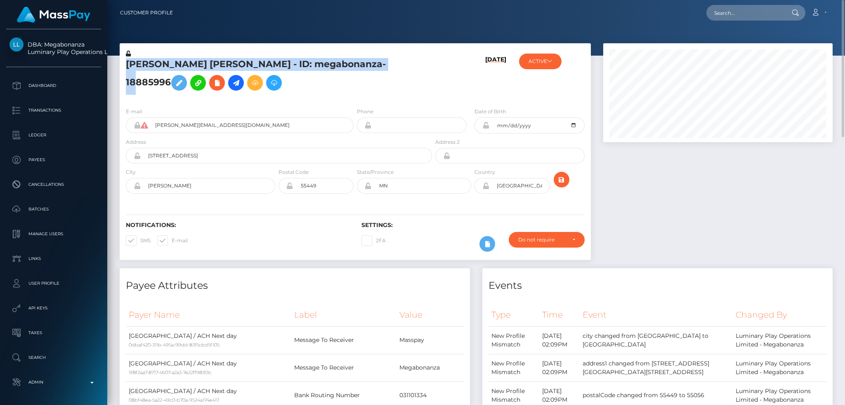
click at [252, 68] on h5 "NIKKI MARIE ELLIOTT - ID: megabonanza-18885996" at bounding box center [277, 76] width 302 height 37
click at [234, 63] on h5 "NIKKI MARIE ELLIOTT - ID: megabonanza-18885996" at bounding box center [277, 76] width 302 height 37
drag, startPoint x: 227, startPoint y: 67, endPoint x: 129, endPoint y: 71, distance: 98.7
click at [129, 71] on h5 "NIKKI MARIE ELLIOTT - ID: megabonanza-18885996" at bounding box center [277, 76] width 302 height 37
copy h5 "NIKKI MARIE ELLIOTT"
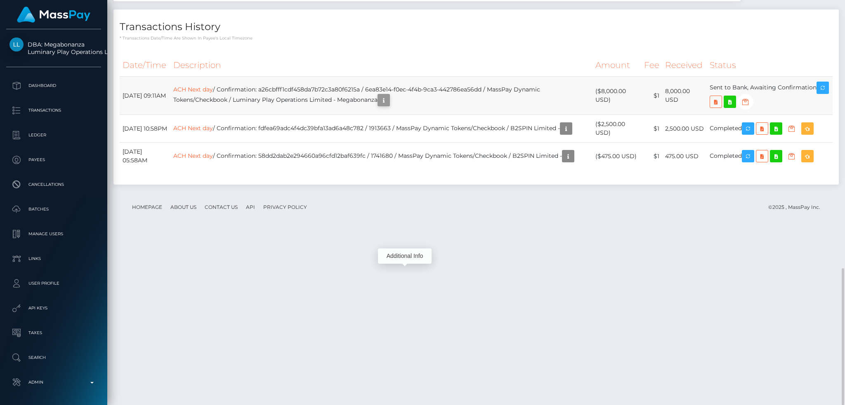
scroll to position [99, 229]
click at [389, 106] on icon "button" at bounding box center [384, 100] width 10 height 10
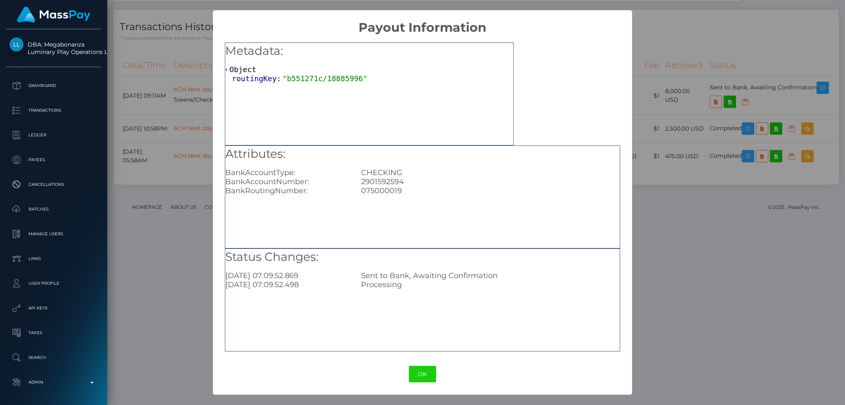
click at [385, 179] on div "2901592594" at bounding box center [490, 181] width 271 height 9
copy div "2901592594"
click at [378, 194] on div "075000019" at bounding box center [490, 190] width 271 height 9
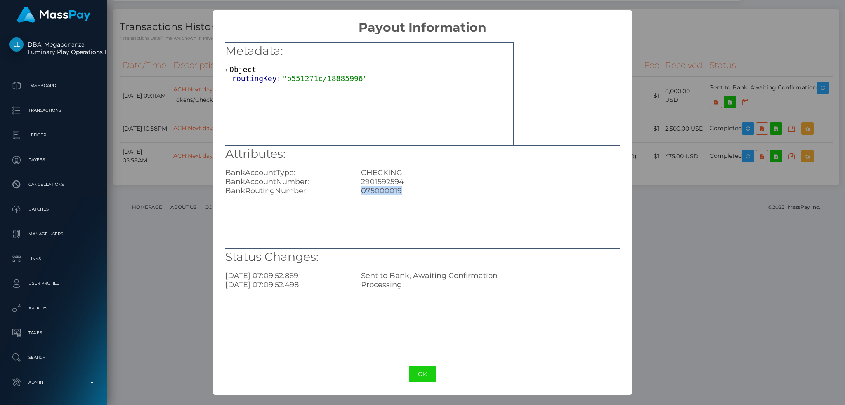
copy div "075000019"
click at [176, 108] on div "× Payout Information Metadata: Object routingKey: "b551271c/18885996" Attribute…" at bounding box center [422, 202] width 845 height 405
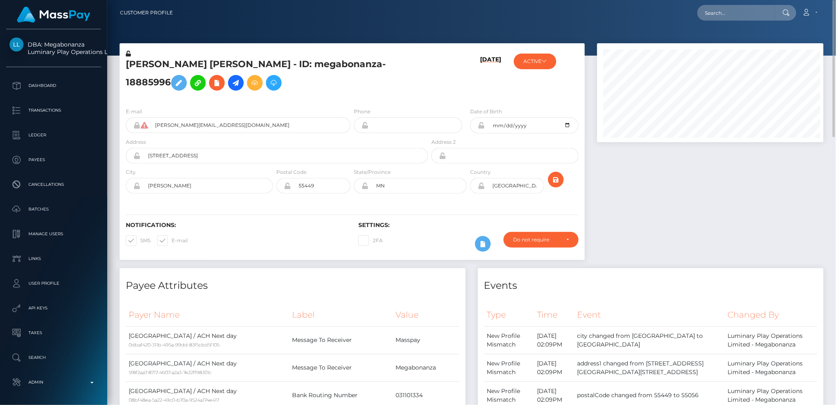
scroll to position [99, 226]
click at [724, 12] on input "text" at bounding box center [736, 13] width 78 height 16
paste input "382e747fec154c25b899150ac13d8b46"
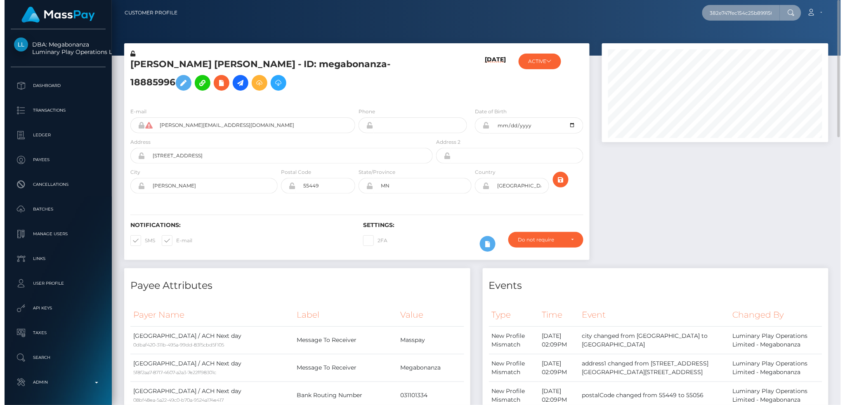
scroll to position [99, 229]
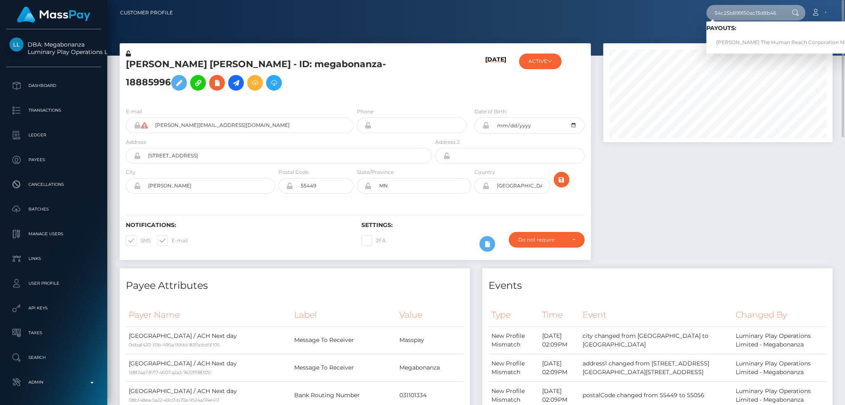
type input "382e747fec154c25b899150ac13d8b46"
click at [746, 42] on link "Allen The Human Reach Corporation Mizes (Cope Americas LLC - CopeCart)" at bounding box center [825, 42] width 239 height 15
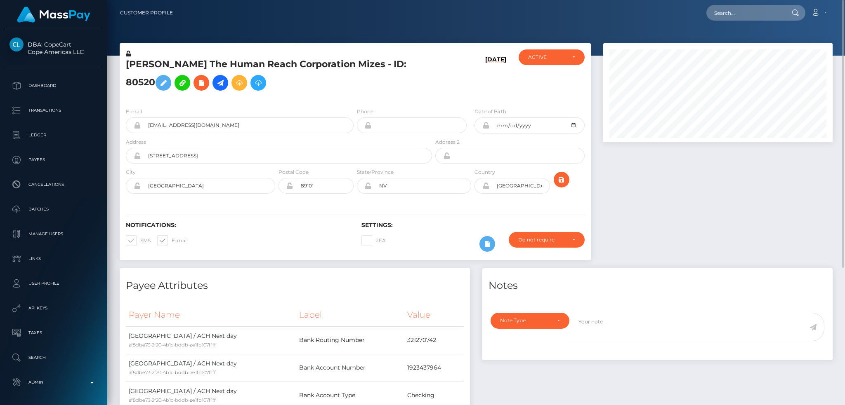
click at [255, 75] on h5 "[PERSON_NAME] The Human Reach Corporation Mizes - ID: 80520" at bounding box center [277, 76] width 302 height 37
click at [256, 75] on h5 "[PERSON_NAME] The Human Reach Corporation Mizes - ID: 80520" at bounding box center [277, 76] width 302 height 37
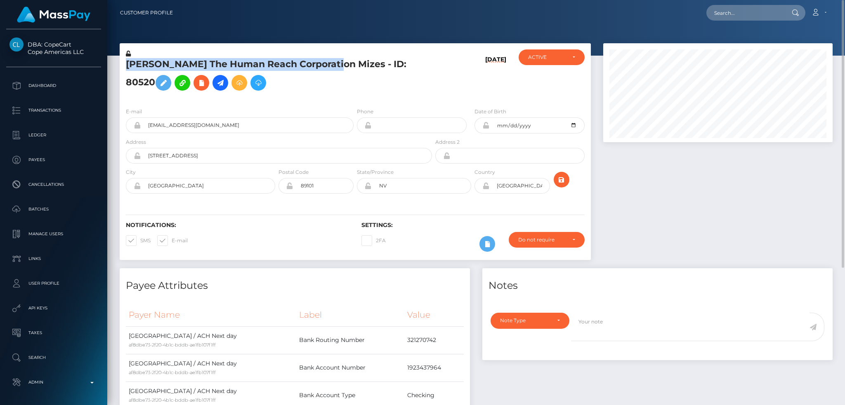
drag, startPoint x: 327, startPoint y: 68, endPoint x: 123, endPoint y: 67, distance: 203.3
click at [123, 67] on div "[PERSON_NAME] The Human Reach Corporation Mizes - ID: 80520" at bounding box center [277, 75] width 314 height 52
copy h5 "[PERSON_NAME] The Human Reach Corporation Mizes"
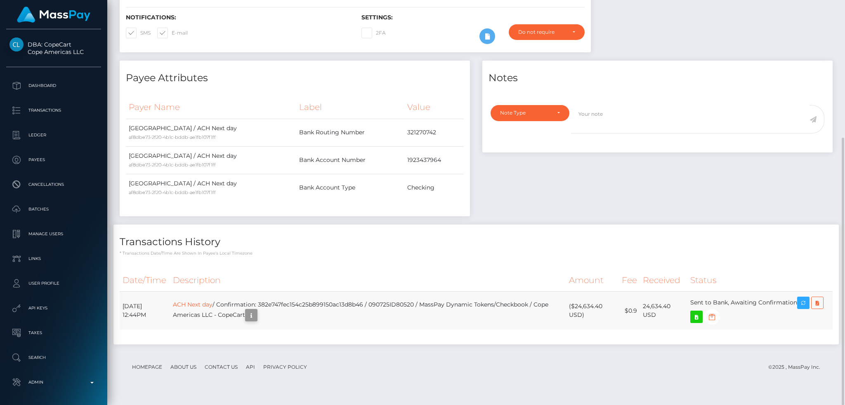
scroll to position [99, 229]
click at [256, 321] on icon "button" at bounding box center [251, 316] width 10 height 10
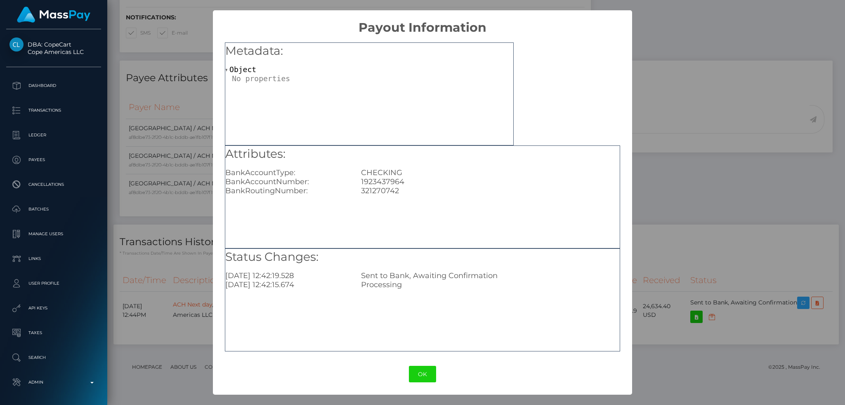
click at [384, 181] on div "1923437964" at bounding box center [490, 181] width 271 height 9
copy div "1923437964"
click at [378, 188] on div "321270742" at bounding box center [490, 190] width 271 height 9
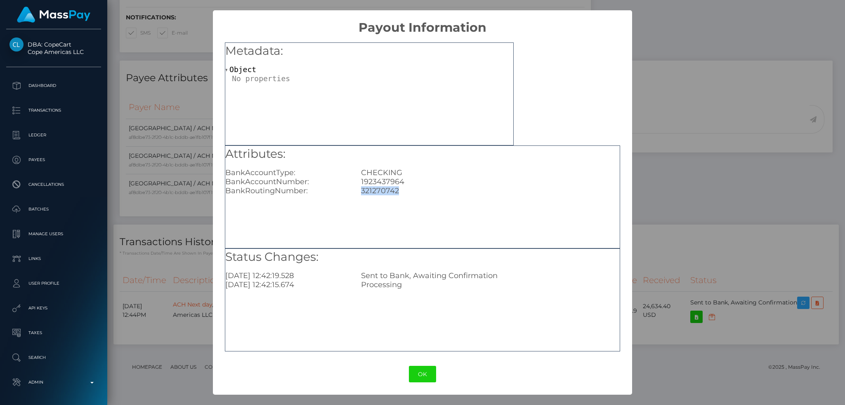
copy div "321270742"
click at [702, 221] on div "× Payout Information Metadata: Object Attributes: BankAccountType: CHECKING Ban…" at bounding box center [422, 202] width 845 height 405
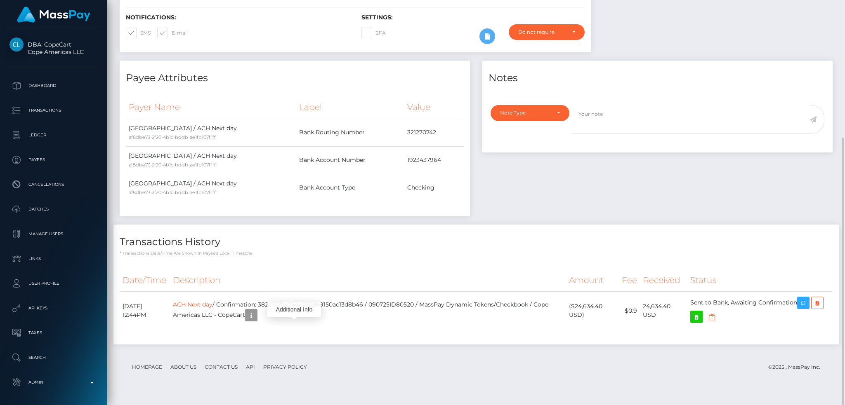
scroll to position [0, 0]
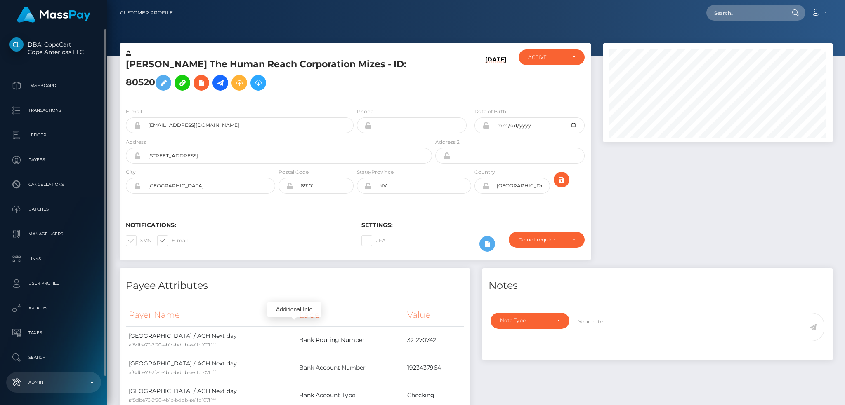
click at [66, 382] on p "Admin" at bounding box center [53, 383] width 88 height 12
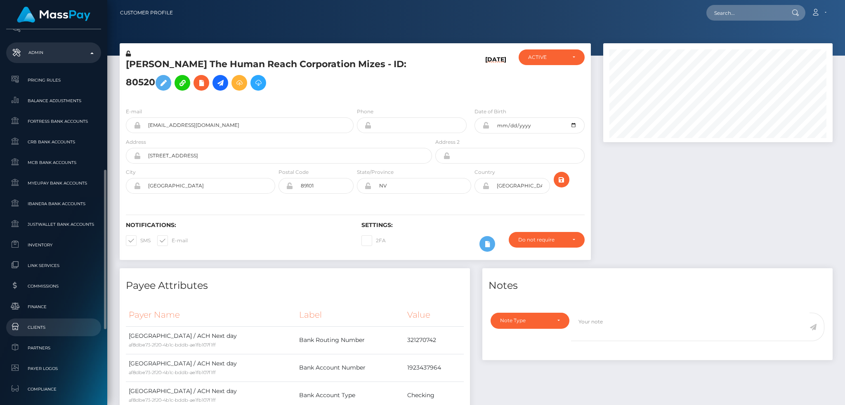
click at [74, 326] on span "Clients" at bounding box center [53, 327] width 88 height 9
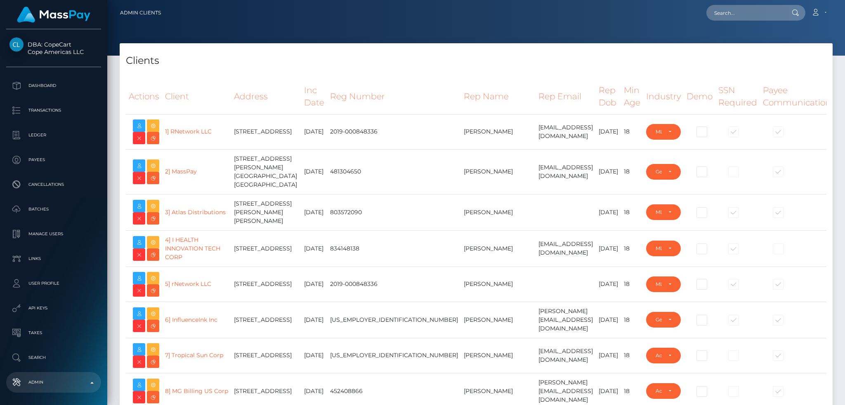
select select "223"
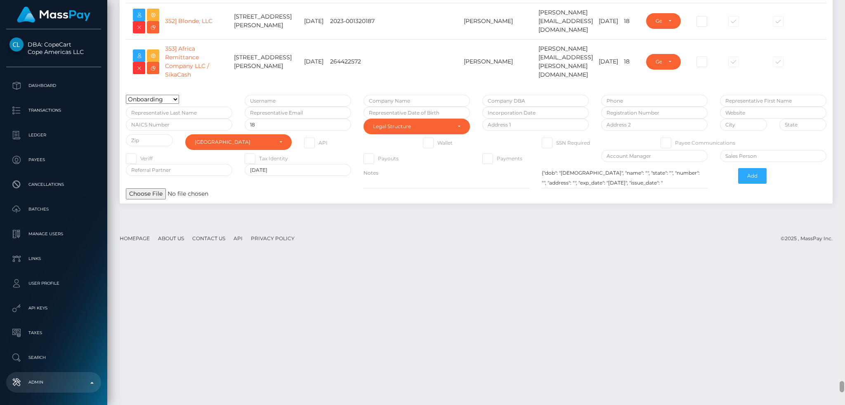
drag, startPoint x: 841, startPoint y: 24, endPoint x: 749, endPoint y: 331, distance: 321.0
click at [822, 386] on div "Admin Clients Loading... Loading..." at bounding box center [475, 202] width 737 height 405
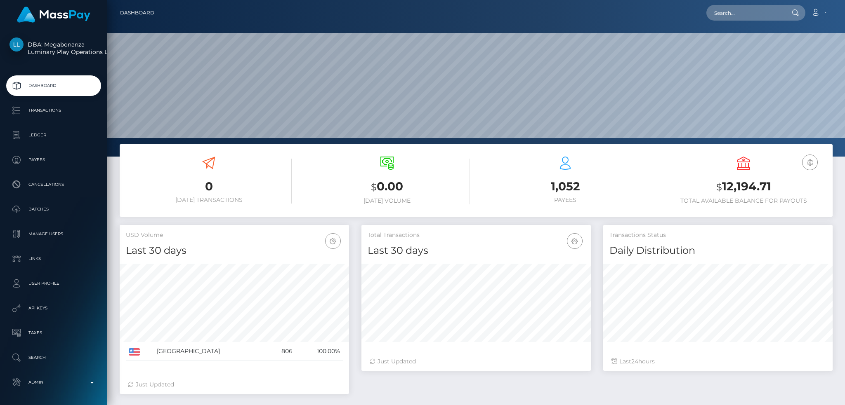
scroll to position [146, 229]
click at [63, 236] on p "Manage Users" at bounding box center [53, 234] width 88 height 12
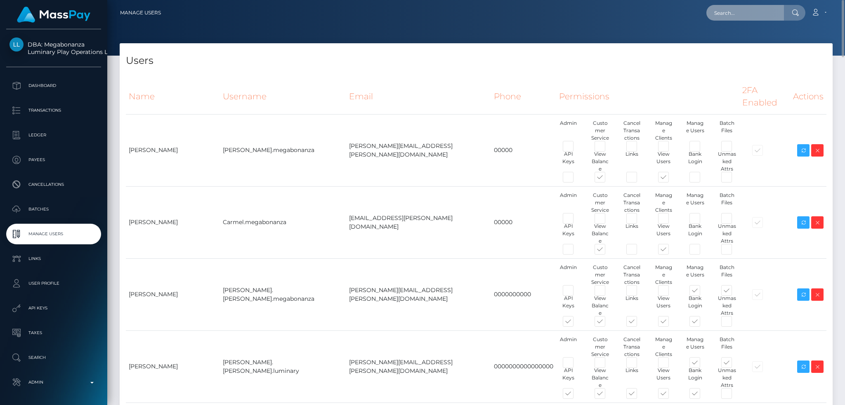
click at [750, 11] on input "text" at bounding box center [745, 13] width 78 height 16
paste input "a26cbfff1cdf458da7b72c3a80f6215a"
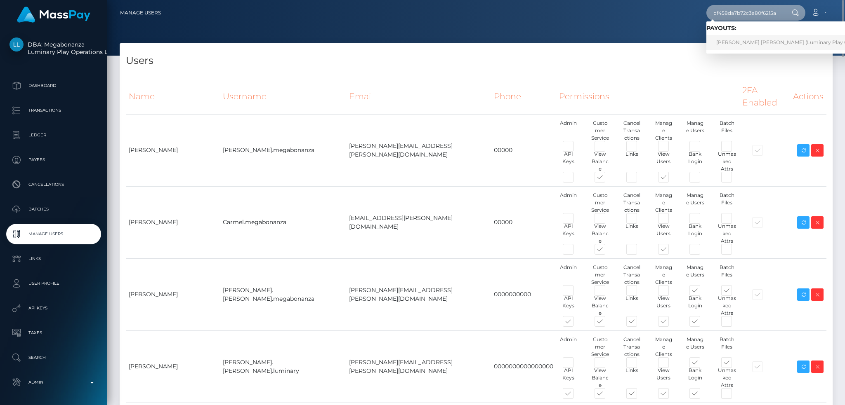
type input "a26cbfff1cdf458da7b72c3a80f6215a"
click at [751, 42] on link "NIKKI MARIE ELLIOTT (Luminary Play Operations Limited - Megabonanza)" at bounding box center [824, 42] width 237 height 15
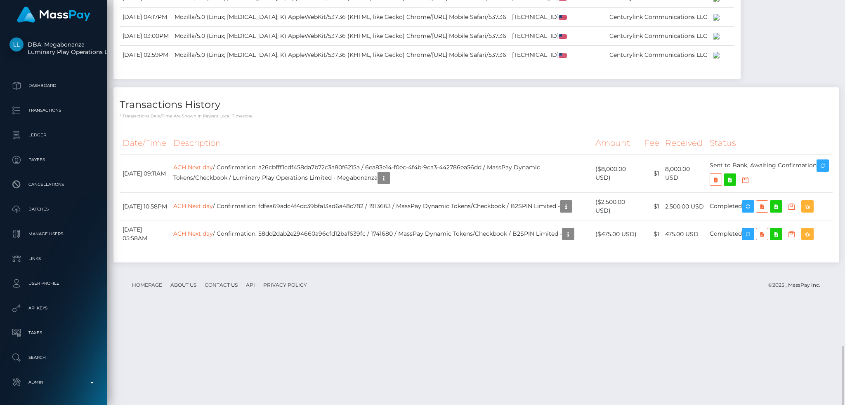
scroll to position [793, 0]
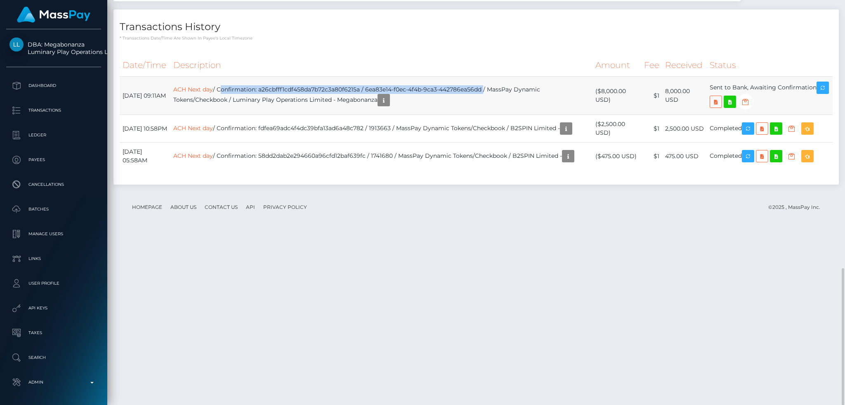
drag, startPoint x: 238, startPoint y: 261, endPoint x: 504, endPoint y: 253, distance: 265.8
click at [504, 115] on td "ACH Next day / Confirmation: a26cbfff1cdf458da7b72c3a80f6215a / 6ea83e14-f0ec-4…" at bounding box center [381, 96] width 422 height 38
copy td "Confirmation: a26cbfff1cdf458da7b72c3a80f6215a / 6ea83e14-f0ec-4f4b-9ca3-442786…"
drag, startPoint x: 237, startPoint y: 261, endPoint x: 502, endPoint y: 260, distance: 264.8
click at [502, 115] on td "ACH Next day / Confirmation: a26cbfff1cdf458da7b72c3a80f6215a / 6ea83e14-f0ec-4…" at bounding box center [381, 96] width 422 height 38
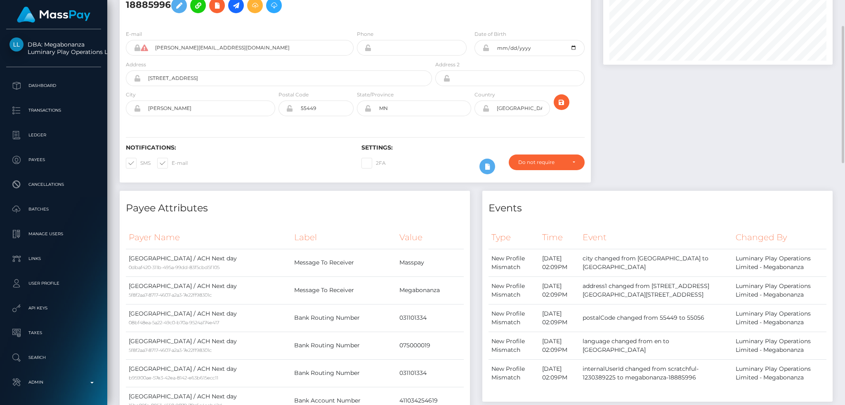
scroll to position [0, 0]
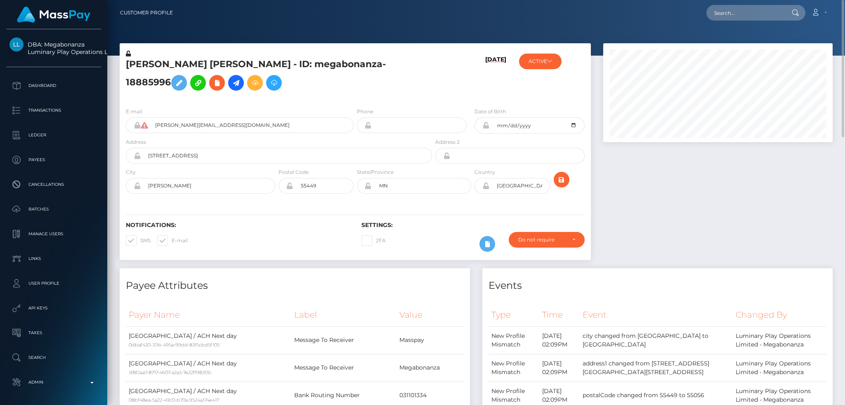
click at [230, 66] on h5 "[PERSON_NAME] [PERSON_NAME] - ID: megabonanza-18885996" at bounding box center [277, 76] width 302 height 37
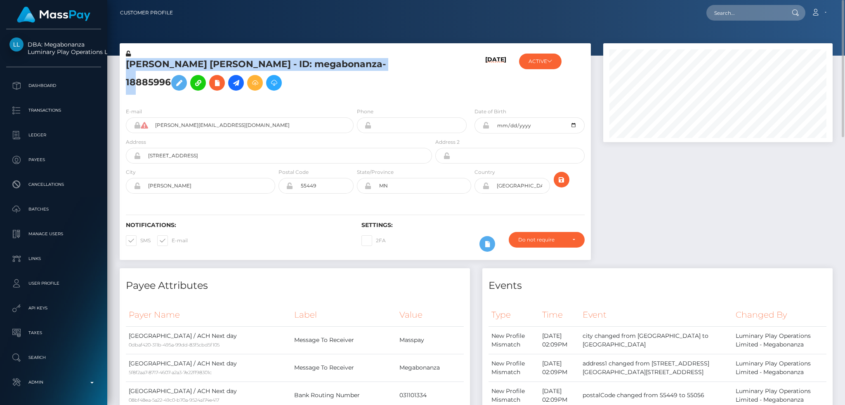
click at [230, 66] on h5 "[PERSON_NAME] [PERSON_NAME] - ID: megabonanza-18885996" at bounding box center [277, 76] width 302 height 37
copy h5 "[PERSON_NAME] [PERSON_NAME] - ID: megabonanza-18885996"
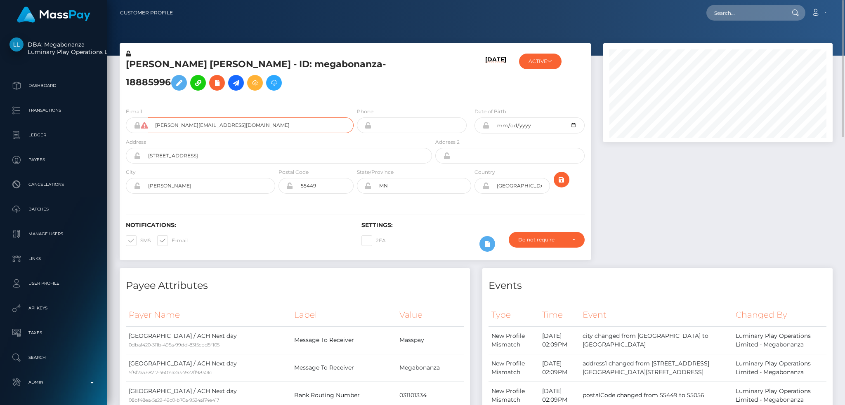
click at [228, 132] on input "[PERSON_NAME][EMAIL_ADDRESS][DOMAIN_NAME]" at bounding box center [251, 126] width 206 height 16
drag, startPoint x: 759, startPoint y: 15, endPoint x: 753, endPoint y: 14, distance: 6.6
click at [759, 14] on input "text" at bounding box center [745, 13] width 78 height 16
paste input "382e747fec154c25b899150ac13d8b46"
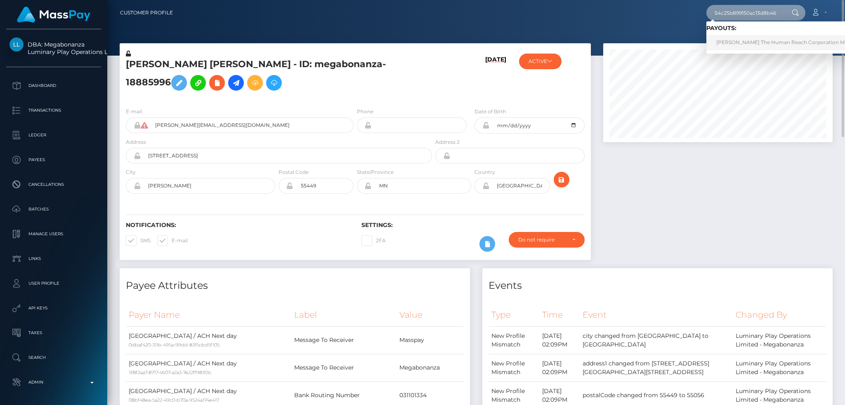
type input "382e747fec154c25b899150ac13d8b46"
drag, startPoint x: 731, startPoint y: 39, endPoint x: 704, endPoint y: 44, distance: 27.2
click at [732, 39] on link "[PERSON_NAME] The Human Reach Corporation Mizes (Cope Americas LLC - CopeCart)" at bounding box center [825, 42] width 239 height 15
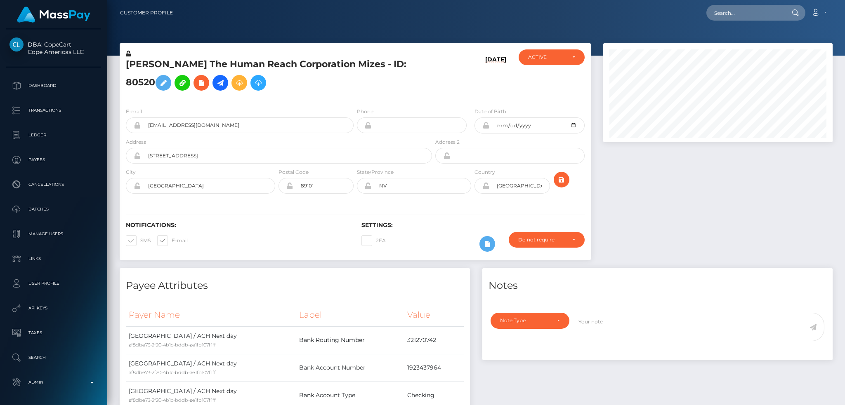
scroll to position [99, 229]
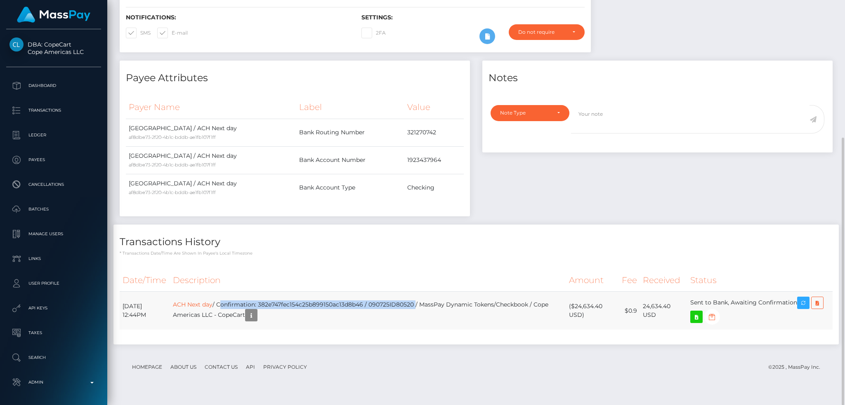
drag, startPoint x: 243, startPoint y: 314, endPoint x: 440, endPoint y: 316, distance: 196.8
click at [440, 316] on td "ACH Next day / Confirmation: 382e747fec154c25b899150ac13d8b46 / 090725ID80520 /…" at bounding box center [368, 311] width 396 height 38
copy td "Confirmation: 382e747fec154c25b899150ac13d8b46 / 090725ID80520"
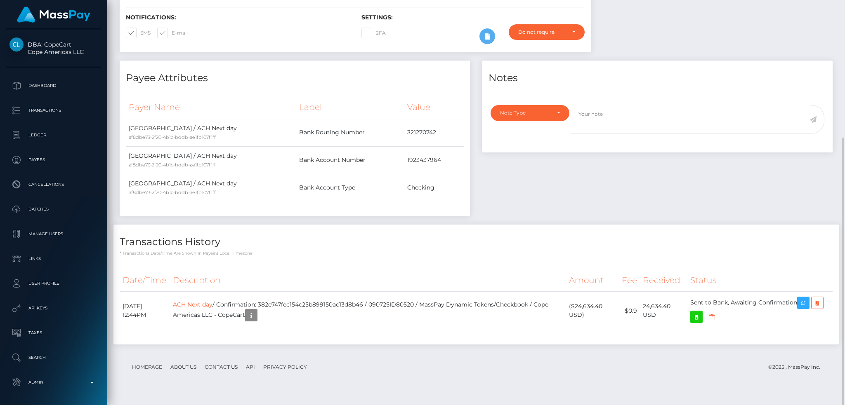
scroll to position [0, 0]
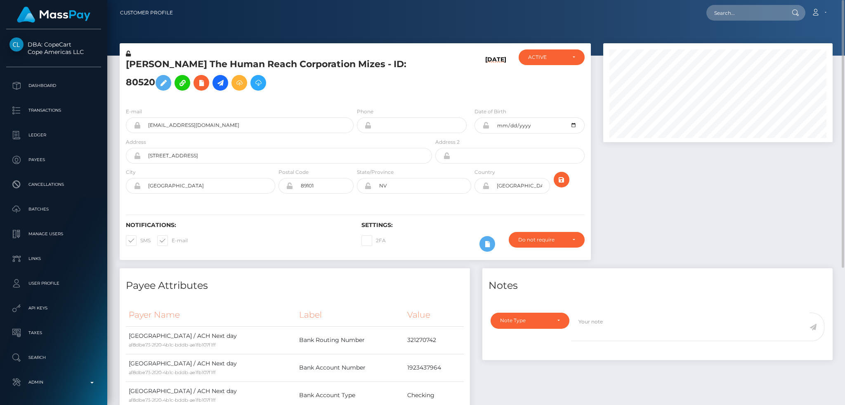
click at [226, 66] on h5 "[PERSON_NAME] The Human Reach Corporation Mizes - ID: 80520" at bounding box center [277, 76] width 302 height 37
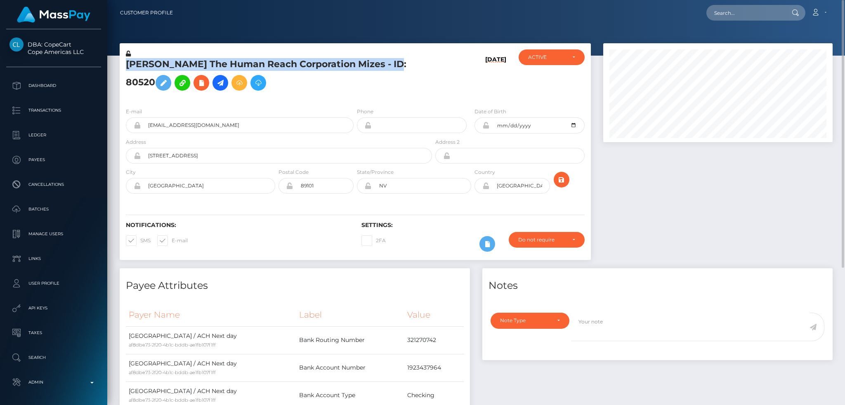
click at [226, 66] on h5 "[PERSON_NAME] The Human Reach Corporation Mizes - ID: 80520" at bounding box center [277, 76] width 302 height 37
copy h5 "[PERSON_NAME] The Human Reach Corporation Mizes - ID: 80520"
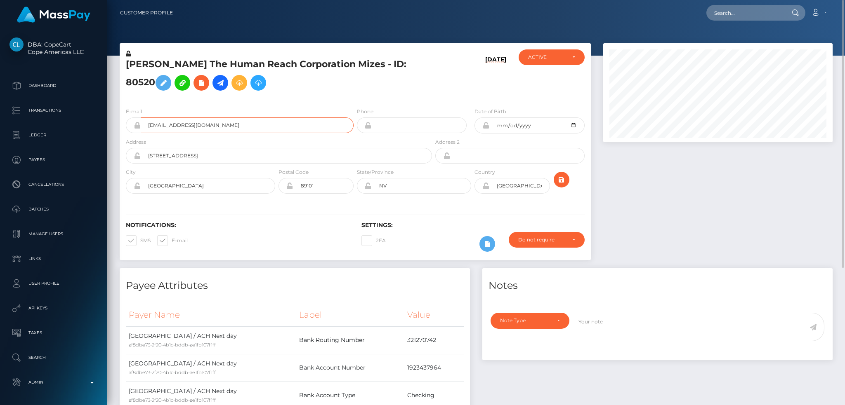
click at [232, 132] on input "[EMAIL_ADDRESS][DOMAIN_NAME]" at bounding box center [247, 126] width 213 height 16
drag, startPoint x: 754, startPoint y: 12, endPoint x: 687, endPoint y: 23, distance: 67.7
click at [754, 12] on input "text" at bounding box center [745, 13] width 78 height 16
paste input "pout_iibGHFbinlZNs"
type input "pout_iibGHFbinlZNs"
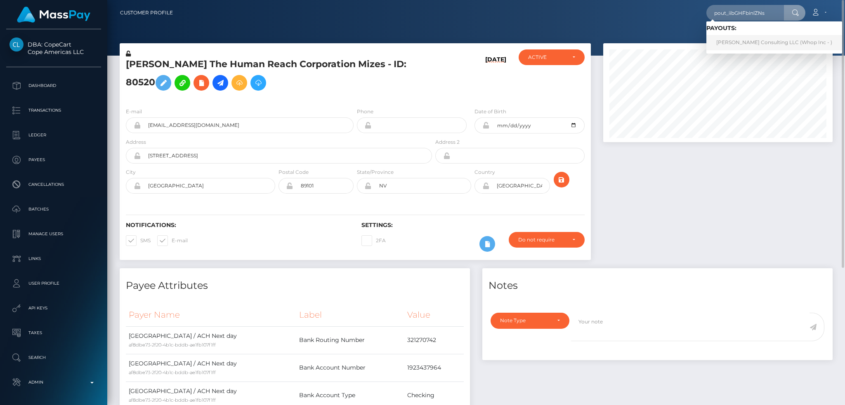
click at [752, 43] on link "[PERSON_NAME] Consulting LLC (Whop Inc - )" at bounding box center [774, 42] width 136 height 15
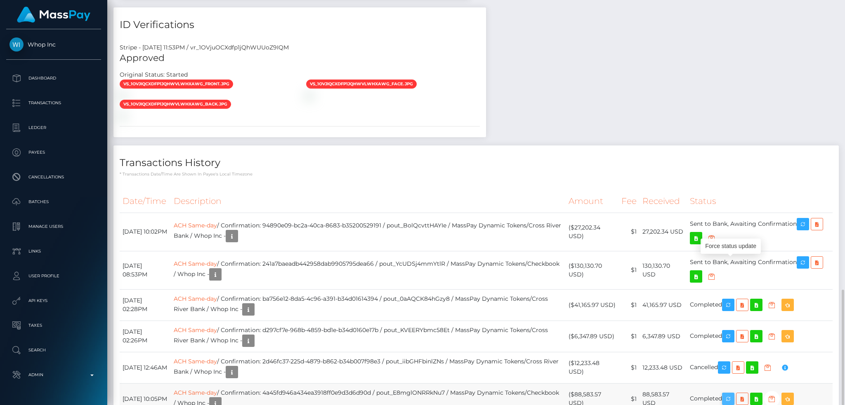
scroll to position [99, 229]
click at [733, 394] on icon "button" at bounding box center [728, 399] width 10 height 10
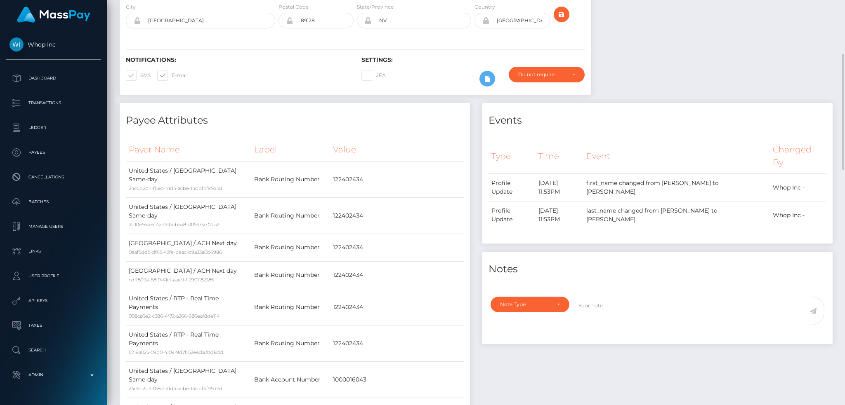
scroll to position [0, 0]
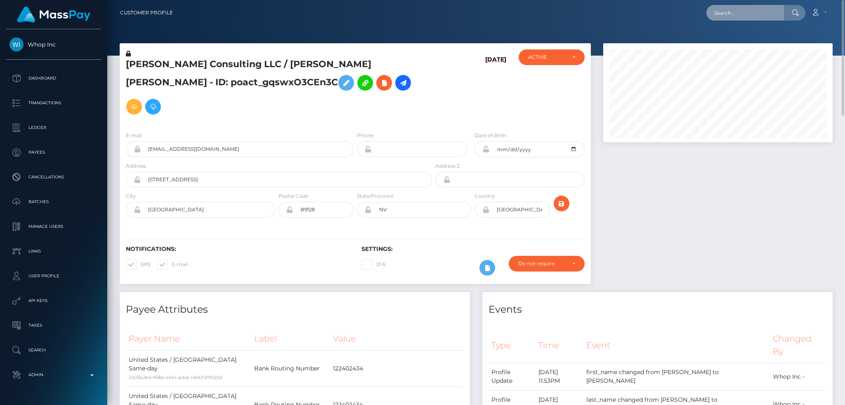
drag, startPoint x: 769, startPoint y: 19, endPoint x: 741, endPoint y: 10, distance: 30.0
click at [769, 19] on input "text" at bounding box center [745, 13] width 78 height 16
paste input "poact_4Eku8JEa3s6u"
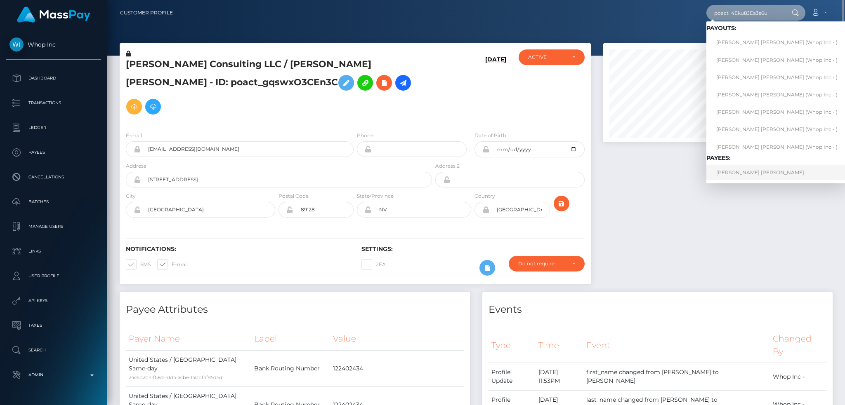
type input "poact_4Eku8JEa3s6u"
click at [747, 175] on link "[PERSON_NAME] [PERSON_NAME]" at bounding box center [776, 172] width 141 height 15
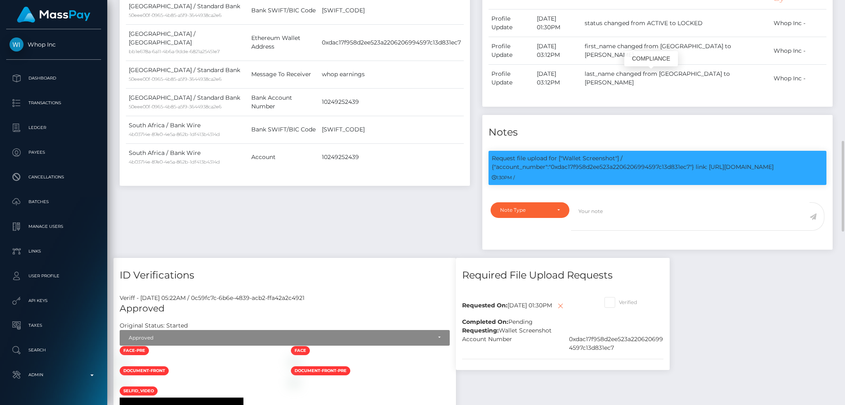
scroll to position [99, 229]
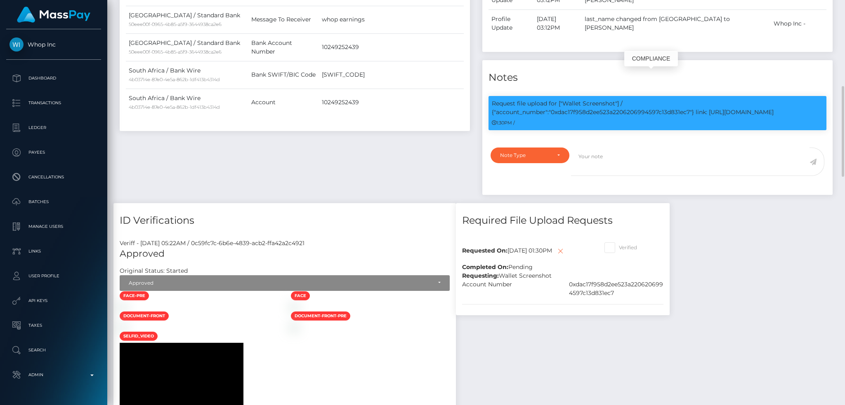
drag, startPoint x: 563, startPoint y: 75, endPoint x: 786, endPoint y: 86, distance: 222.6
click at [786, 99] on p "Request file upload for ["Wallet Screenshot"] / {"account_number":"0xdac17f958d…" at bounding box center [657, 107] width 331 height 17
copy p "Wallet Screenshot"] / {"account_number":"0xdac17f958d2ee523a2206206994597c13d83…"
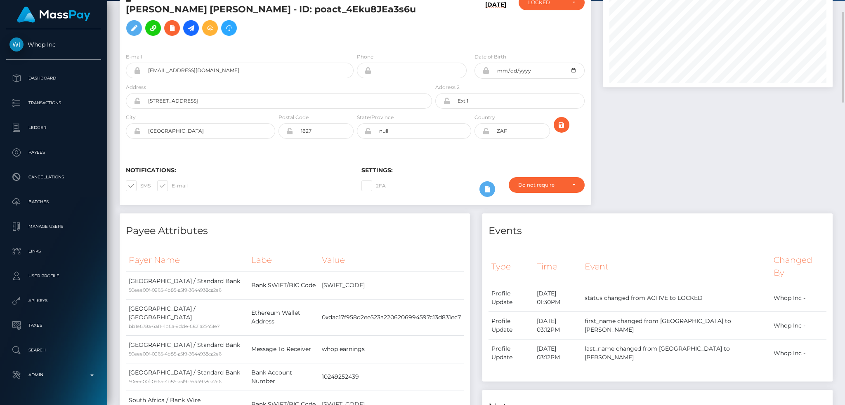
scroll to position [0, 0]
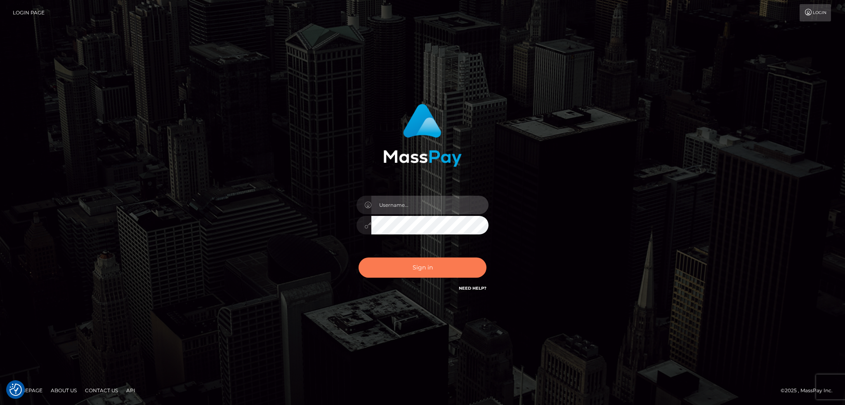
type input "alexstef"
click at [439, 258] on button "Sign in" at bounding box center [422, 268] width 128 height 20
type input "alexstef"
click at [428, 264] on button "Sign in" at bounding box center [422, 268] width 128 height 20
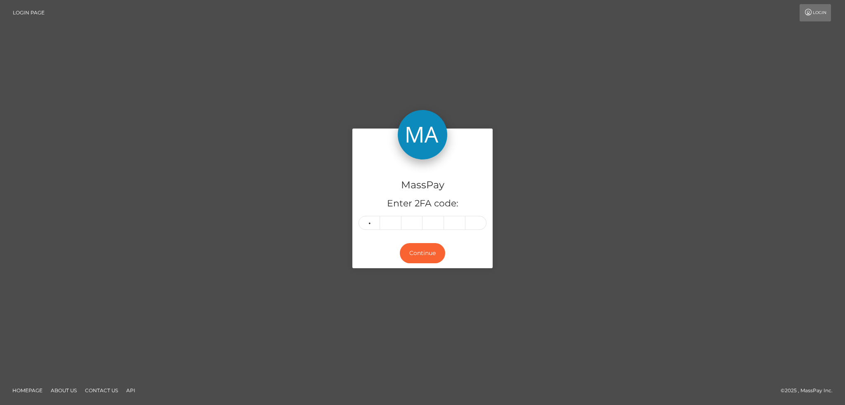
type input "9"
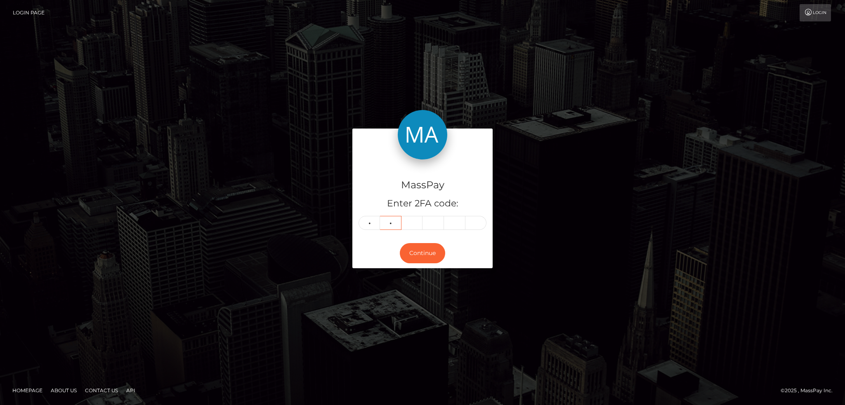
type input "3"
type input "2"
type input "9"
type input "4"
type input "9"
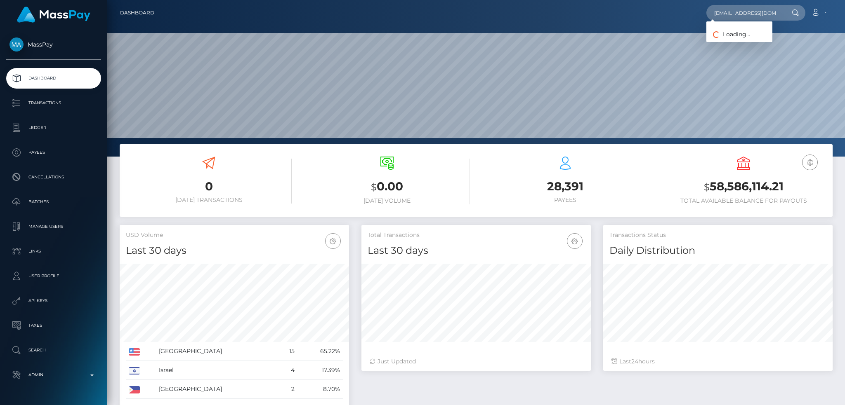
scroll to position [146, 229]
type input "thoseprettytoes3@gmail.com"
click at [740, 45] on link "NATALIE REY" at bounding box center [739, 42] width 66 height 15
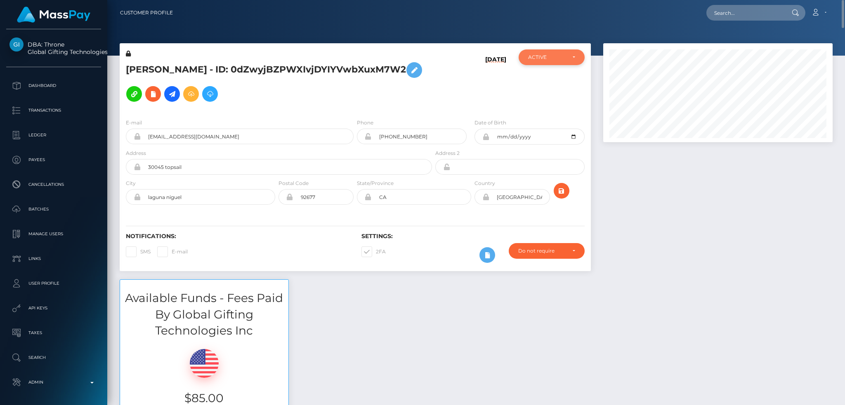
click at [551, 56] on div "ACTIVE" at bounding box center [547, 57] width 38 height 7
click at [549, 94] on span "DEACTIVE" at bounding box center [541, 96] width 26 height 7
select select "DEACTIVE"
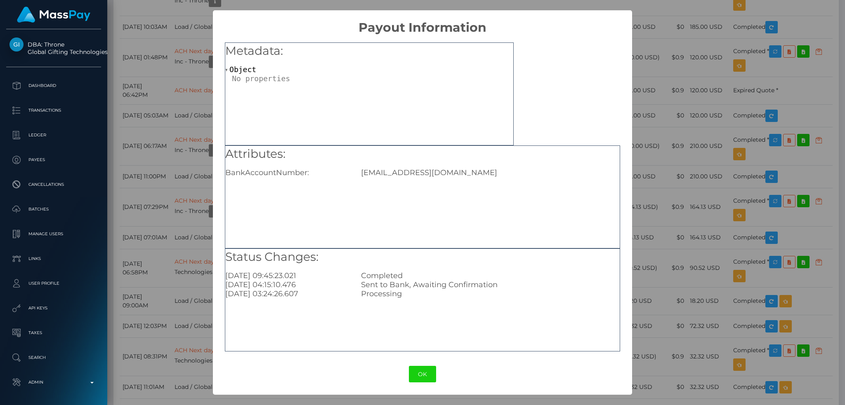
click at [419, 172] on div "businessbook96@gmail.com" at bounding box center [490, 172] width 271 height 9
click at [402, 177] on div "businessbook96@gmail.com" at bounding box center [490, 172] width 271 height 9
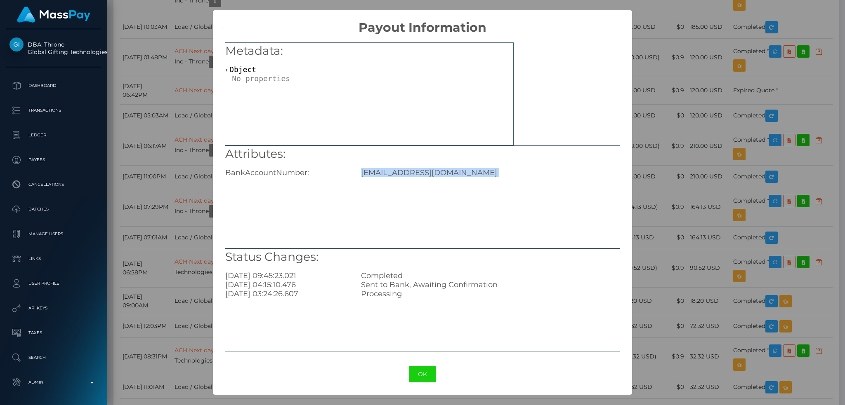
copy div "businessbook96@gmail.com"
click at [424, 371] on button "OK" at bounding box center [422, 374] width 27 height 17
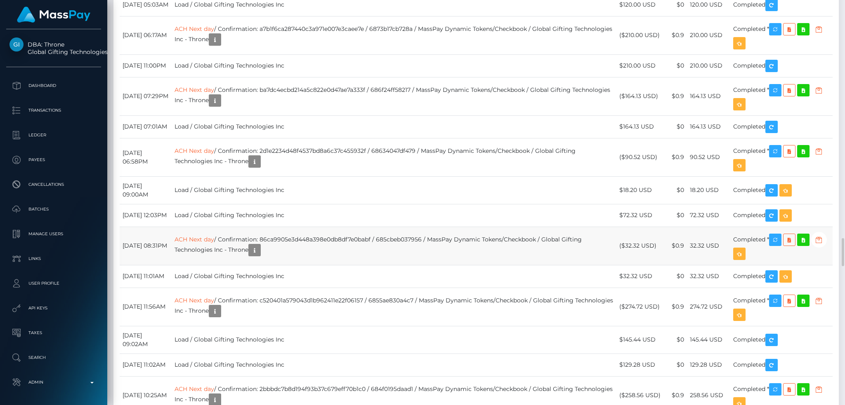
scroll to position [4235, 0]
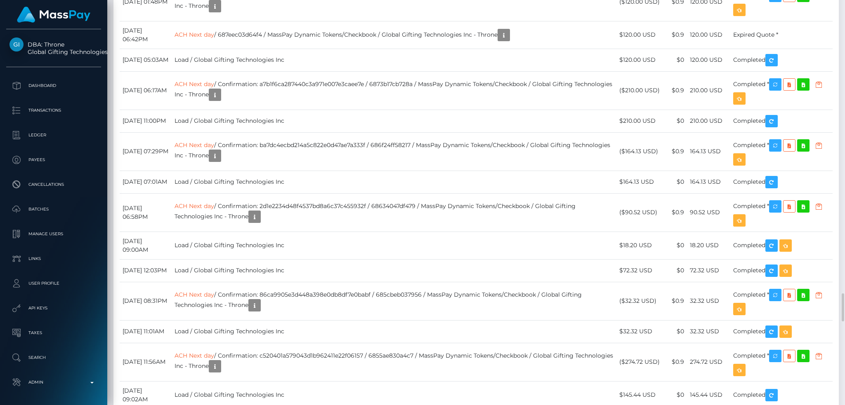
drag, startPoint x: 351, startPoint y: 179, endPoint x: 410, endPoint y: 178, distance: 58.2
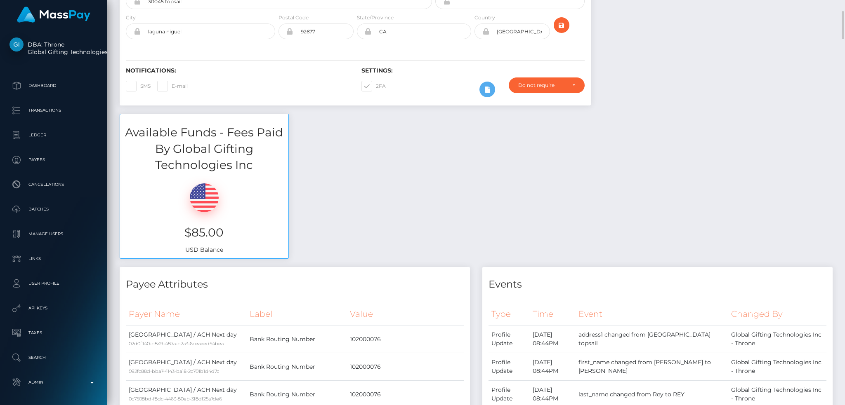
scroll to position [56, 0]
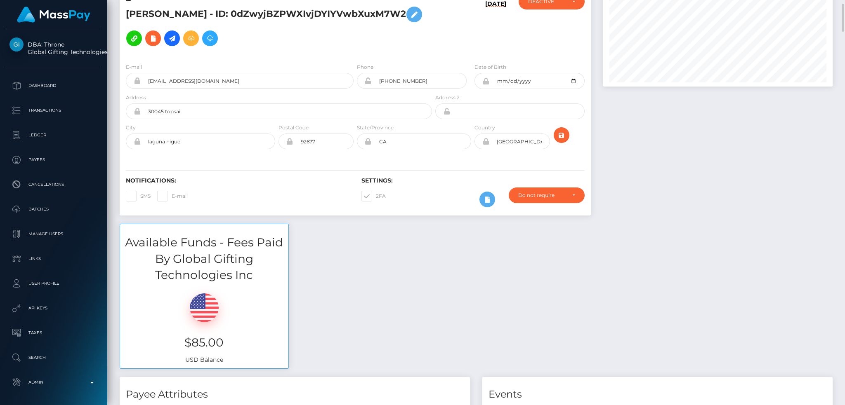
click at [140, 198] on span at bounding box center [140, 196] width 0 height 6
click at [140, 196] on input "SMS" at bounding box center [142, 193] width 5 height 5
checkbox input "true"
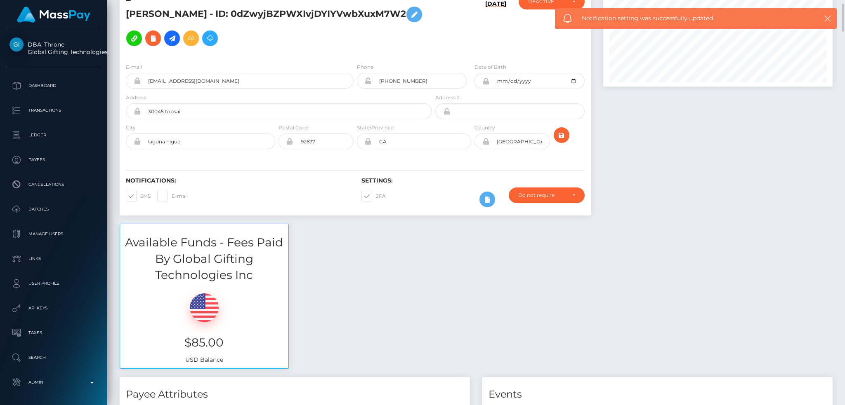
click at [172, 199] on span at bounding box center [172, 196] width 0 height 6
click at [172, 196] on input "E-mail" at bounding box center [174, 193] width 5 height 5
checkbox input "true"
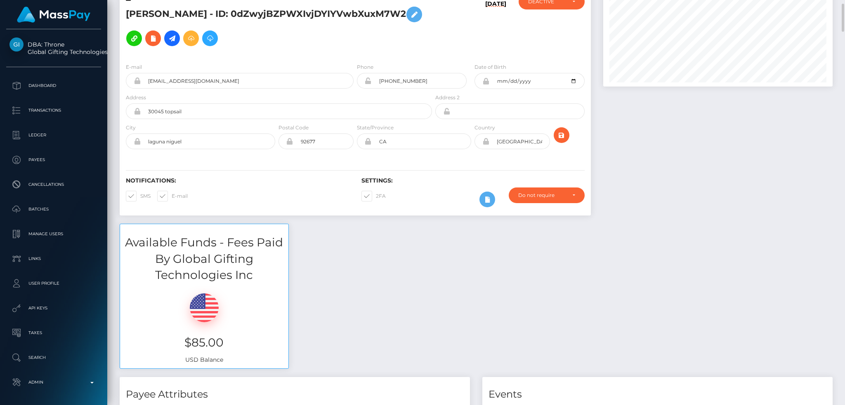
scroll to position [386, 0]
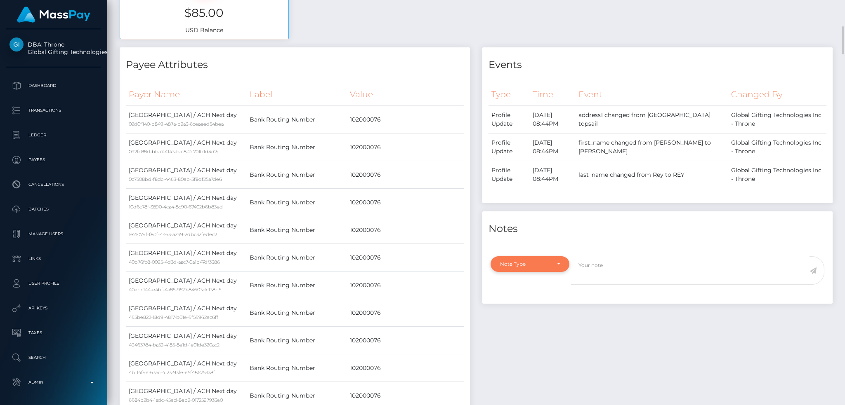
click at [536, 261] on div "Note Type" at bounding box center [525, 264] width 50 height 7
click at [518, 343] on span "General" at bounding box center [509, 338] width 19 height 7
select select "GENERAL"
click at [638, 266] on textarea at bounding box center [690, 271] width 238 height 28
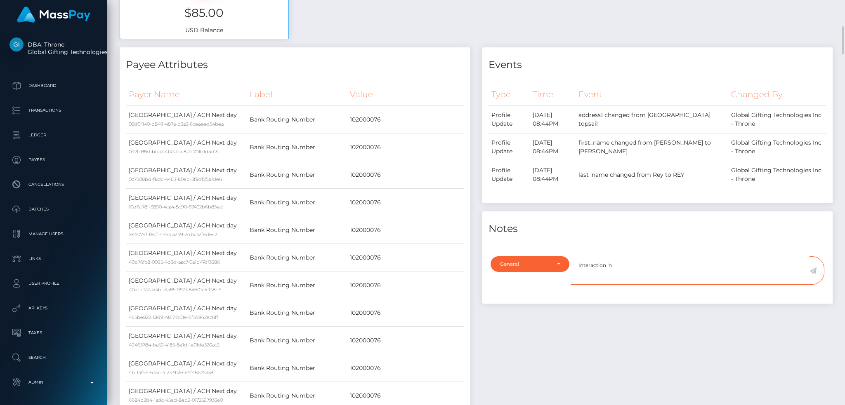
paste textarea "Ticket #129141"
click at [720, 264] on textarea "Interaction in Ticket #129141 raises flags. Account Deactive until account owne…" at bounding box center [690, 271] width 238 height 28
click at [737, 271] on textarea "Interaction in Ticket #129141 raises flags. Account Deactived until account own…" at bounding box center [690, 271] width 238 height 28
drag, startPoint x: 705, startPoint y: 264, endPoint x: 731, endPoint y: 266, distance: 25.6
click at [731, 266] on textarea "Interaction in Ticket #129141 raises flags. Account Deactived until account own…" at bounding box center [690, 271] width 238 height 28
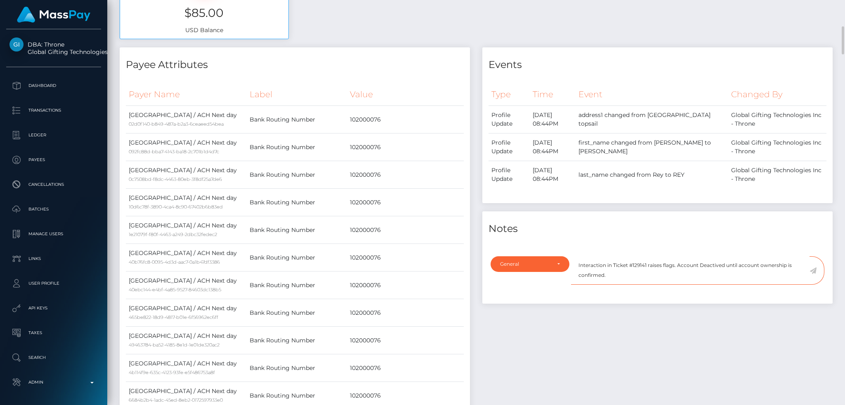
drag, startPoint x: 720, startPoint y: 266, endPoint x: 726, endPoint y: 268, distance: 6.4
click at [720, 266] on textarea "Interaction in Ticket #129141 raises flags. Account Deactived until account own…" at bounding box center [690, 271] width 238 height 28
click at [674, 274] on textarea "Interaction in Ticket #129141 raises flags. Account Deactive until account owne…" at bounding box center [690, 271] width 238 height 28
type textarea "Interaction in Ticket #129141 raises flags. Account Deactive until account owne…"
click at [813, 271] on icon at bounding box center [812, 271] width 7 height 7
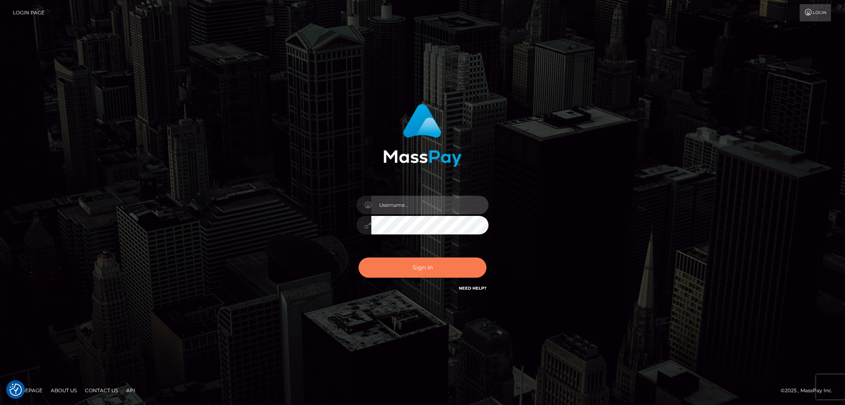
type input "alexstef"
click at [400, 264] on button "Sign in" at bounding box center [422, 268] width 128 height 20
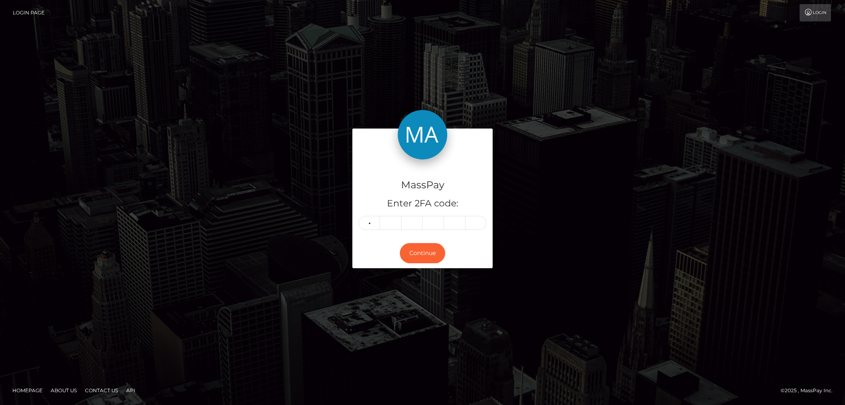
type input "0"
type input "8"
type input "1"
type input "4"
type input "2"
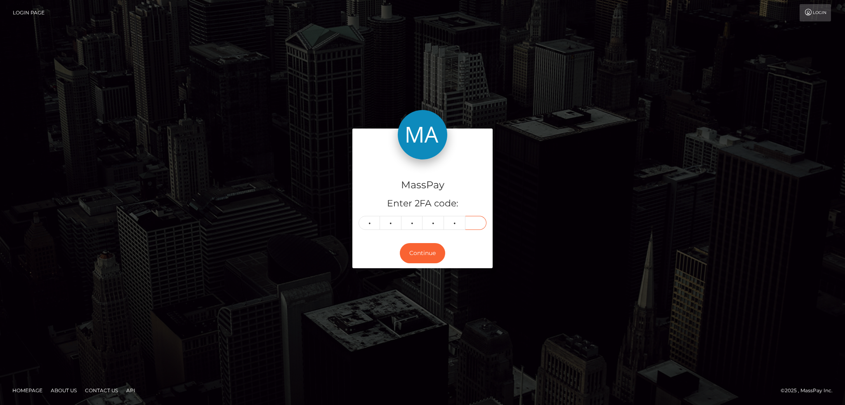
type input "4"
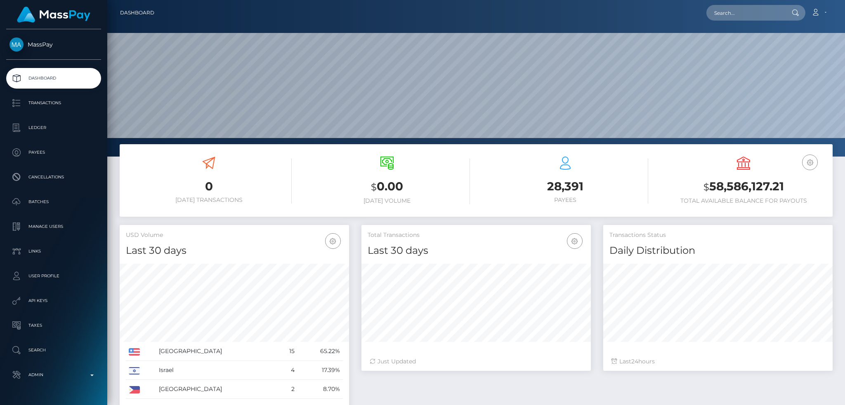
scroll to position [146, 229]
click at [725, 14] on input "text" at bounding box center [745, 13] width 78 height 16
paste input "wdrl_RDA5iDPO3NZOY"
click at [725, 19] on input "wdrl_RDA5iDPO3NZOY" at bounding box center [745, 13] width 78 height 16
paste input "888790ab-681a-11f0-a026-06178c1a380f"
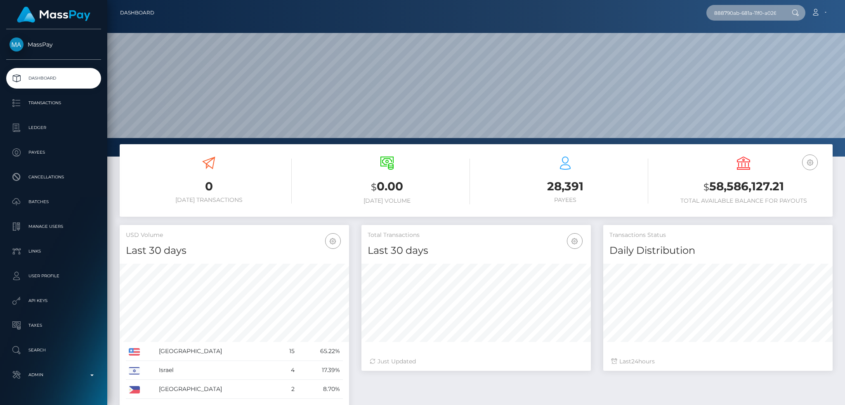
scroll to position [0, 35]
type input "888790ab-681a-11f0-a026-06178c1a380f"
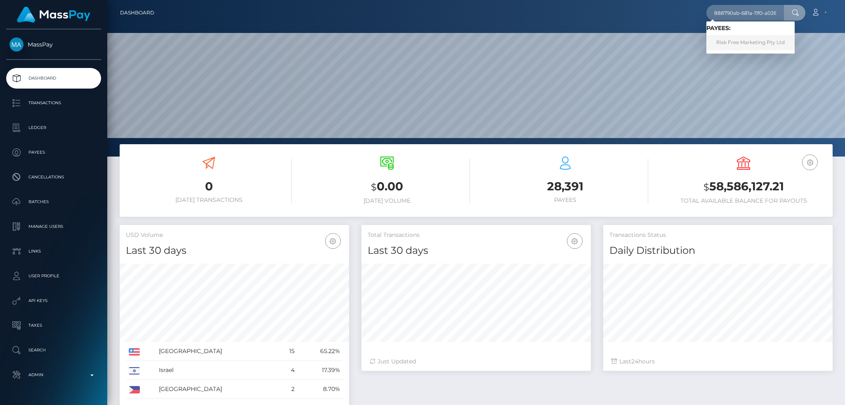
click at [746, 40] on link "Risk Free Marketing Pty Ltd" at bounding box center [750, 42] width 88 height 15
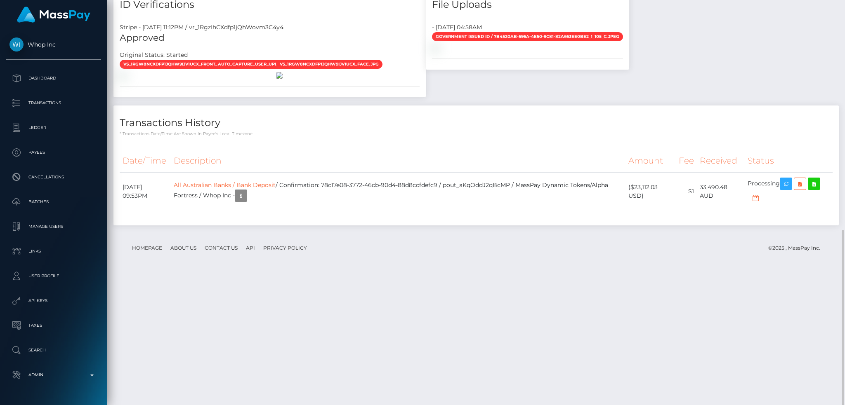
scroll to position [99, 229]
